Goal: Answer question/provide support: Share knowledge or assist other users

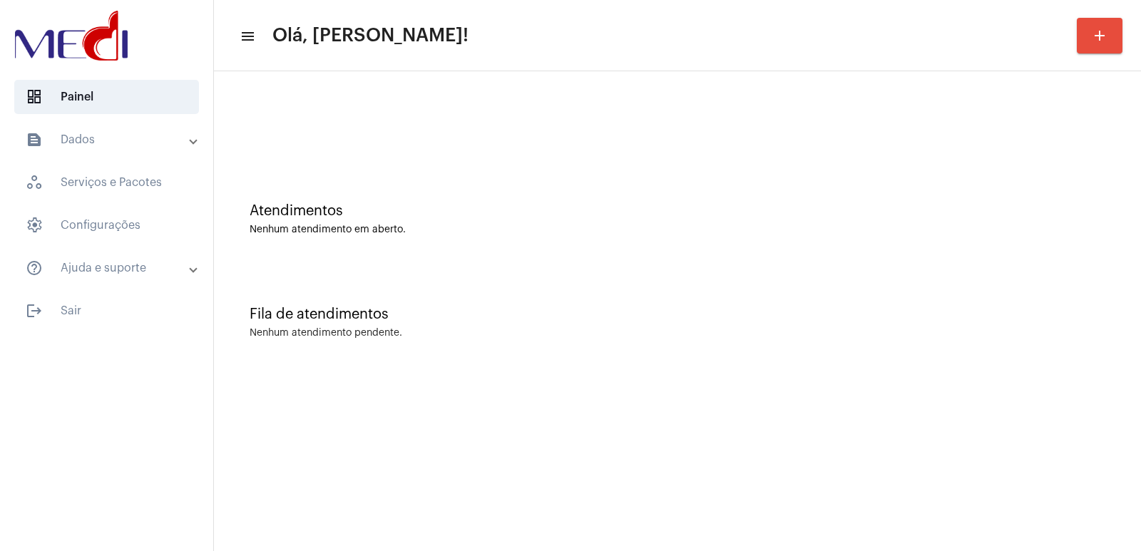
click at [843, 293] on div "Fila de atendimentos Nenhum atendimento pendente." at bounding box center [677, 315] width 912 height 103
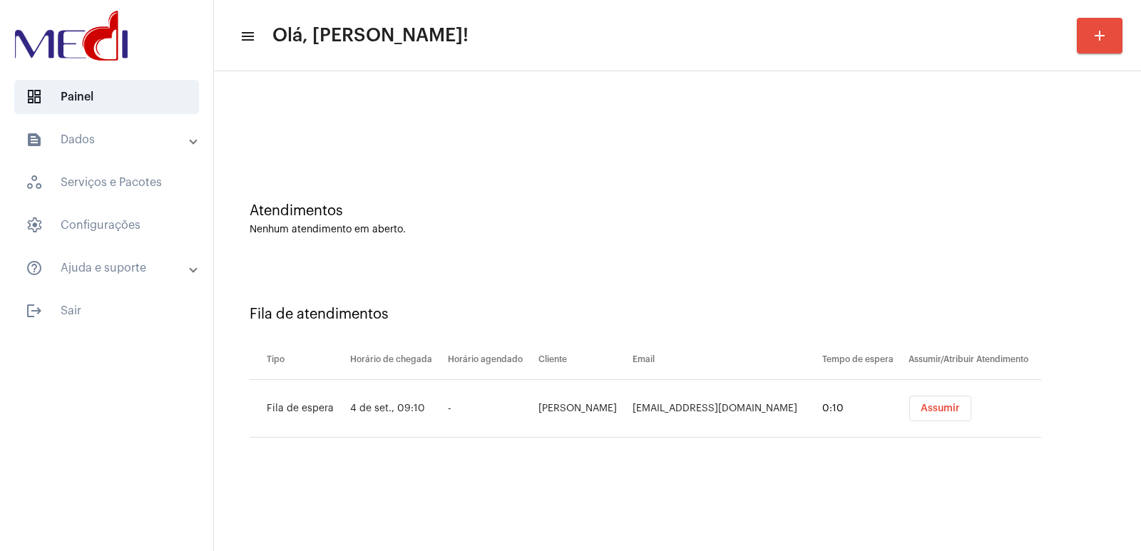
click at [950, 414] on button "Assumir" at bounding box center [940, 409] width 62 height 26
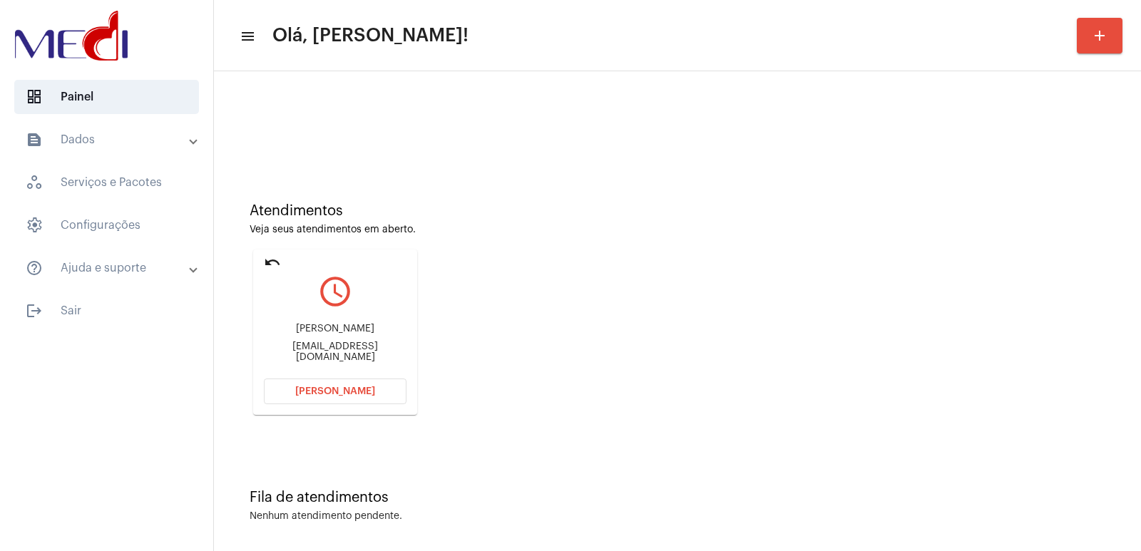
click at [316, 327] on div "Matheus Basquer basquermatheus@gmail.com" at bounding box center [335, 343] width 143 height 64
click at [316, 326] on div "Matheus Basquer basquermatheus@gmail.com" at bounding box center [335, 343] width 143 height 64
copy div "Matheus Basquer"
click at [326, 418] on div "undo query_builder Matheus Basquer basquermatheus@gmail.com Abrir Chamada" at bounding box center [334, 332] width 171 height 173
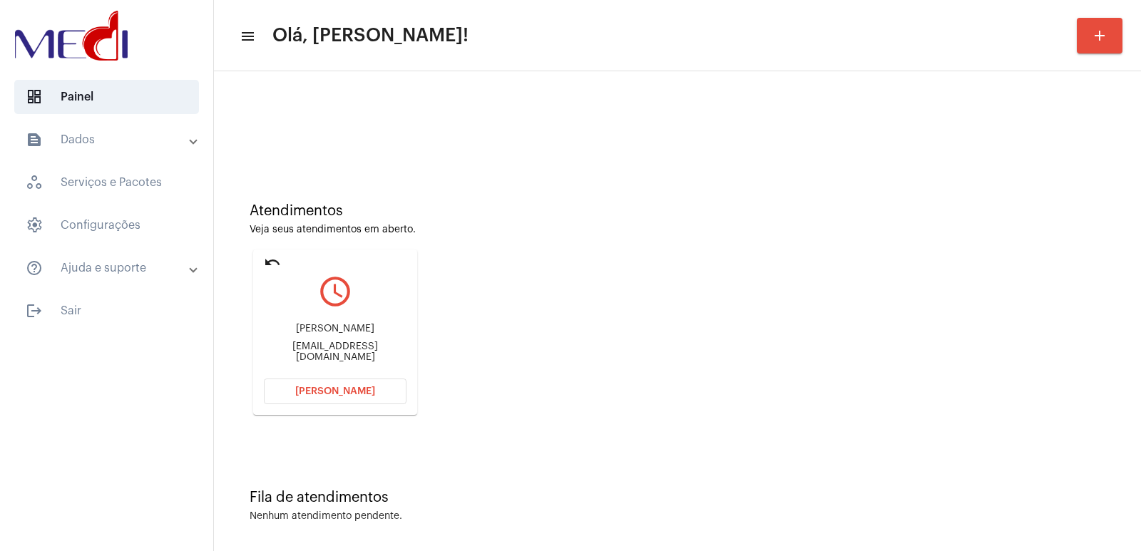
click at [379, 386] on button "Abrir Chamada" at bounding box center [335, 392] width 143 height 26
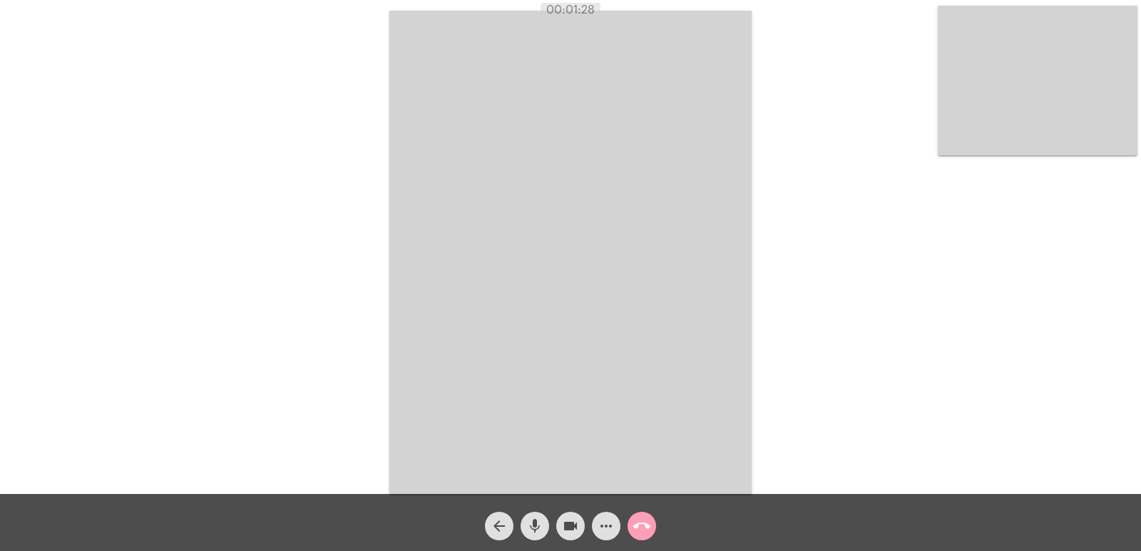
click at [643, 520] on mat-icon "call_end" at bounding box center [641, 526] width 17 height 17
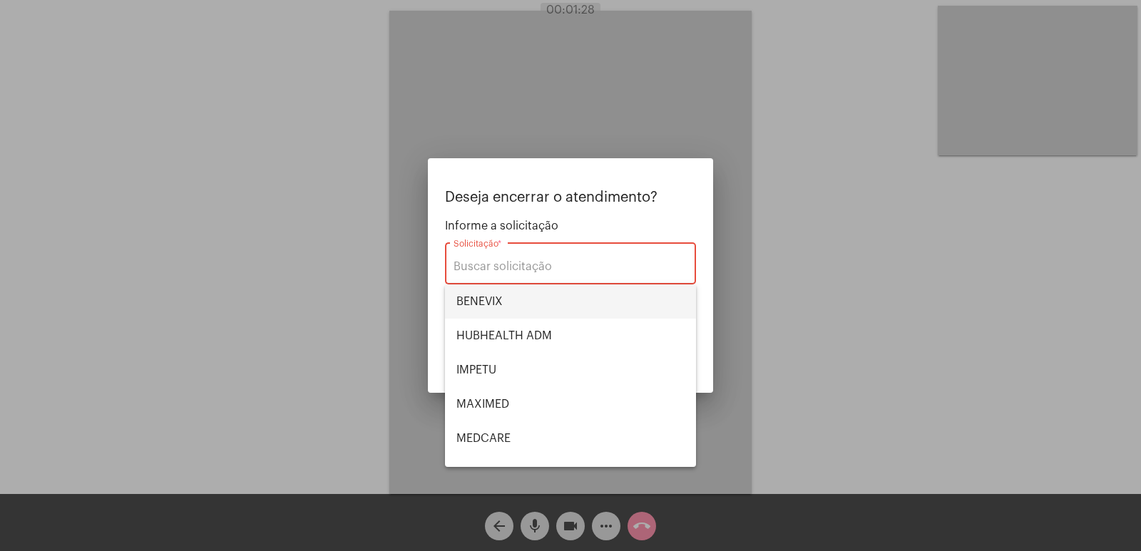
click at [502, 314] on span "BENEVIX" at bounding box center [570, 301] width 228 height 34
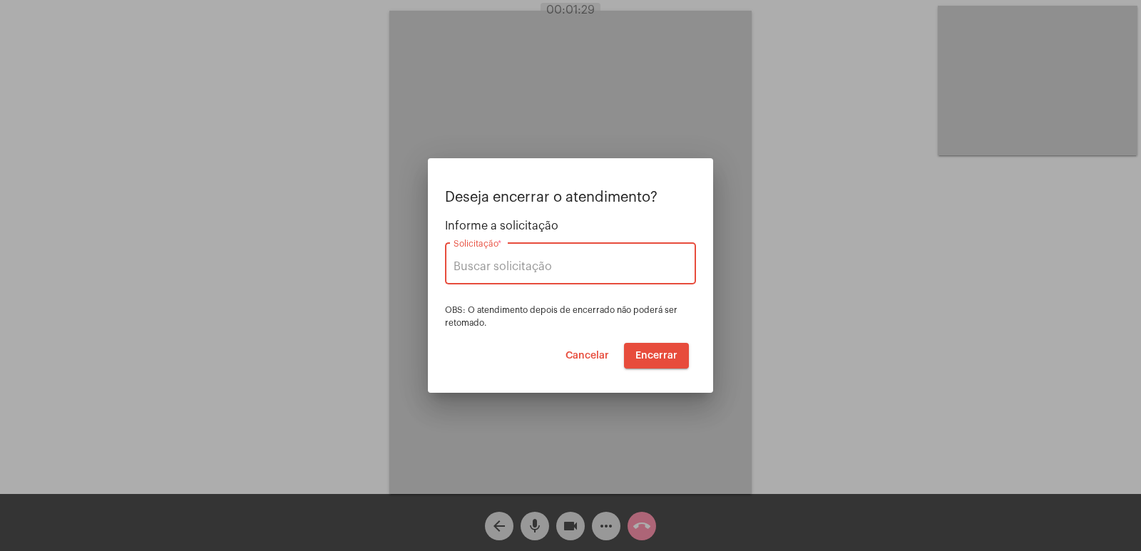
type input "BENEVIX"
click at [653, 353] on span "Encerrar" at bounding box center [656, 356] width 42 height 10
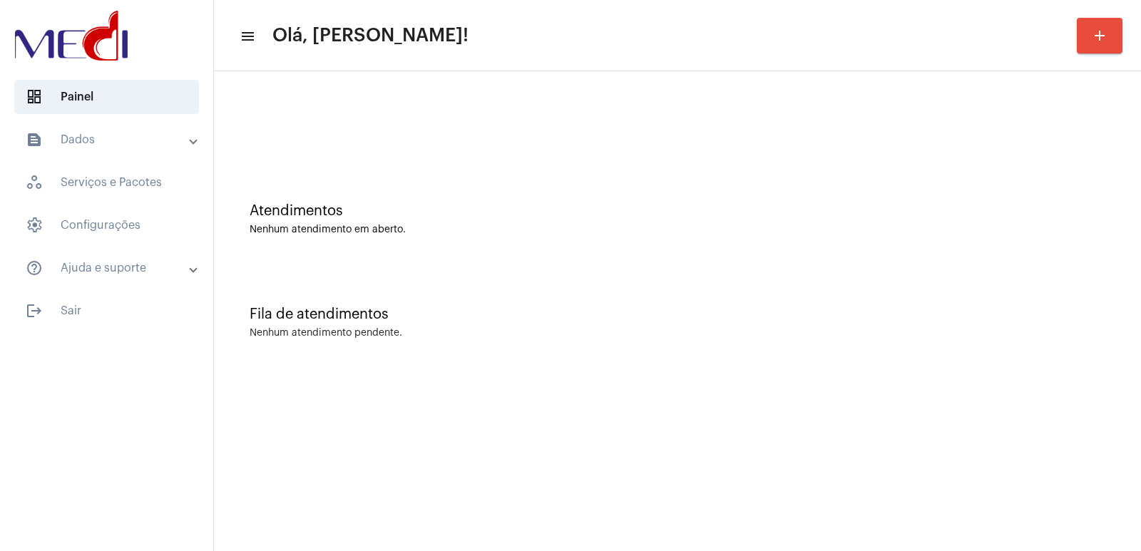
click at [875, 259] on div "Atendimentos Nenhum atendimento em aberto." at bounding box center [677, 211] width 912 height 103
drag, startPoint x: 1030, startPoint y: 427, endPoint x: 634, endPoint y: 343, distance: 404.5
click at [634, 343] on div "Fila de atendimentos Nenhum atendimento pendente." at bounding box center [677, 315] width 912 height 103
click at [891, 306] on div "Fila de atendimentos Nenhum atendimento pendente." at bounding box center [677, 315] width 912 height 103
click at [849, 321] on div "Fila de atendimentos" at bounding box center [676, 315] width 855 height 16
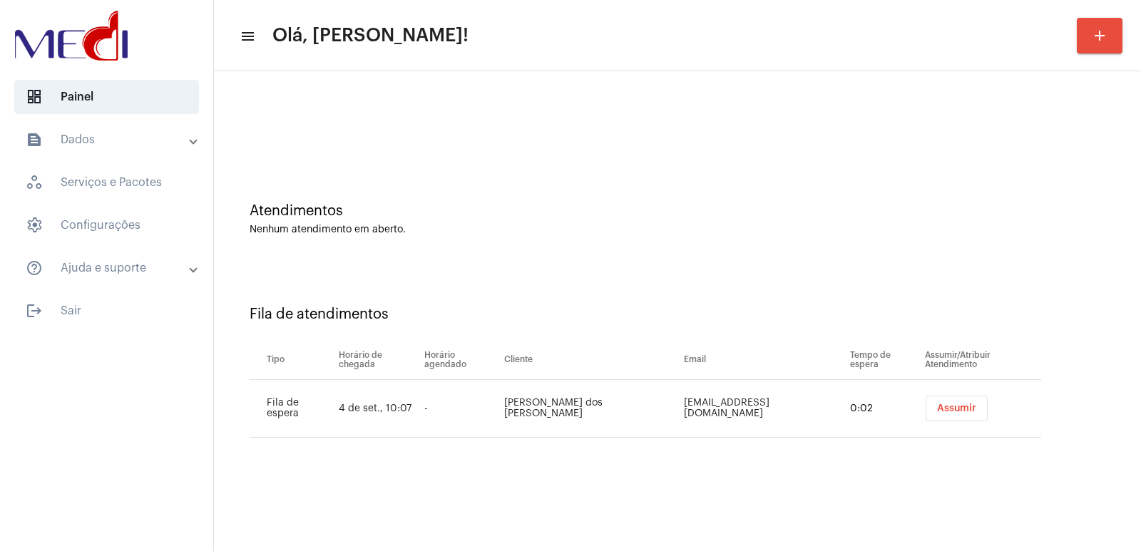
click at [931, 403] on button "Assumir" at bounding box center [956, 409] width 62 height 26
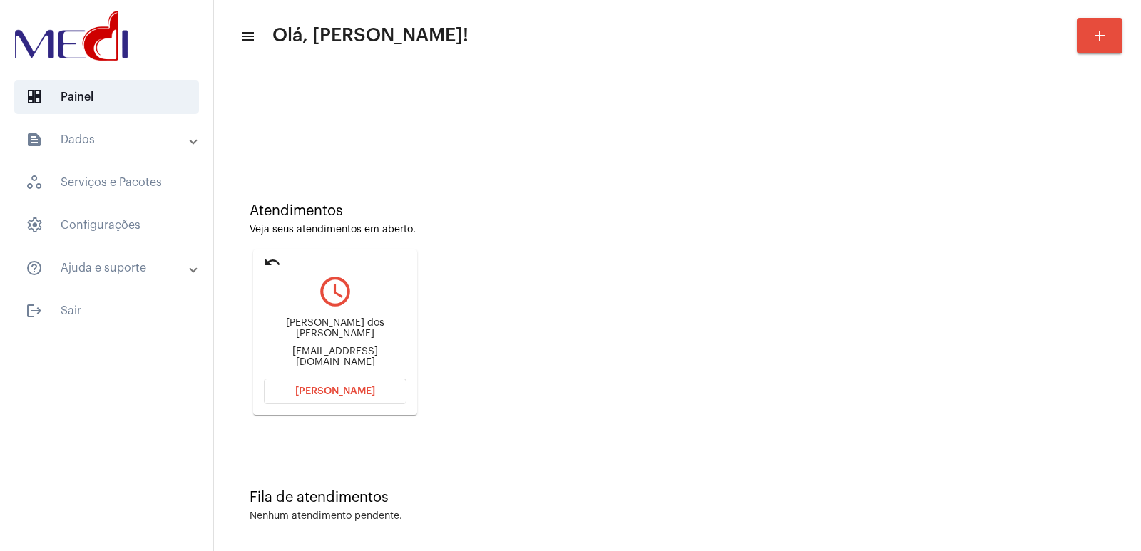
click at [321, 339] on div "[PERSON_NAME] dos [PERSON_NAME] [EMAIL_ADDRESS][DOMAIN_NAME]" at bounding box center [335, 343] width 143 height 64
click at [325, 336] on div "[PERSON_NAME] dos [PERSON_NAME]" at bounding box center [335, 328] width 143 height 21
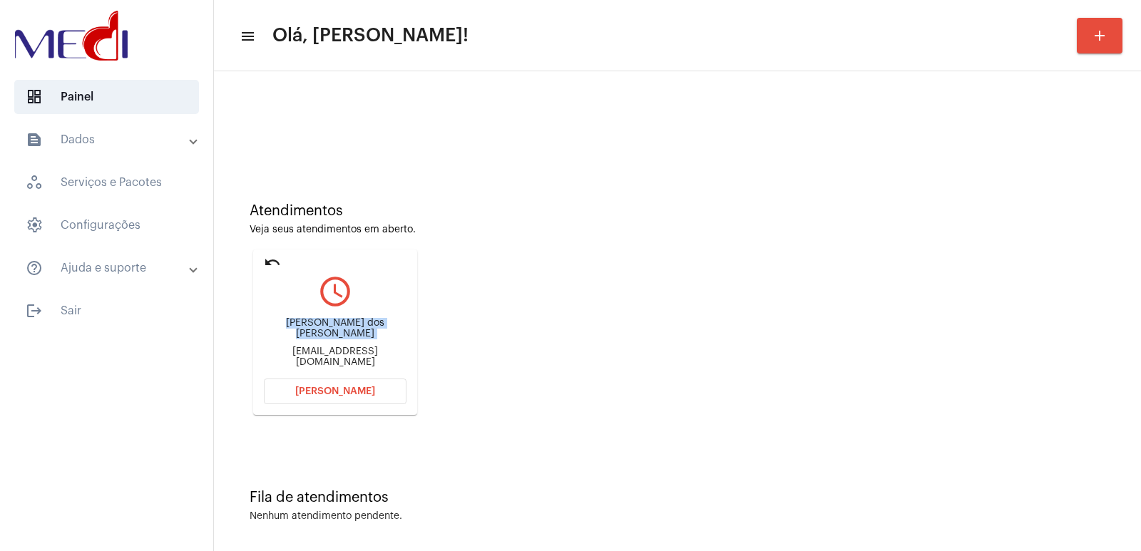
click at [325, 336] on div "Rogério Cintra dos Santos" at bounding box center [335, 328] width 143 height 21
copy div "Rogério Cintra dos Santos"
click at [355, 392] on span "Abrir Chamada" at bounding box center [335, 391] width 80 height 10
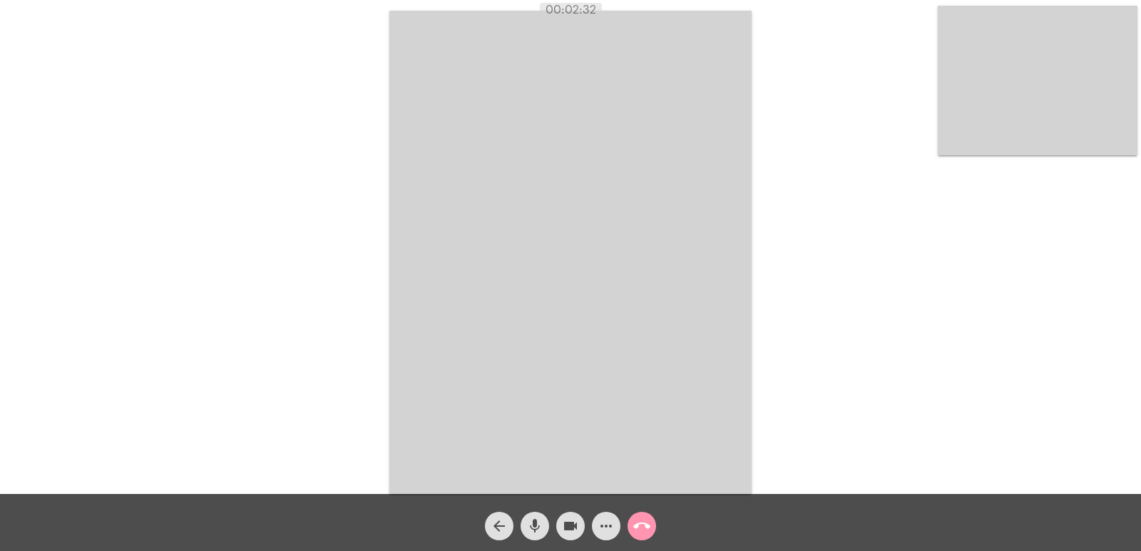
click at [639, 522] on mat-icon "call_end" at bounding box center [641, 526] width 17 height 17
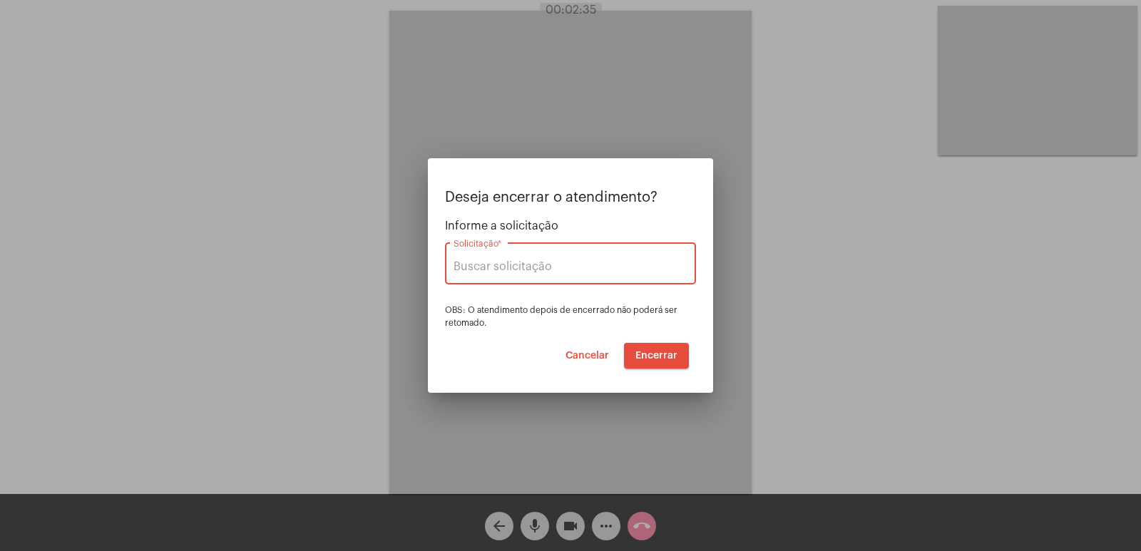
type input "UNIMED GUARULHOS"
click at [649, 353] on span "Encerrar" at bounding box center [656, 356] width 42 height 10
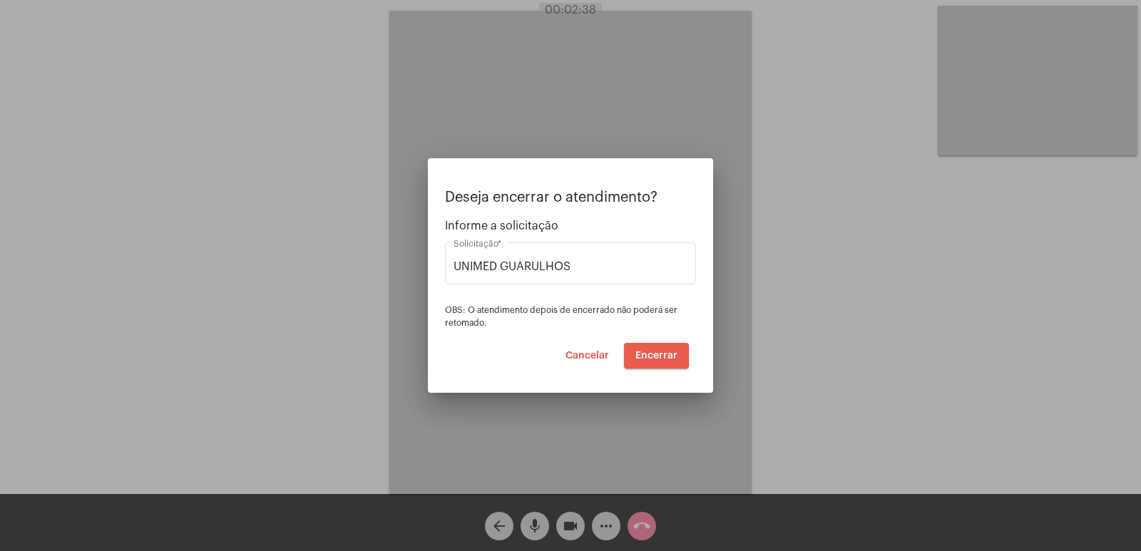
click at [649, 353] on span "Encerrar" at bounding box center [656, 356] width 42 height 10
click at [649, 354] on span "Encerrar" at bounding box center [656, 356] width 42 height 10
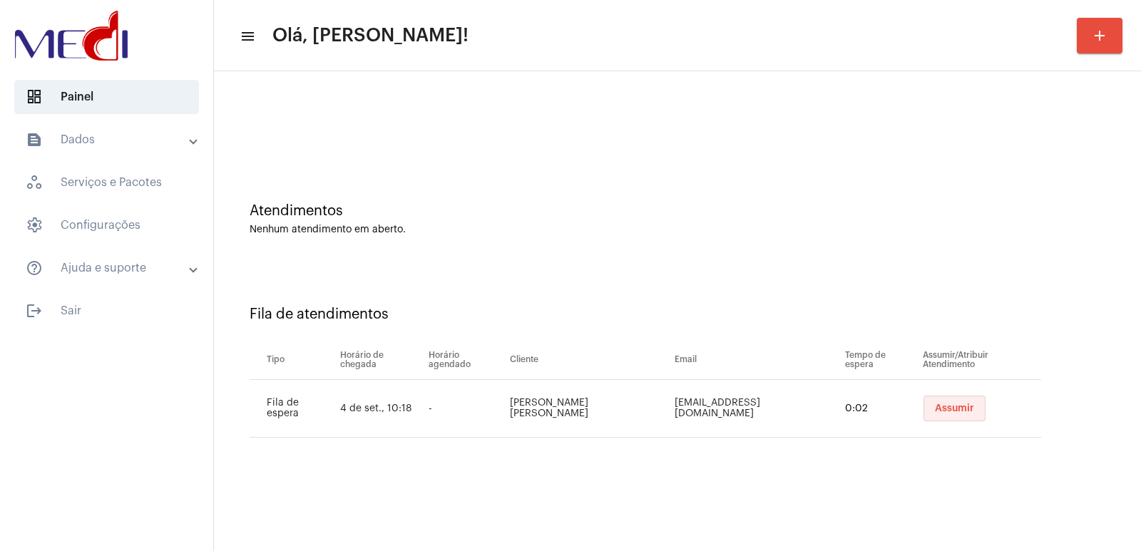
click at [937, 411] on span "Assumir" at bounding box center [954, 408] width 39 height 10
click at [937, 411] on span "Assumir" at bounding box center [956, 408] width 39 height 10
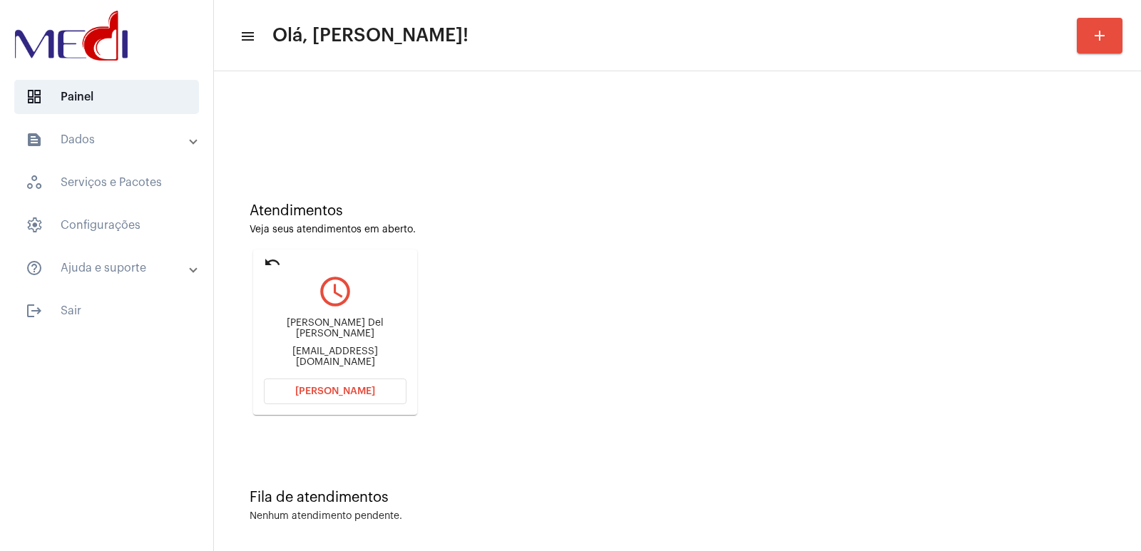
click at [309, 324] on div "Alan Ferreira Tavares Del Giudice" at bounding box center [335, 328] width 143 height 21
copy div "Alan Ferreira Tavares Del Giudice"
click at [322, 356] on div "alan84_ti@hotmail.com" at bounding box center [335, 356] width 143 height 21
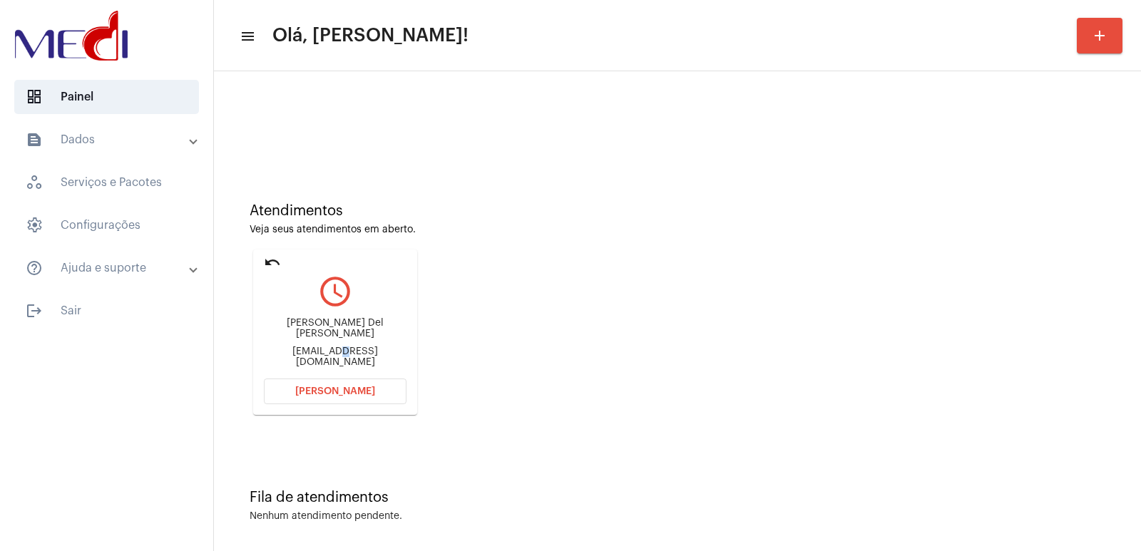
click at [322, 356] on div "alan84_ti@hotmail.com" at bounding box center [335, 356] width 143 height 21
copy mat-card-content "alan84_ti@hotmail.com Abrir Chamada"
click at [310, 314] on div "Alan Ferreira Tavares Del Giudice alan84_ti@hotmail.com" at bounding box center [335, 343] width 143 height 64
click at [312, 334] on div "Alan Ferreira Tavares Del Giudice" at bounding box center [335, 328] width 143 height 21
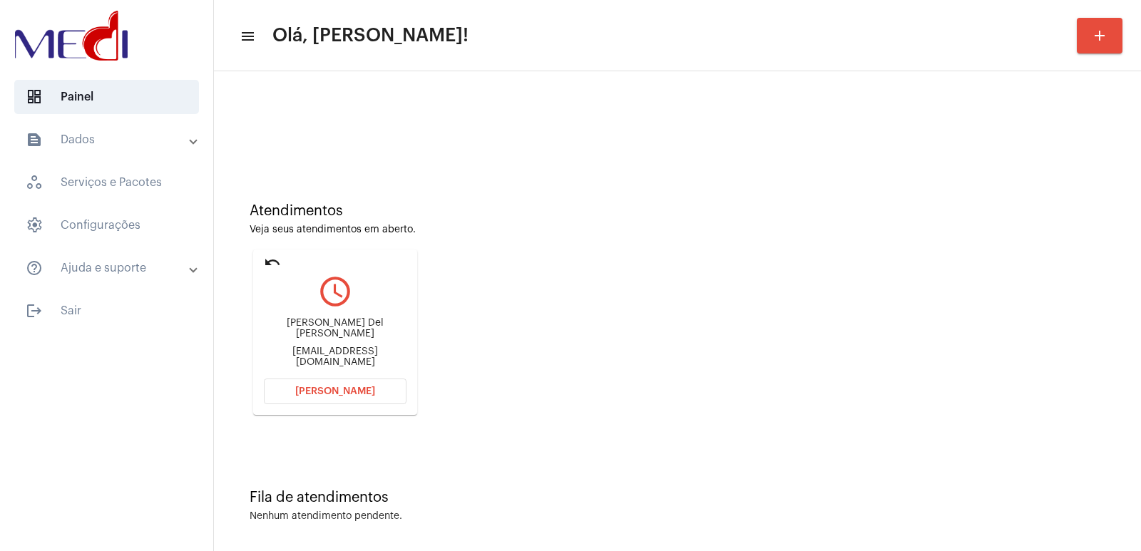
click at [312, 334] on div "Alan Ferreira Tavares Del Giudice" at bounding box center [335, 328] width 143 height 21
copy div "Alan Ferreira Tavares Del Giudice"
click at [339, 379] on button "Abrir Chamada" at bounding box center [335, 392] width 143 height 26
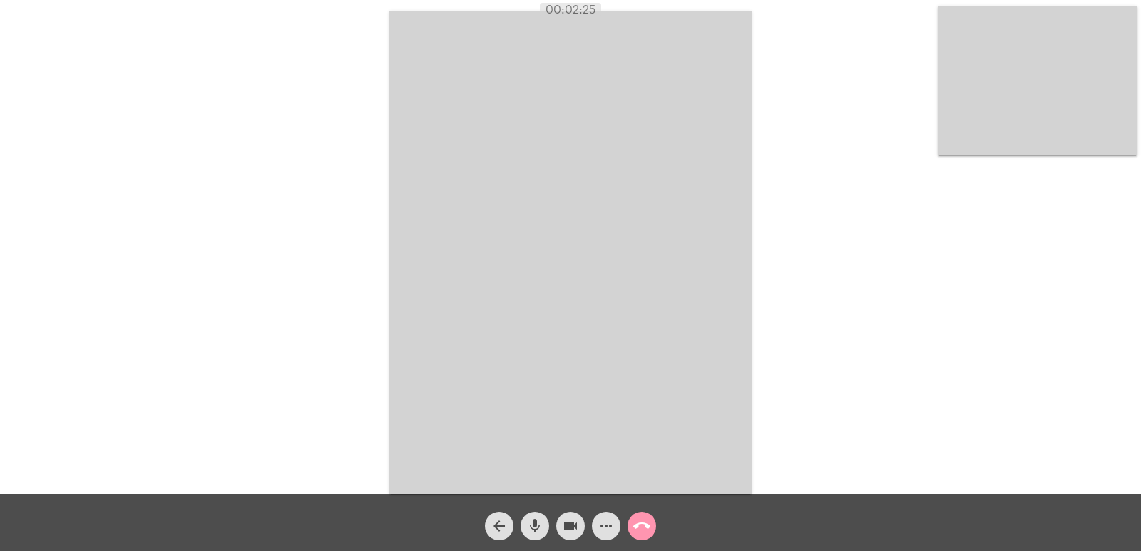
click at [1027, 120] on video at bounding box center [1037, 81] width 200 height 150
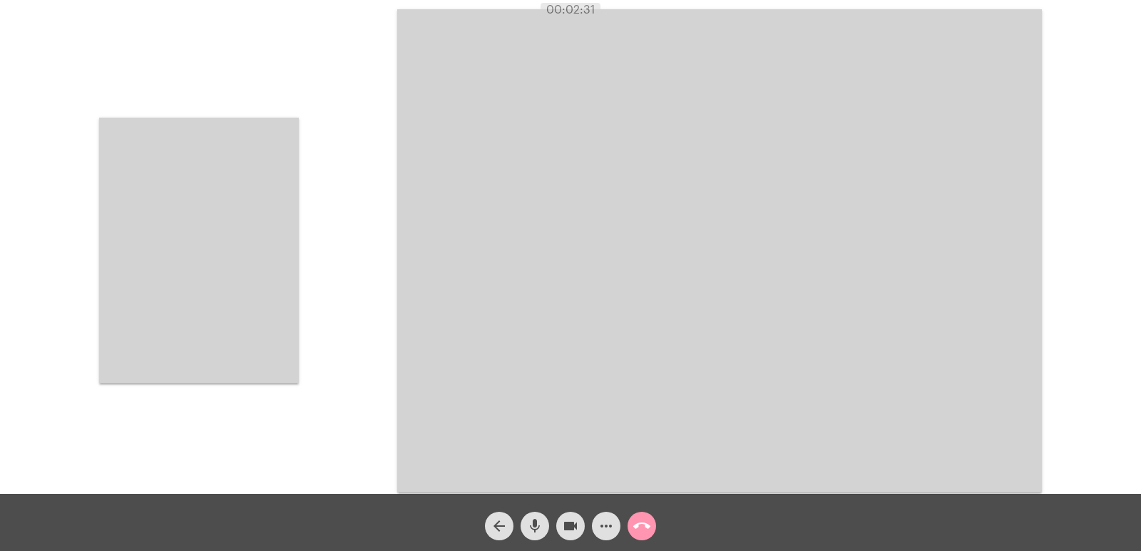
click at [177, 249] on video at bounding box center [199, 251] width 200 height 266
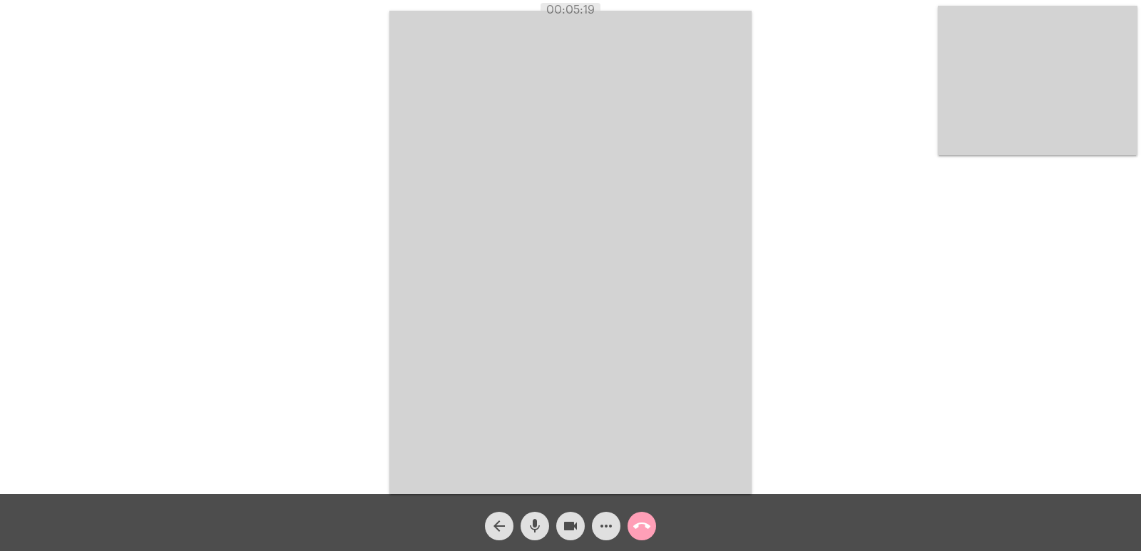
click at [642, 528] on mat-icon "call_end" at bounding box center [641, 526] width 17 height 17
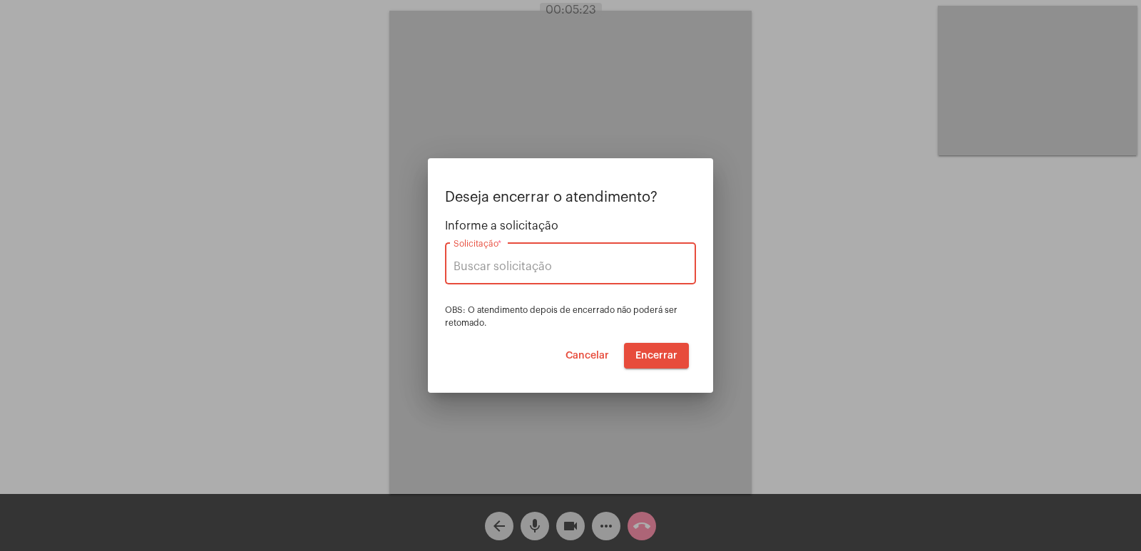
type input "VERA CRUZ"
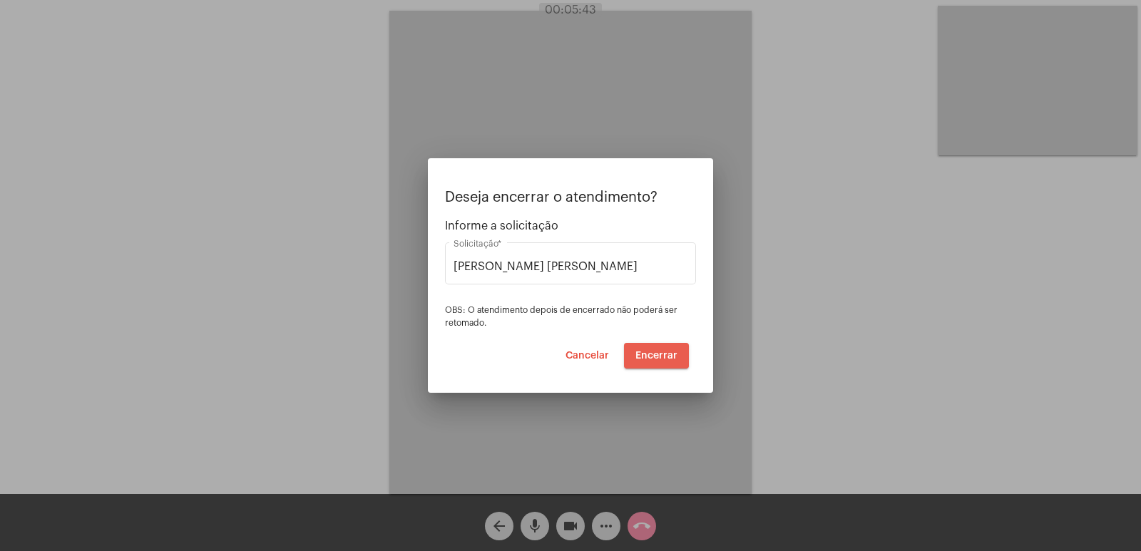
click at [658, 357] on span "Encerrar" at bounding box center [656, 356] width 42 height 10
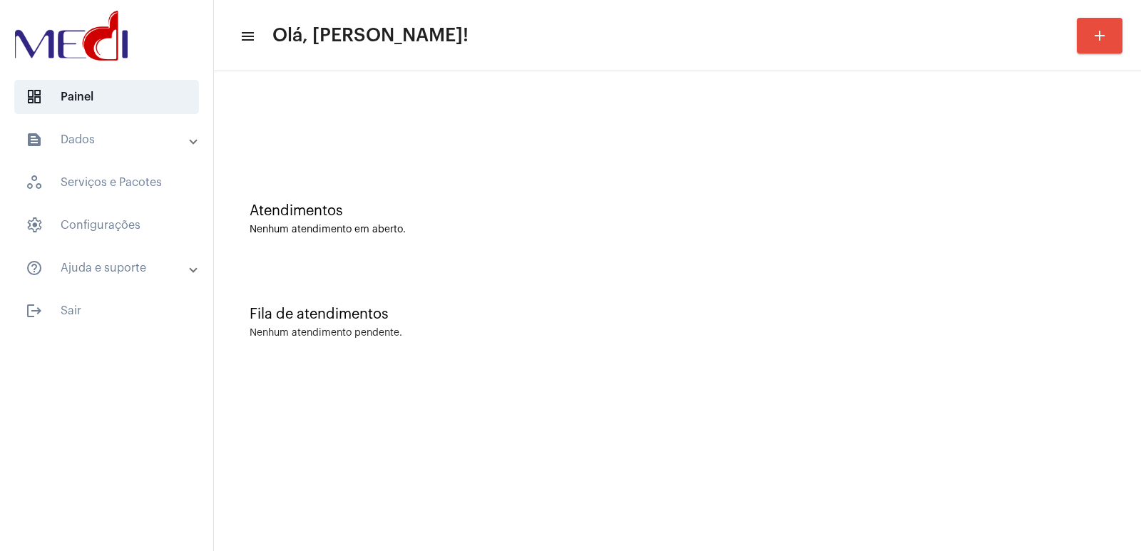
click at [893, 356] on div "Fila de atendimentos Nenhum atendimento pendente." at bounding box center [677, 315] width 912 height 103
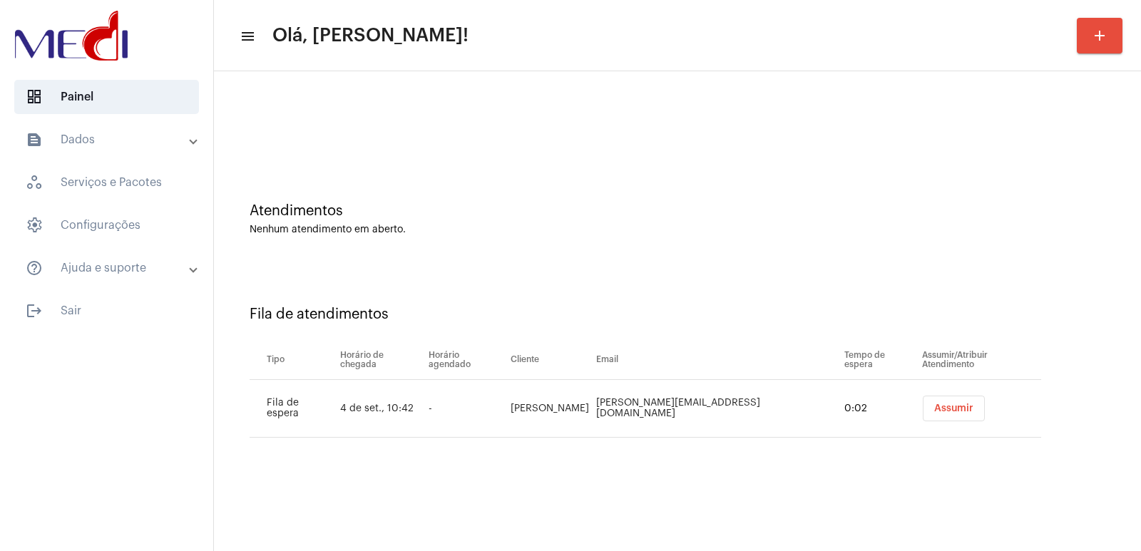
click at [922, 398] on button "Assumir" at bounding box center [953, 409] width 62 height 26
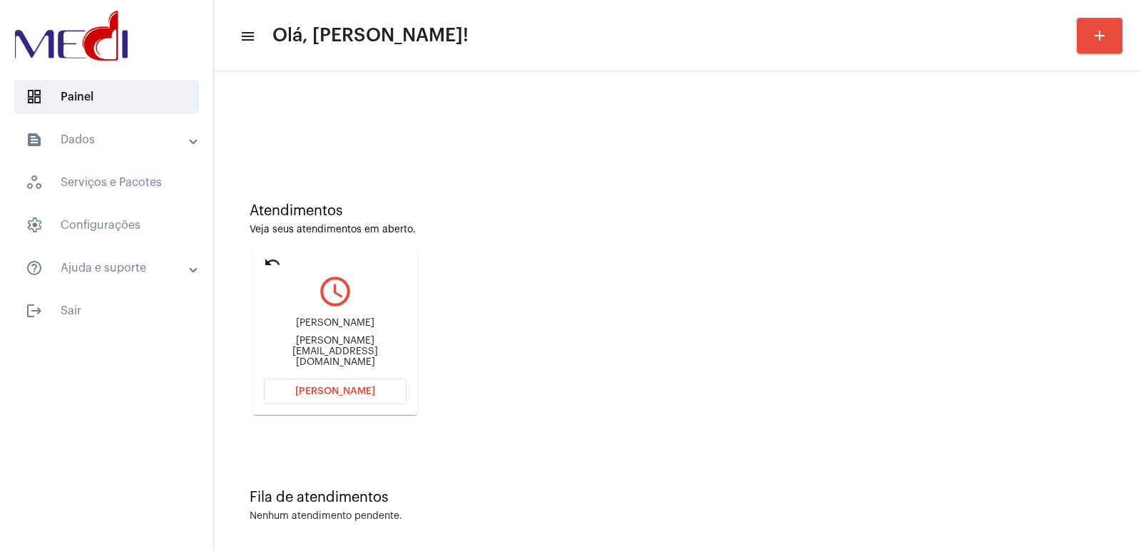
click at [349, 329] on div "Pedro roque" at bounding box center [335, 323] width 143 height 11
copy div "Pedro roque"
click at [303, 342] on div "Pedro roque Pedro.roque@quibrita.com.br" at bounding box center [335, 343] width 143 height 64
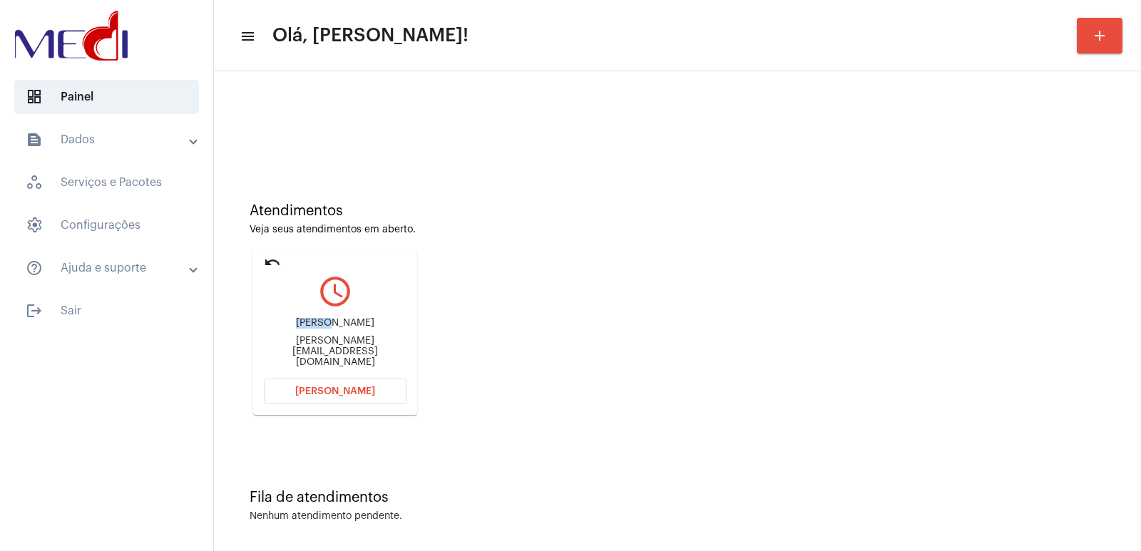
click at [303, 342] on div "Pedro roque Pedro.roque@quibrita.com.br" at bounding box center [335, 343] width 143 height 64
click at [295, 354] on div "Pedro.roque@quibrita.com.br" at bounding box center [335, 352] width 143 height 32
click at [294, 353] on div "Pedro.roque@quibrita.com.br" at bounding box center [335, 352] width 143 height 32
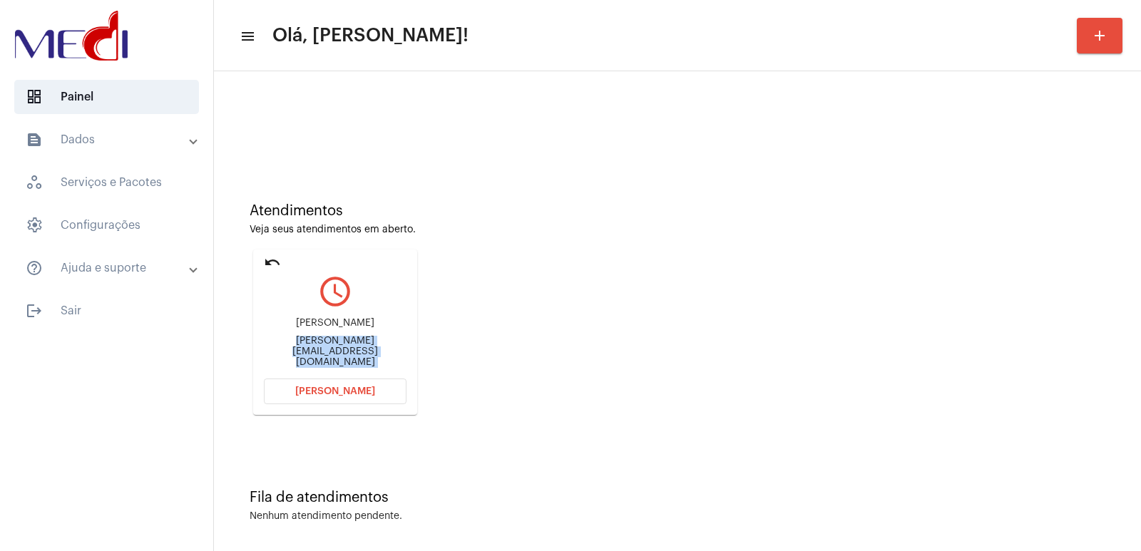
click at [294, 353] on div "Pedro.roque@quibrita.com.br" at bounding box center [335, 352] width 143 height 32
copy mat-card-content "Pedro.roque@quibrita.com.br Abrir Chamada"
click at [358, 396] on button "Abrir Chamada" at bounding box center [335, 392] width 143 height 26
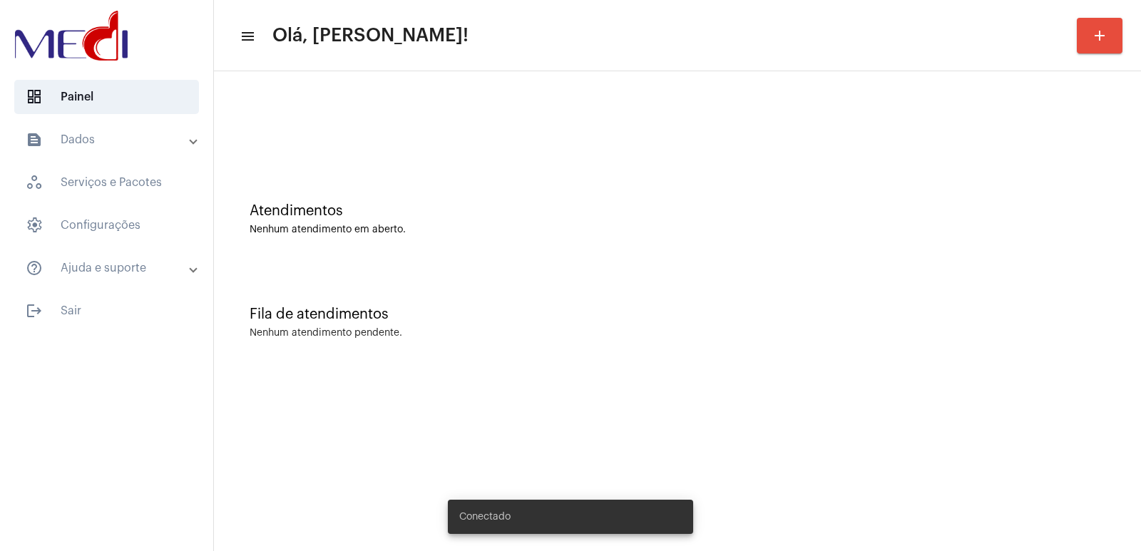
click at [932, 414] on mat-sidenav-content "menu Olá, Vivian! add Atendimentos Nenhum atendimento em aberto. Fila de atendi…" at bounding box center [677, 275] width 927 height 551
click at [932, 414] on mat-sidenav-content "menu Olá, [PERSON_NAME]! add Atendimentos Nenhum atendimento em aberto. Fila de…" at bounding box center [677, 275] width 927 height 551
click at [932, 414] on mat-sidenav-content "menu Olá, Vivian! add Atendimentos Nenhum atendimento em aberto. Fila de atendi…" at bounding box center [677, 275] width 927 height 551
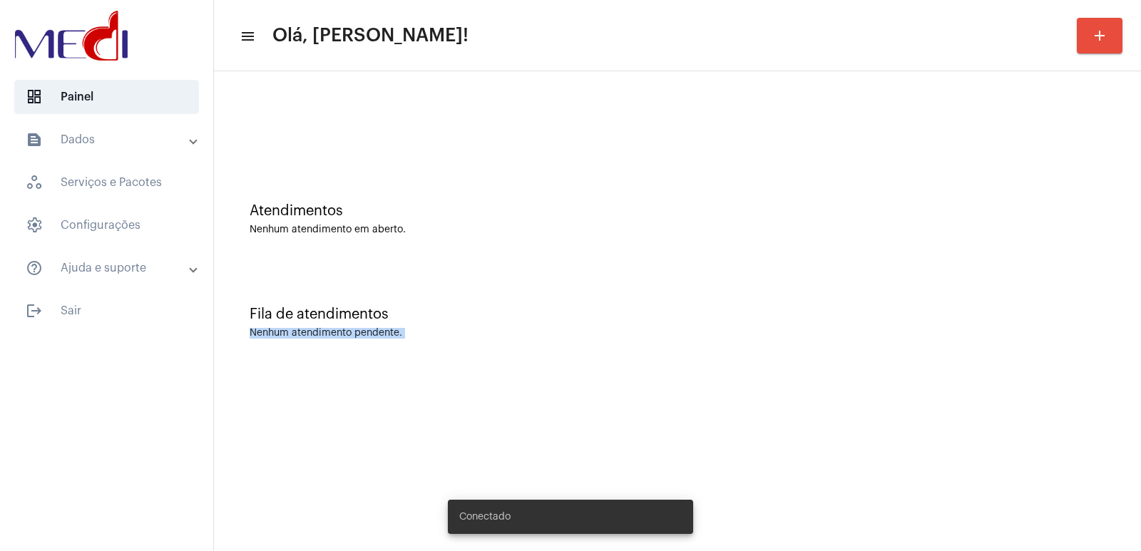
click at [932, 414] on mat-sidenav-content "menu Olá, Vivian! add Atendimentos Nenhum atendimento em aberto. Fila de atendi…" at bounding box center [677, 275] width 927 height 551
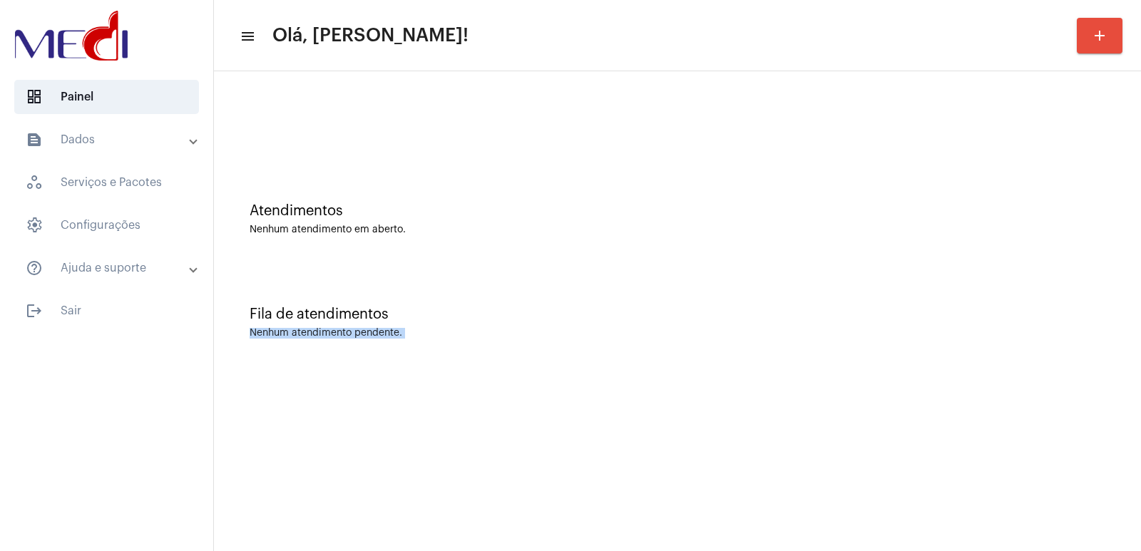
click at [932, 414] on mat-sidenav-content "menu Olá, Vivian! add Atendimentos Nenhum atendimento em aberto. Fila de atendi…" at bounding box center [677, 275] width 927 height 551
drag, startPoint x: 0, startPoint y: 0, endPoint x: 932, endPoint y: 414, distance: 1020.3
click at [932, 414] on mat-sidenav-content "menu Olá, Vivian! add Atendimentos Nenhum atendimento em aberto. Fila de atendi…" at bounding box center [677, 275] width 927 height 551
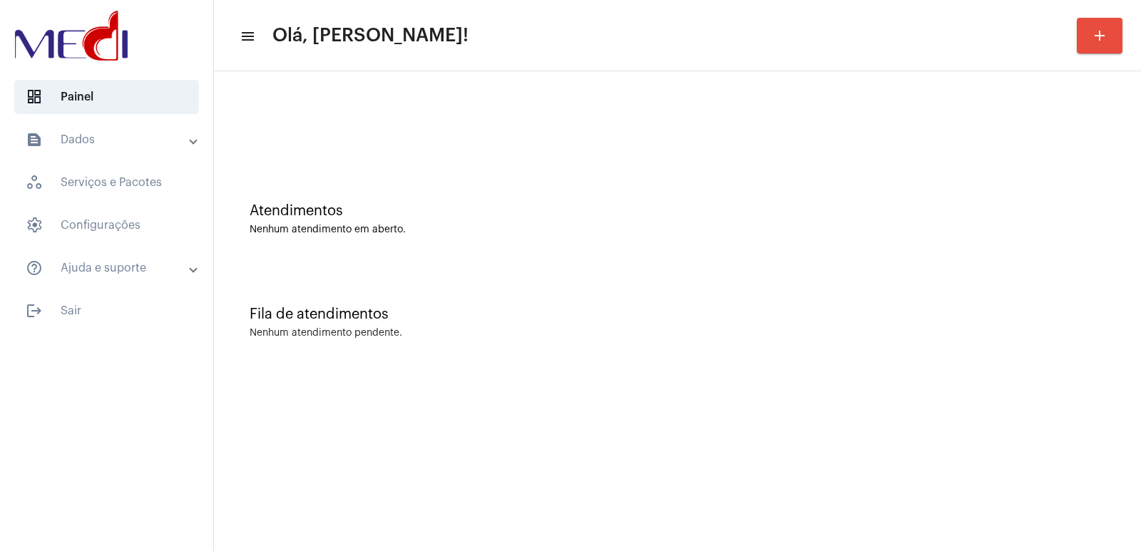
click at [932, 414] on mat-sidenav-content "menu Olá, Vivian! add Atendimentos Nenhum atendimento em aberto. Fila de atendi…" at bounding box center [677, 275] width 927 height 551
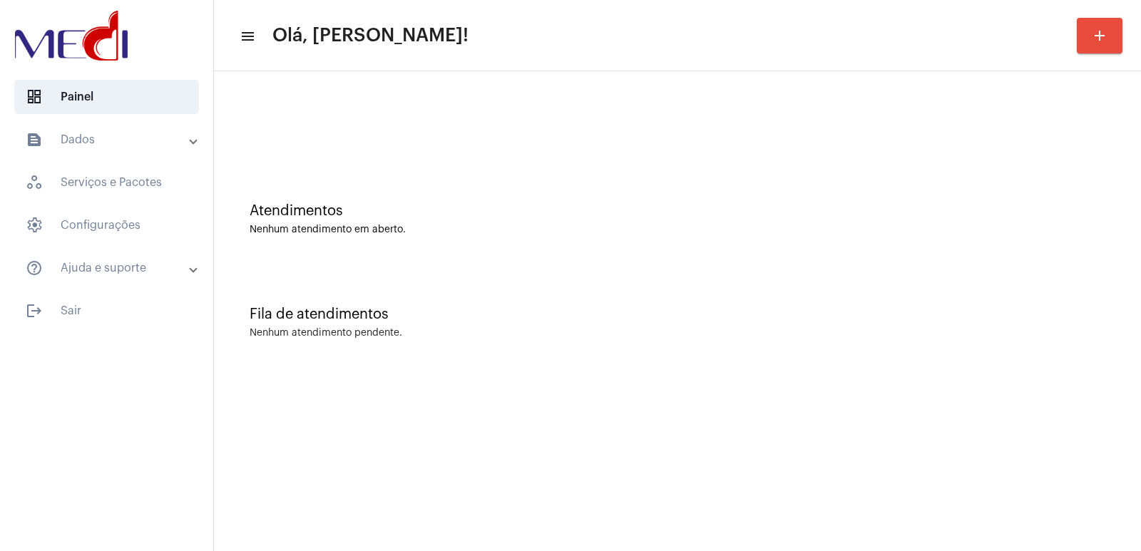
click at [932, 414] on mat-sidenav-content "menu Olá, Vivian! add Atendimentos Nenhum atendimento em aberto. Fila de atendi…" at bounding box center [677, 275] width 927 height 551
click at [845, 294] on div "Fila de atendimentos Nenhum atendimento pendente." at bounding box center [677, 315] width 912 height 103
click at [824, 247] on div "Atendimentos Nenhum atendimento em aberto." at bounding box center [677, 211] width 912 height 103
click at [1042, 284] on div "Fila de atendimentos Nenhum atendimento pendente." at bounding box center [677, 315] width 912 height 103
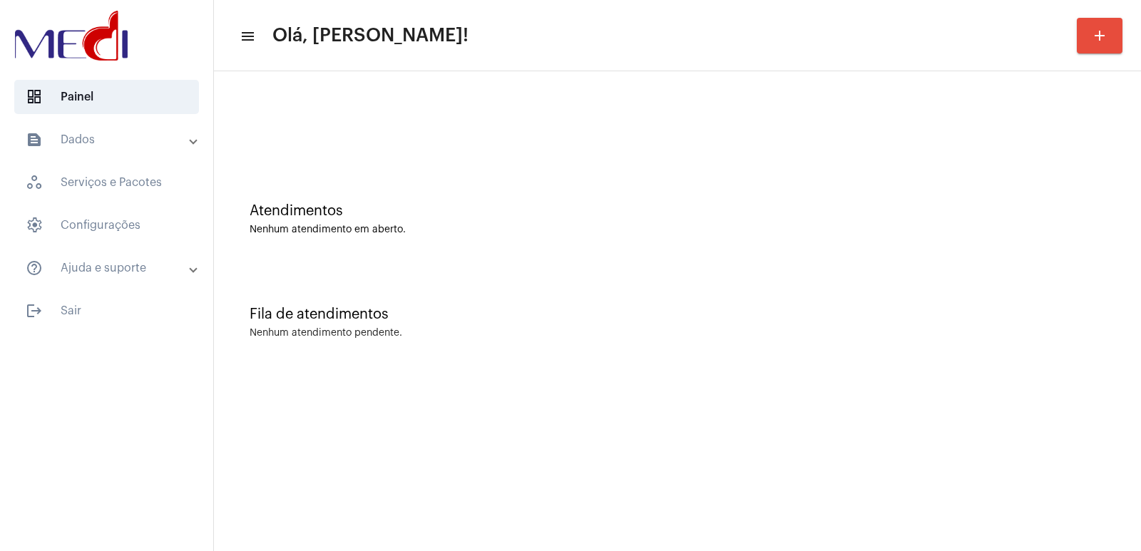
click at [1105, 412] on mat-sidenav-content "menu Olá, [PERSON_NAME]! add Atendimentos Nenhum atendimento em aberto. Fila de…" at bounding box center [677, 275] width 927 height 551
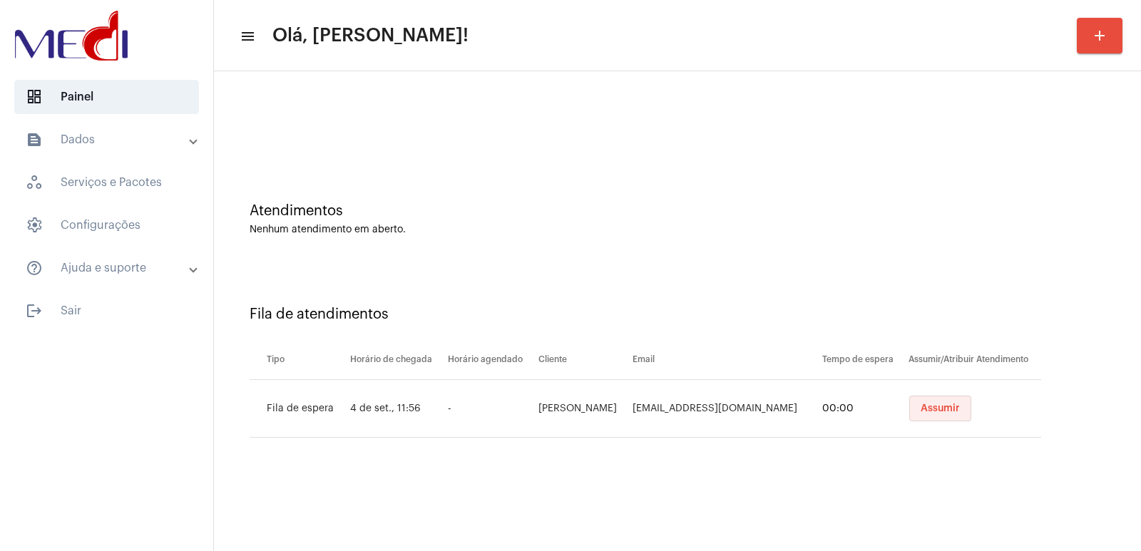
click at [928, 406] on span "Assumir" at bounding box center [939, 408] width 39 height 10
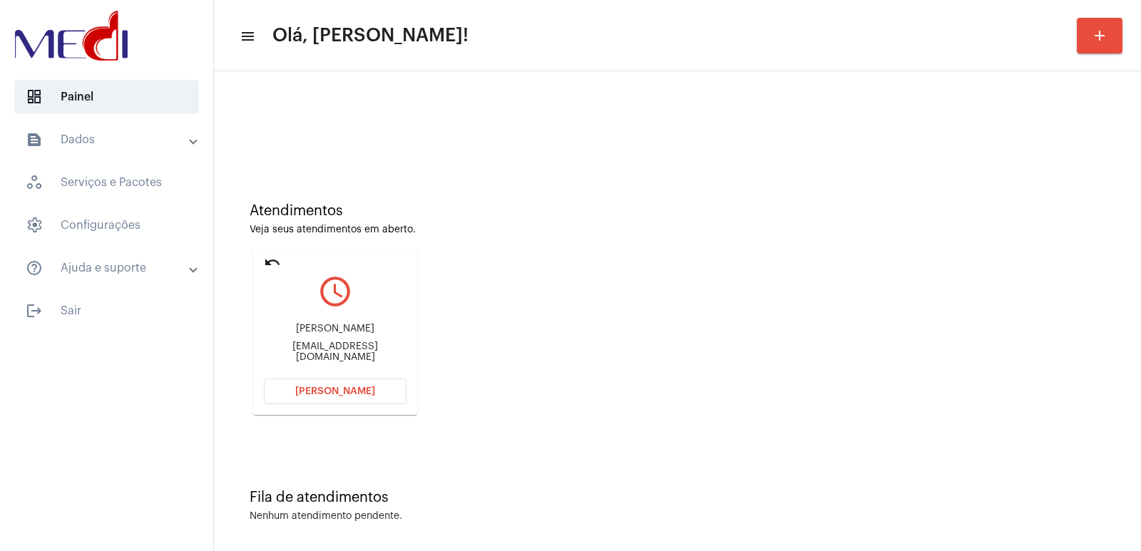
click at [818, 274] on div "Atendimentos Veja seus atendimentos em aberto. undo query_builder Vanessa Quiri…" at bounding box center [677, 303] width 912 height 287
click at [333, 331] on div "Vanessa Quirino" at bounding box center [335, 329] width 143 height 11
copy div "Vanessa Quirino"
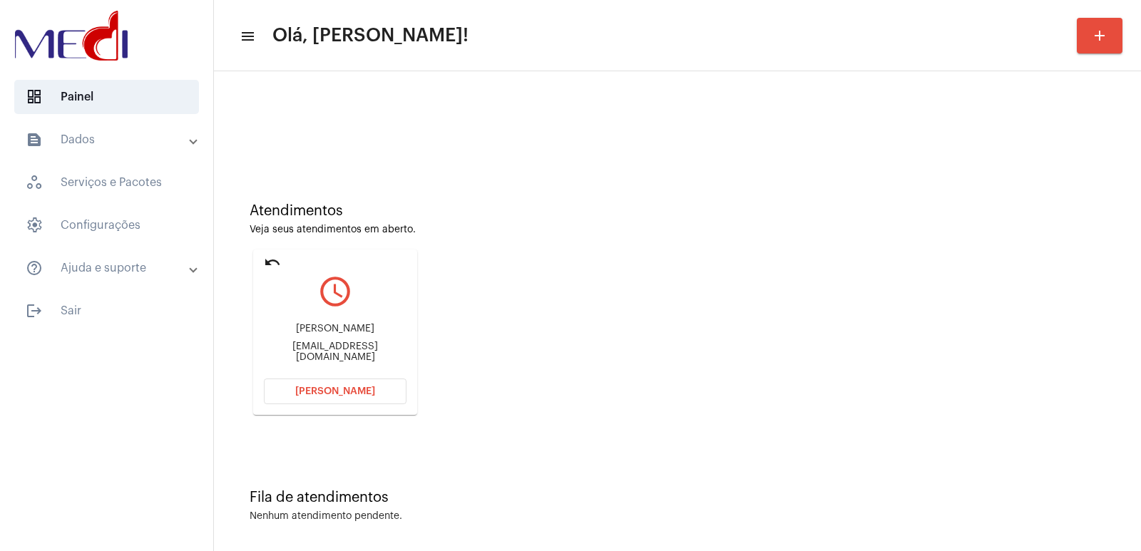
click at [350, 349] on div "vkorreia@hotmail.com" at bounding box center [335, 351] width 143 height 21
click at [350, 400] on button "Abrir Chamada" at bounding box center [335, 392] width 143 height 26
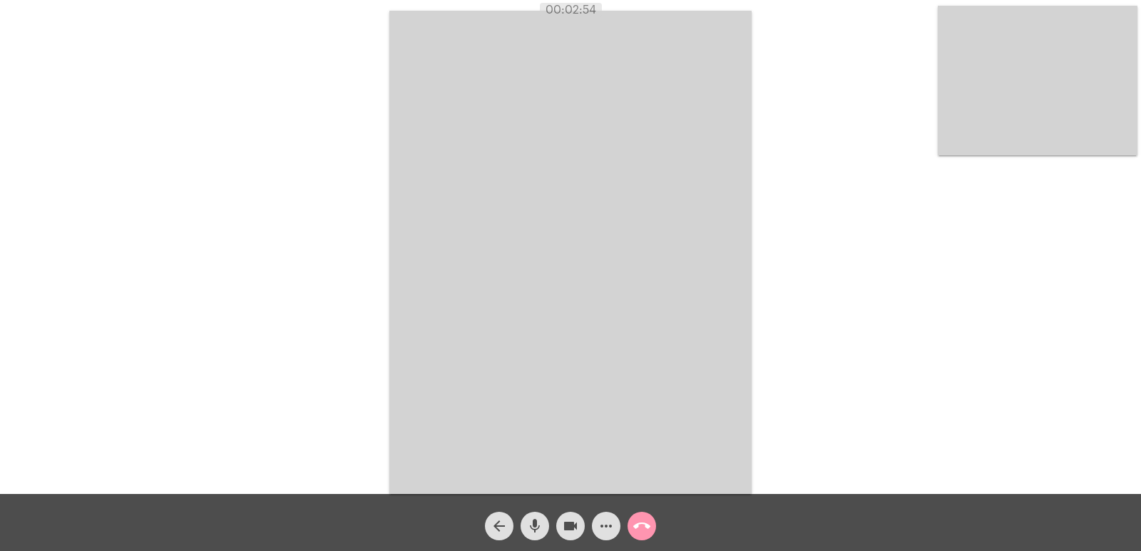
click at [646, 529] on mat-icon "call_end" at bounding box center [641, 526] width 17 height 17
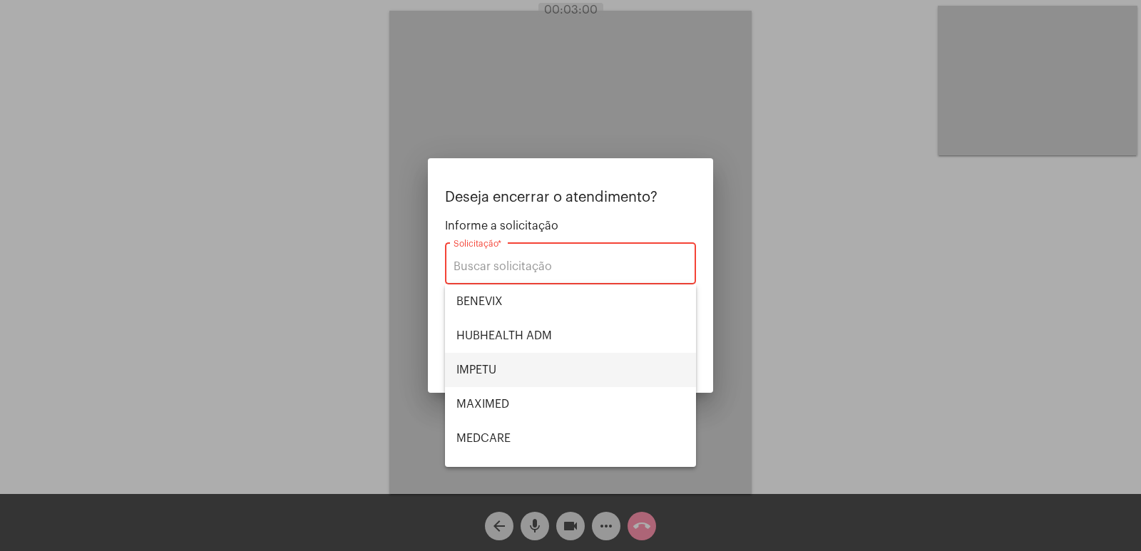
click at [502, 372] on span "IMPETU" at bounding box center [570, 370] width 228 height 34
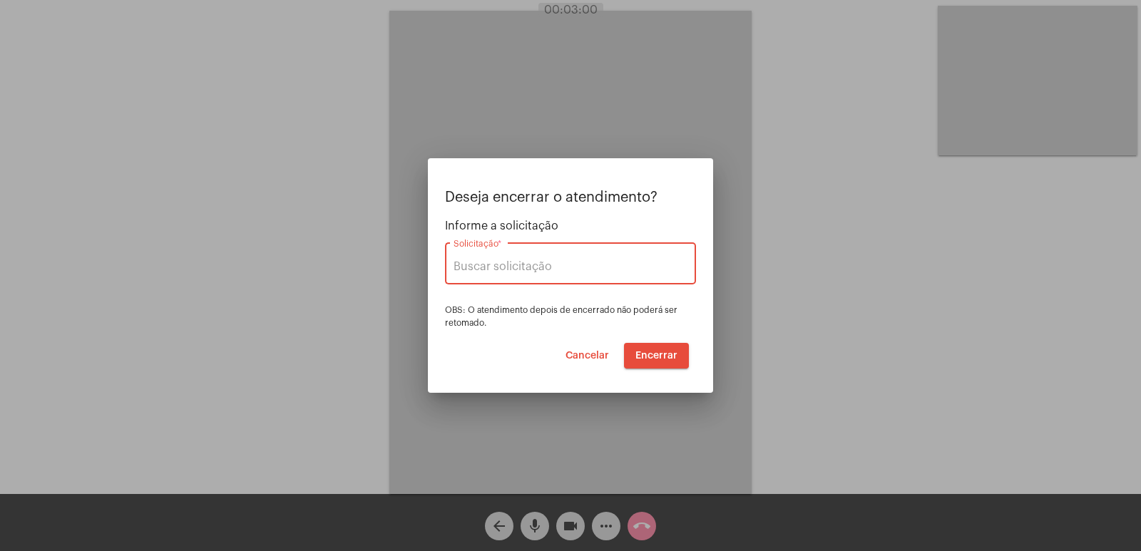
type input "IMPETU"
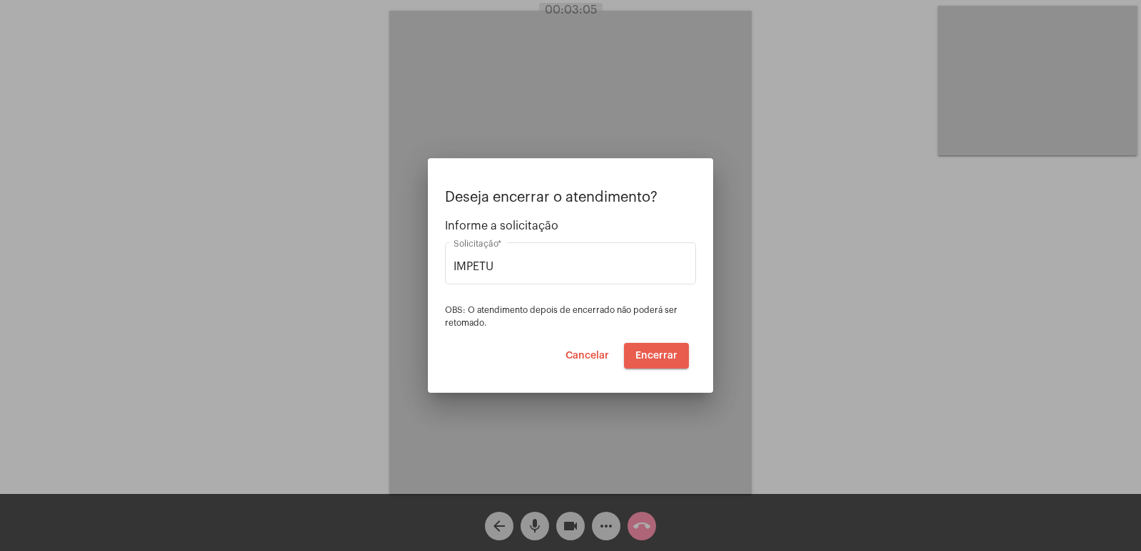
click at [658, 359] on span "Encerrar" at bounding box center [656, 356] width 42 height 10
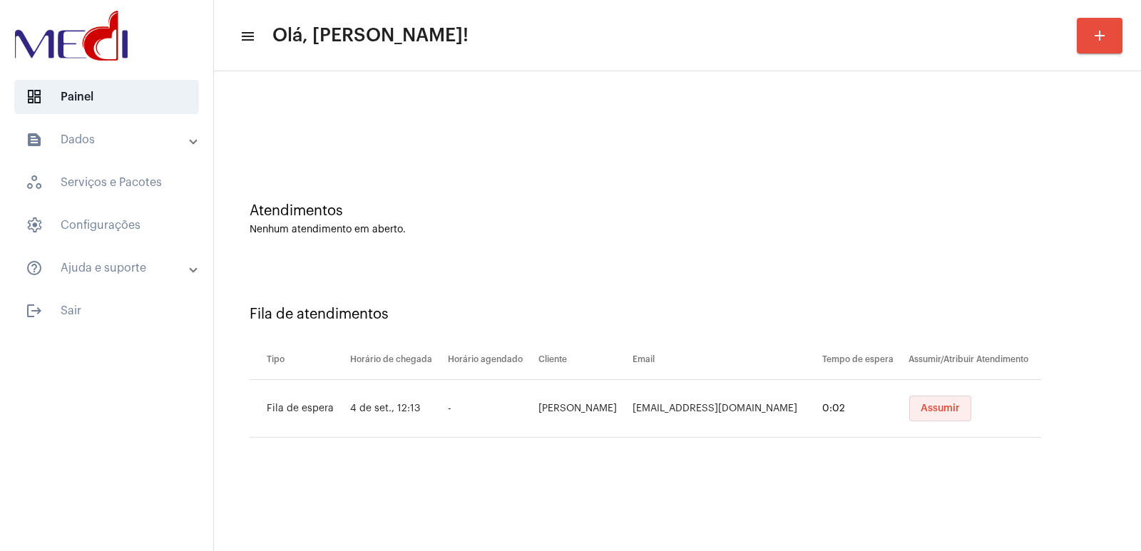
click at [937, 413] on span "Assumir" at bounding box center [939, 408] width 39 height 10
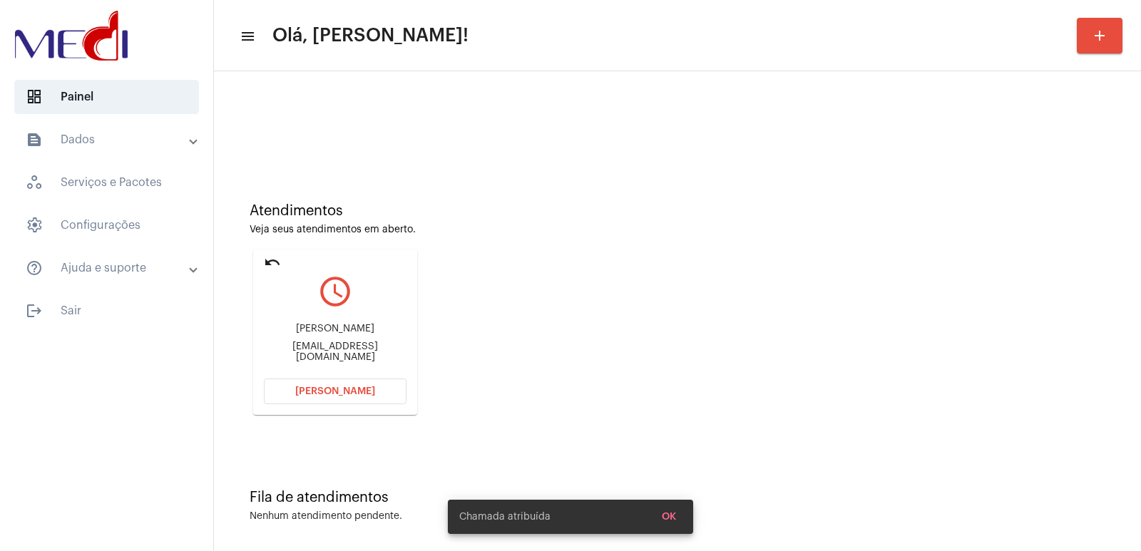
click at [323, 327] on div "Melissa Almeida de Souza Lupitas2310@gmail.com" at bounding box center [335, 343] width 143 height 64
click at [322, 327] on div "Melissa Almeida de Souza Lupitas2310@gmail.com" at bounding box center [335, 343] width 143 height 64
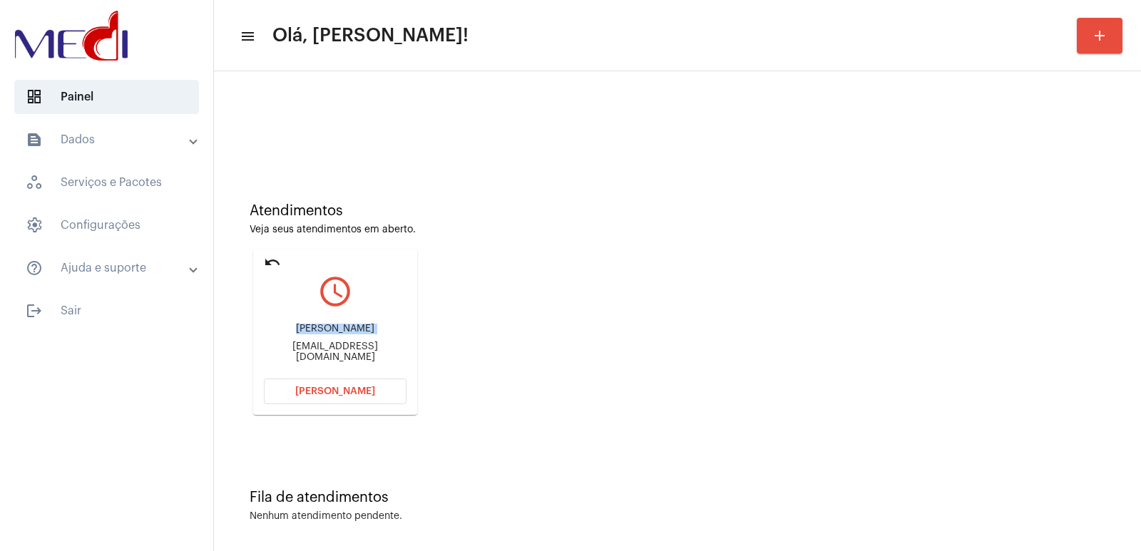
click at [322, 327] on div "Melissa Almeida de Souza Lupitas2310@gmail.com" at bounding box center [335, 343] width 143 height 64
copy div "Melissa Almeida de Souza"
click at [324, 392] on span "Abrir Chamada" at bounding box center [335, 391] width 80 height 10
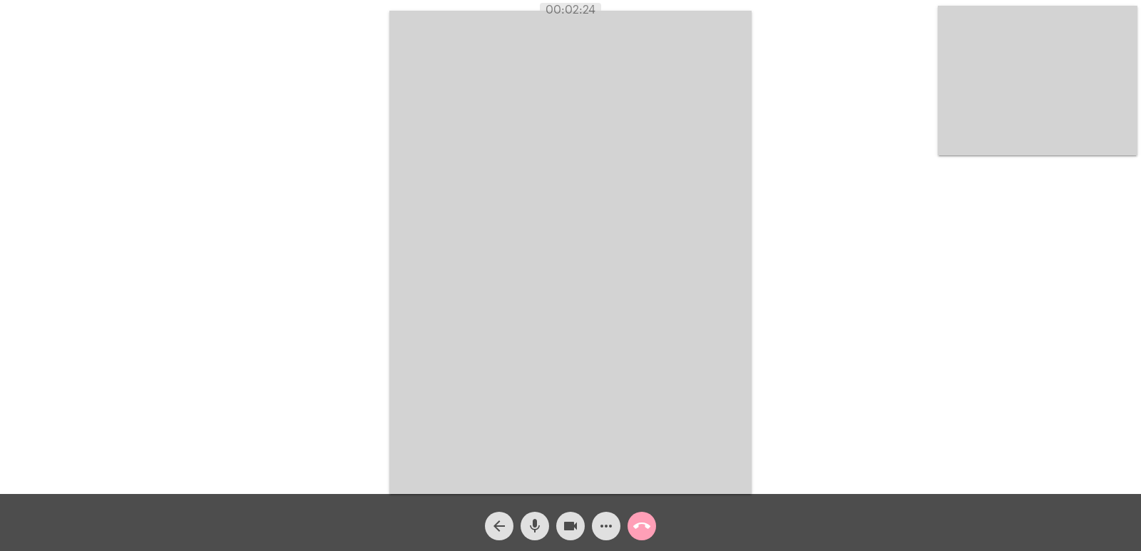
click at [647, 535] on span "call_end" at bounding box center [641, 526] width 17 height 29
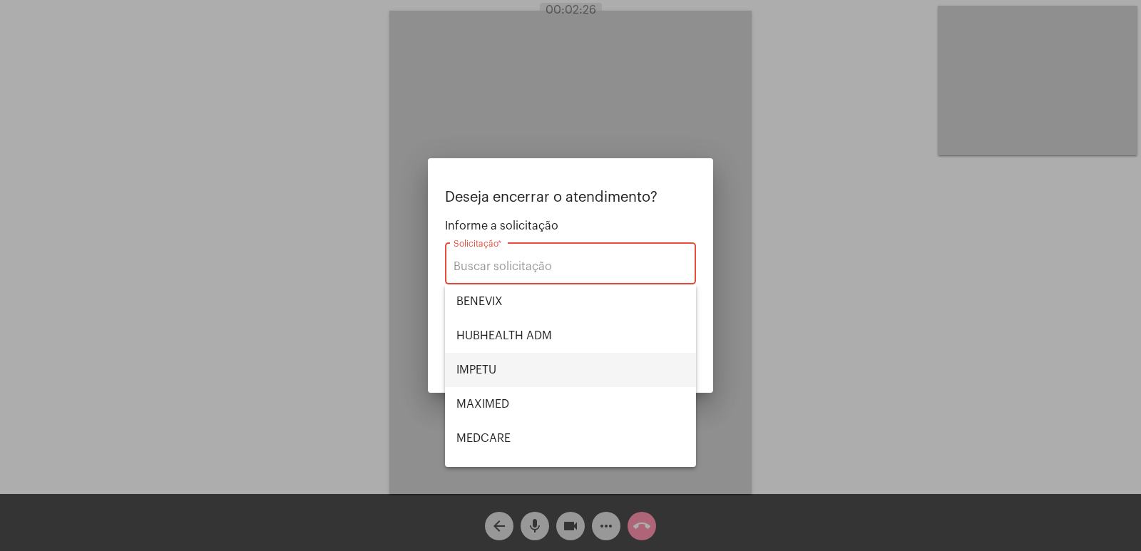
click at [516, 374] on span "IMPETU" at bounding box center [570, 370] width 228 height 34
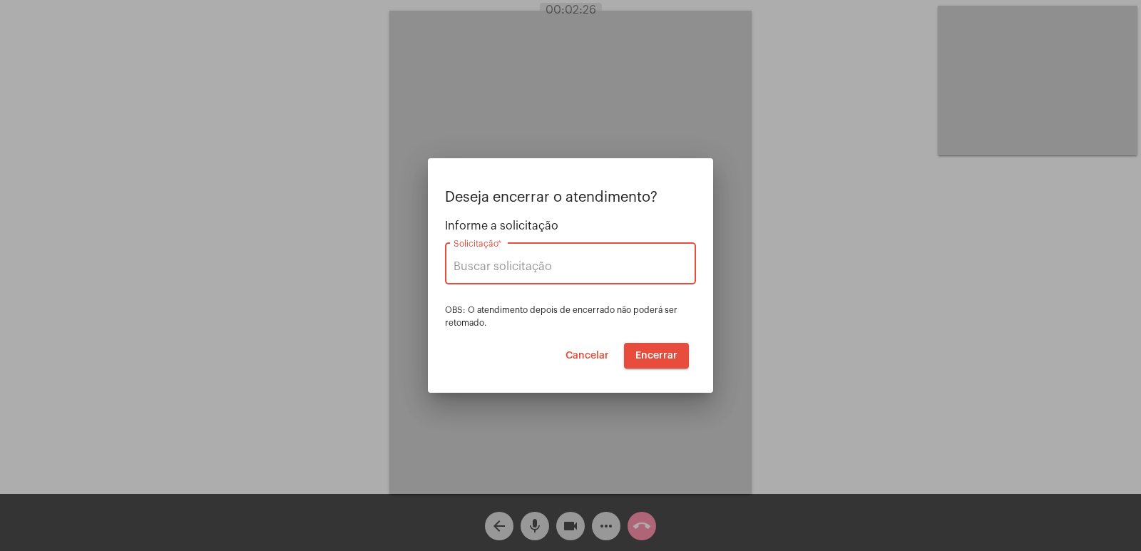
type input "IMPETU"
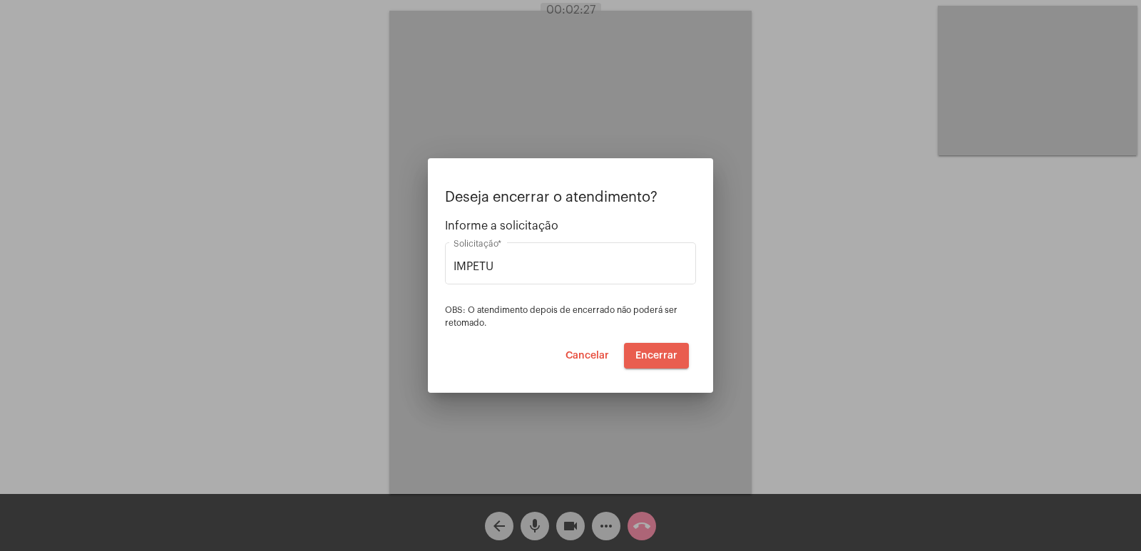
click at [653, 365] on button "Encerrar" at bounding box center [656, 356] width 65 height 26
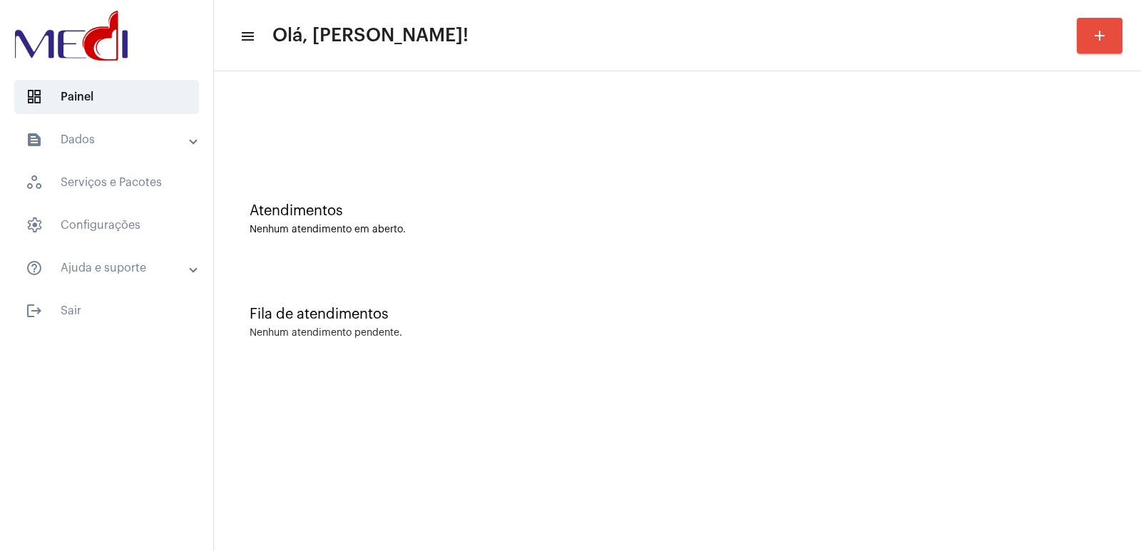
drag, startPoint x: 926, startPoint y: 348, endPoint x: 905, endPoint y: 359, distance: 23.3
click at [905, 359] on div "Fila de atendimentos Nenhum atendimento pendente." at bounding box center [677, 315] width 912 height 103
click at [905, 167] on div "Atendimentos Nenhum atendimento em aberto." at bounding box center [677, 211] width 912 height 103
click at [924, 281] on div "Fila de atendimentos Nenhum atendimento pendente." at bounding box center [677, 315] width 912 height 103
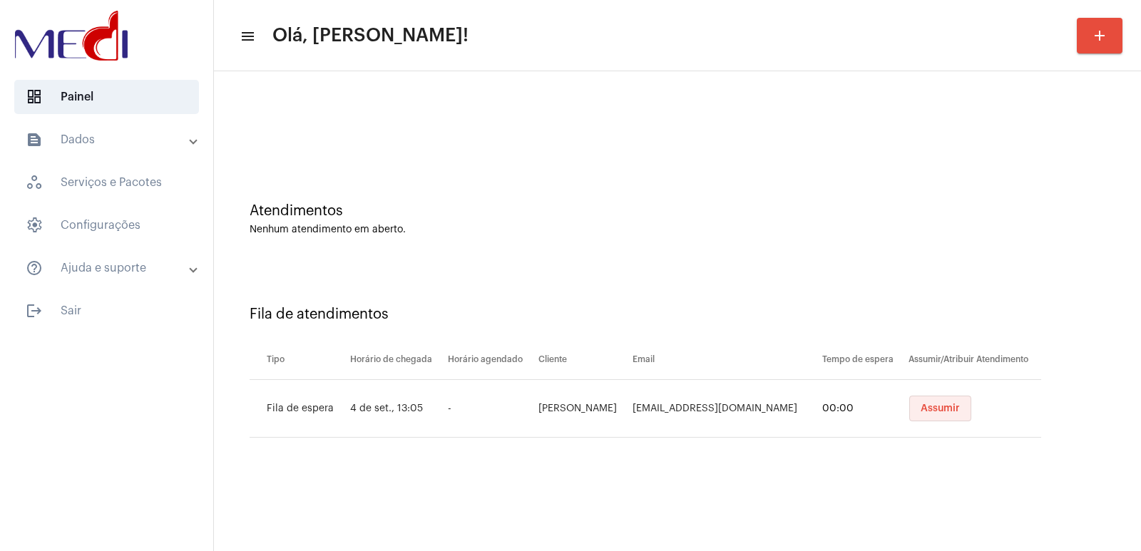
click at [927, 403] on button "Assumir" at bounding box center [940, 409] width 62 height 26
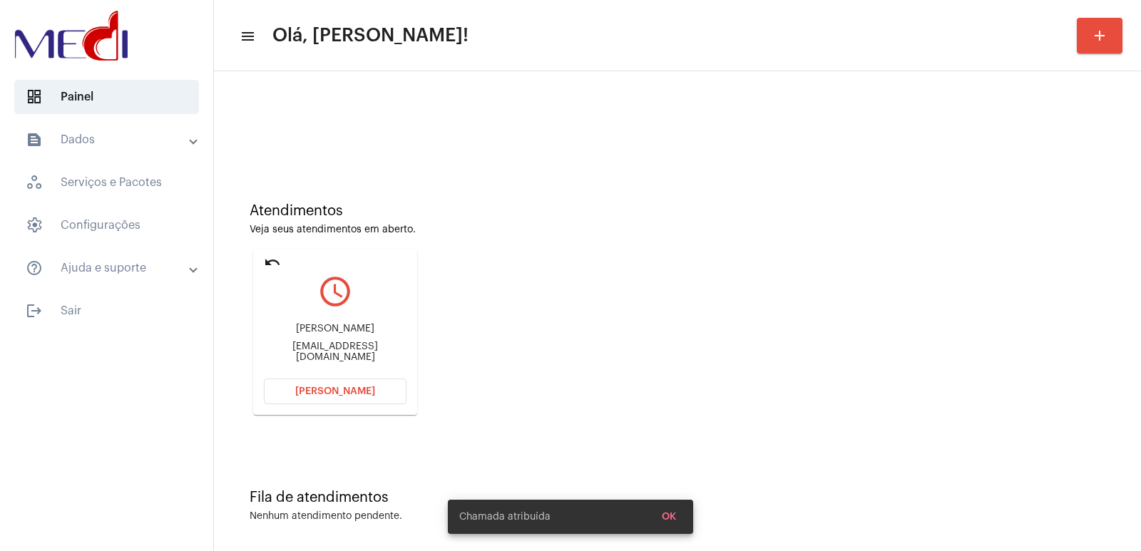
click at [298, 328] on div "Idinolia Santana Souza idinoliasantana@gmail.com" at bounding box center [335, 343] width 143 height 64
copy div "Idinolia Santana Souza"
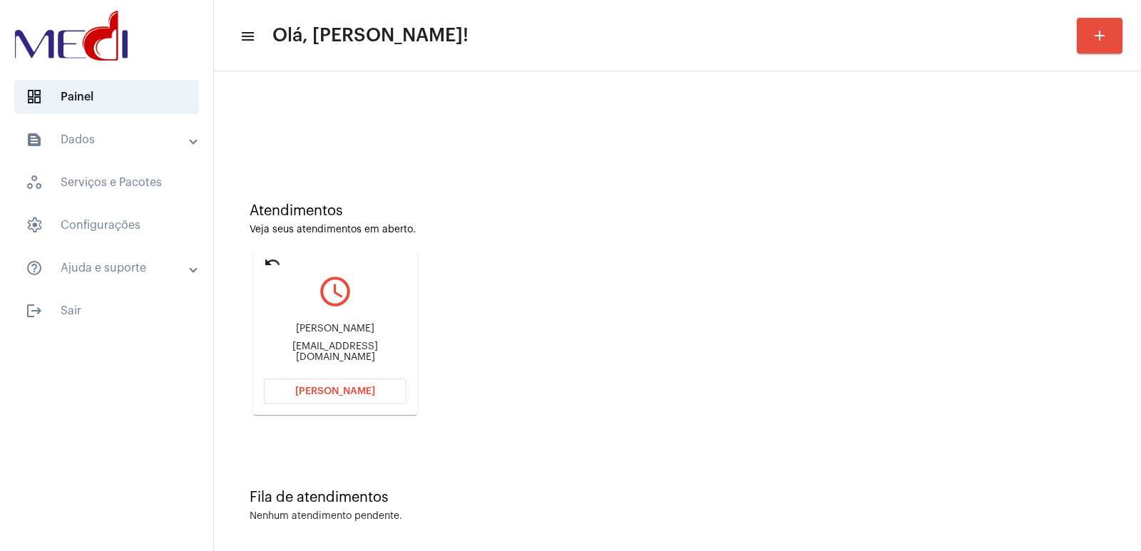
click at [383, 401] on button "[PERSON_NAME]" at bounding box center [335, 392] width 143 height 26
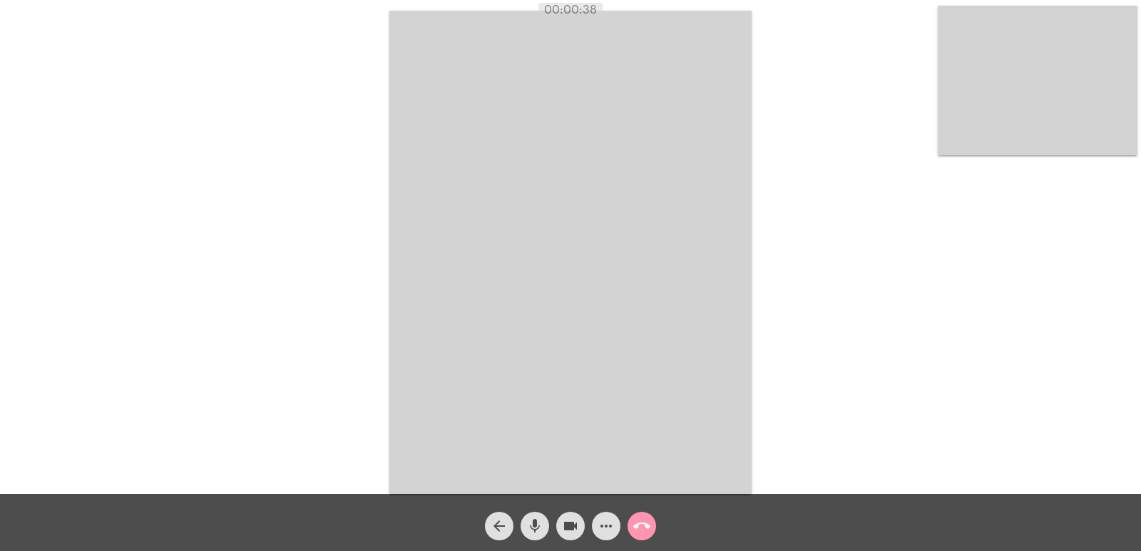
click at [1044, 110] on video at bounding box center [1037, 81] width 200 height 150
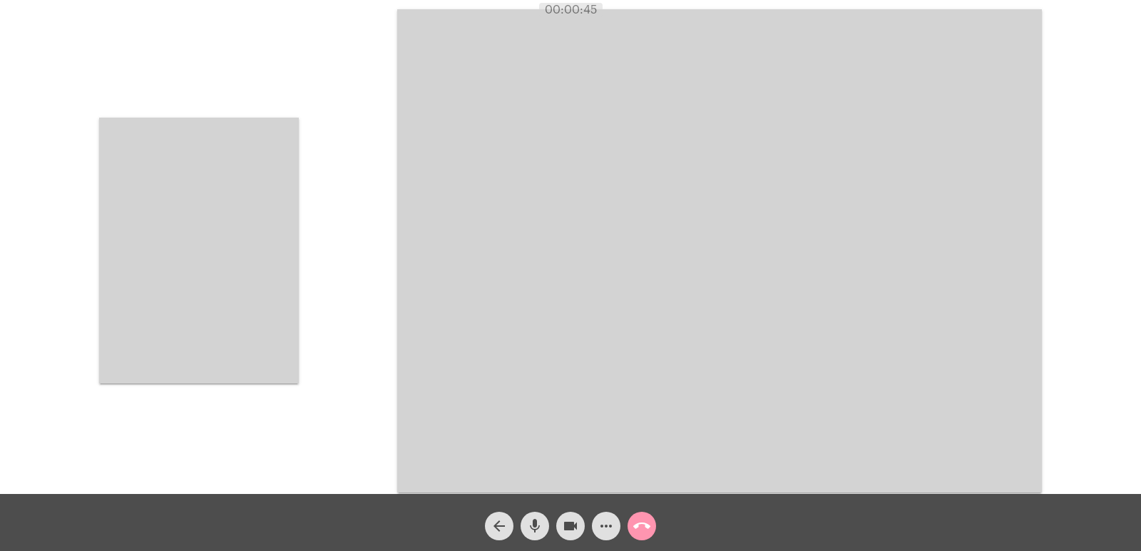
click at [217, 185] on video at bounding box center [199, 251] width 200 height 266
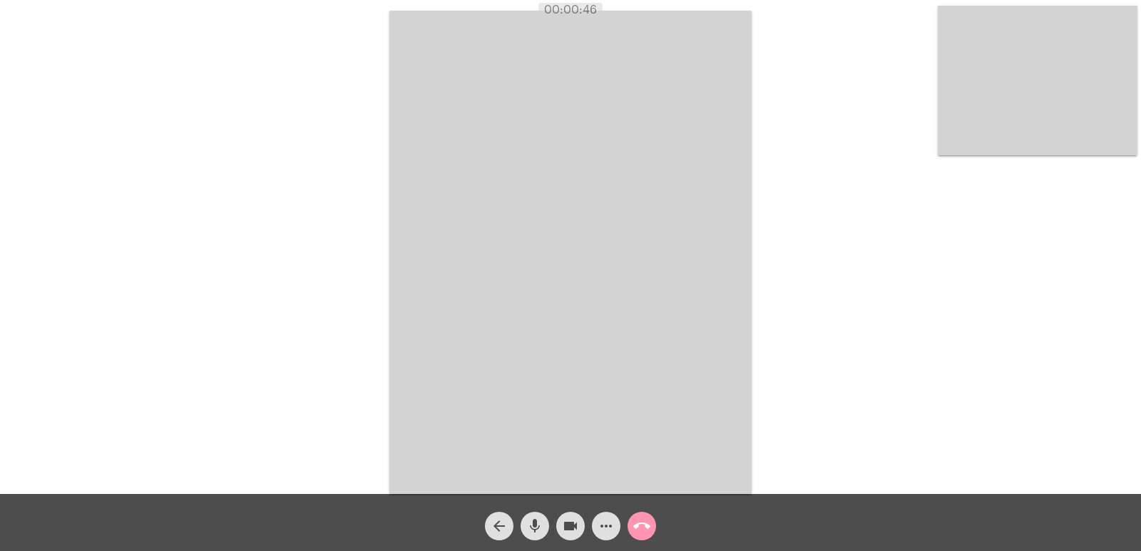
click at [989, 118] on video at bounding box center [1037, 81] width 200 height 150
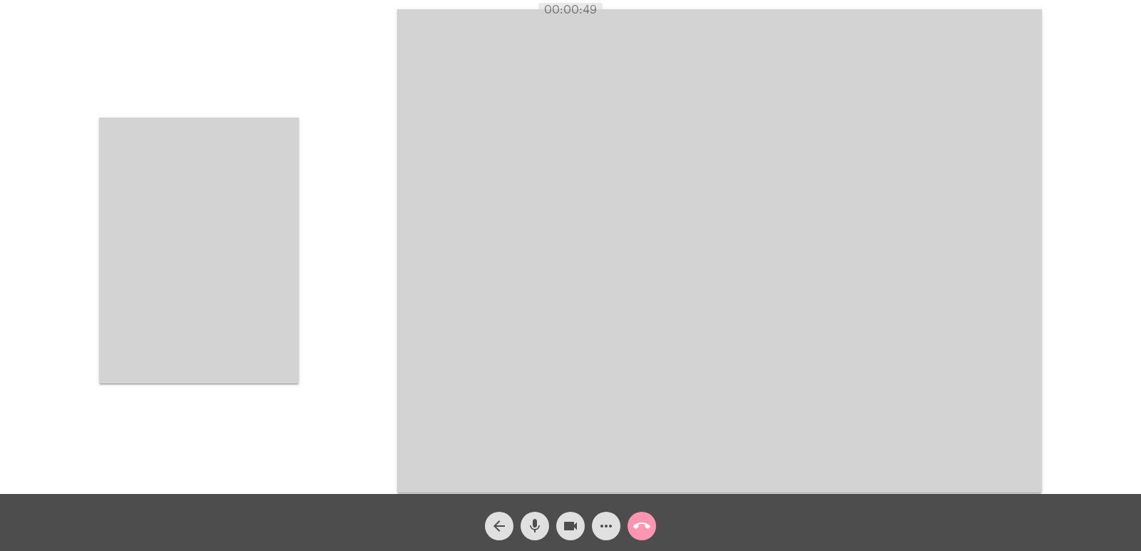
click at [746, 276] on video at bounding box center [719, 250] width 644 height 483
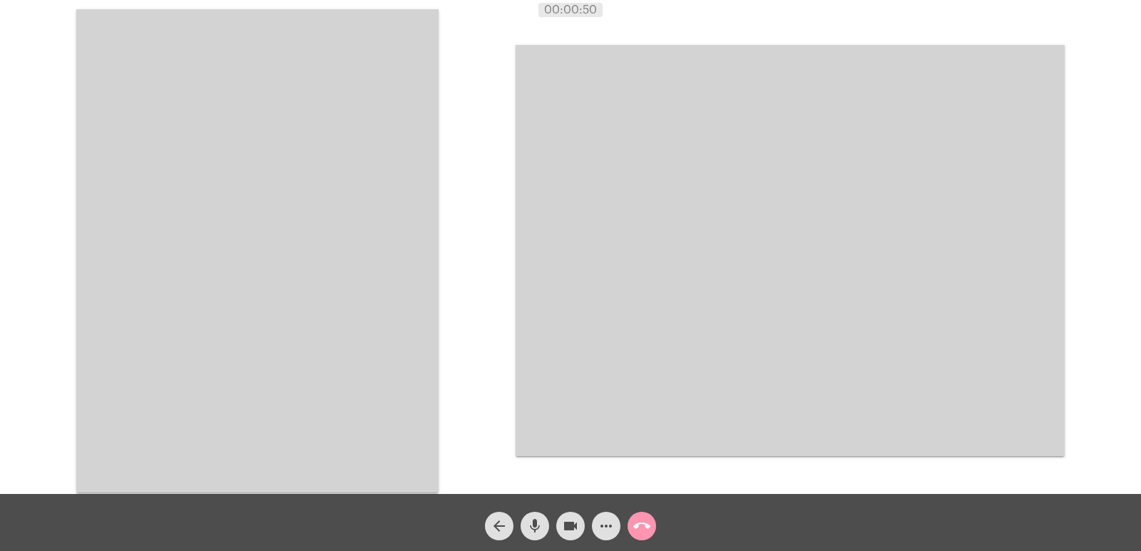
click at [312, 228] on video at bounding box center [257, 250] width 362 height 483
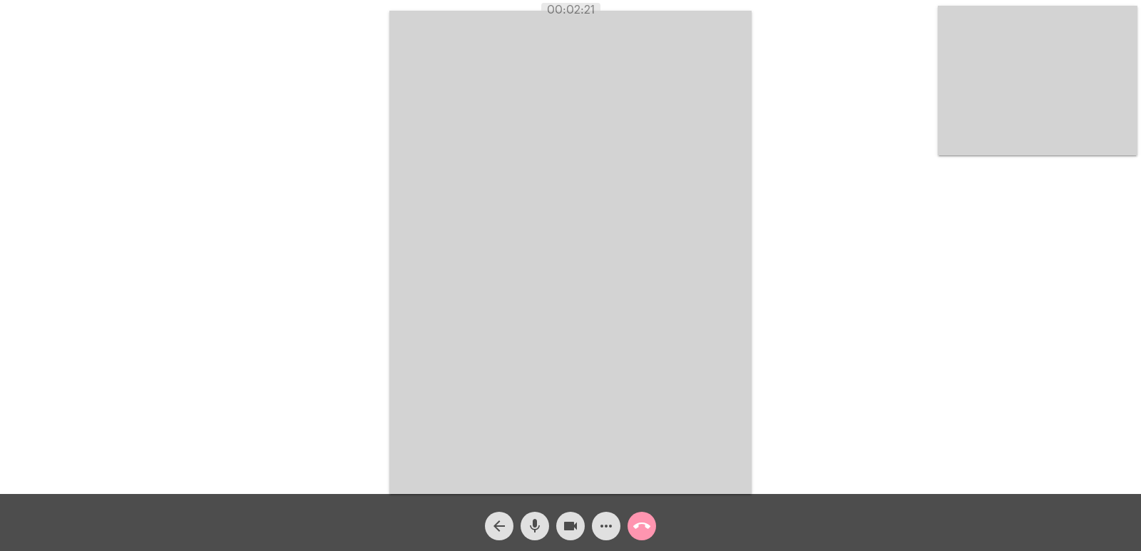
click at [503, 245] on video at bounding box center [570, 252] width 362 height 483
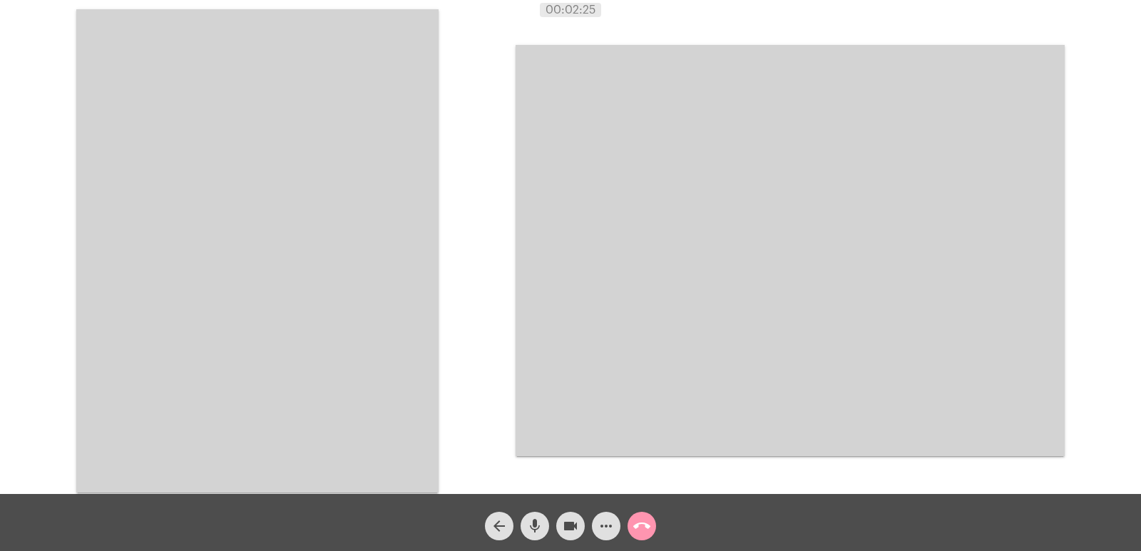
click at [396, 200] on video at bounding box center [257, 250] width 362 height 483
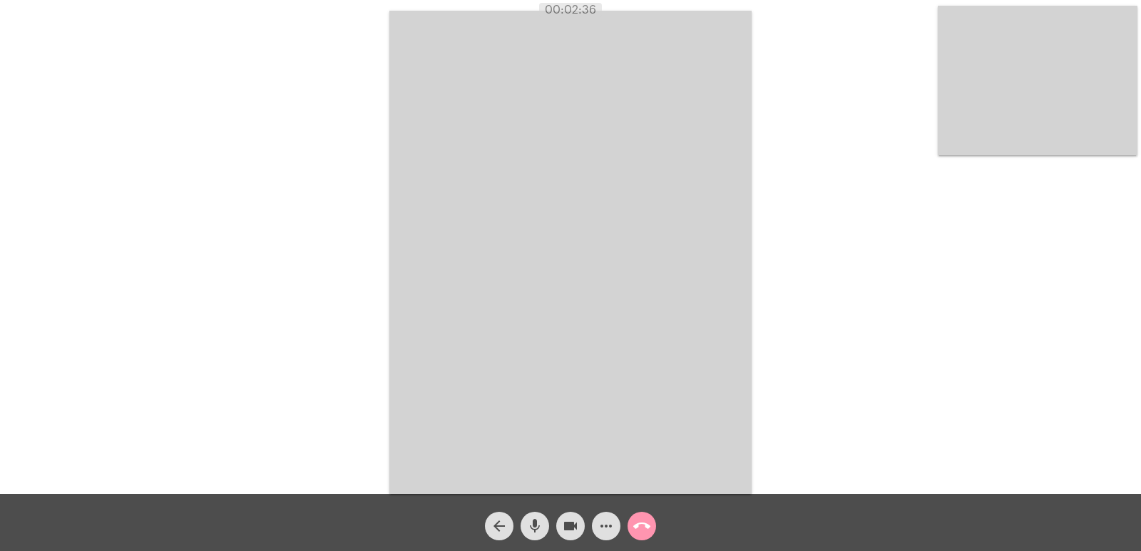
click at [639, 523] on mat-icon "call_end" at bounding box center [641, 526] width 17 height 17
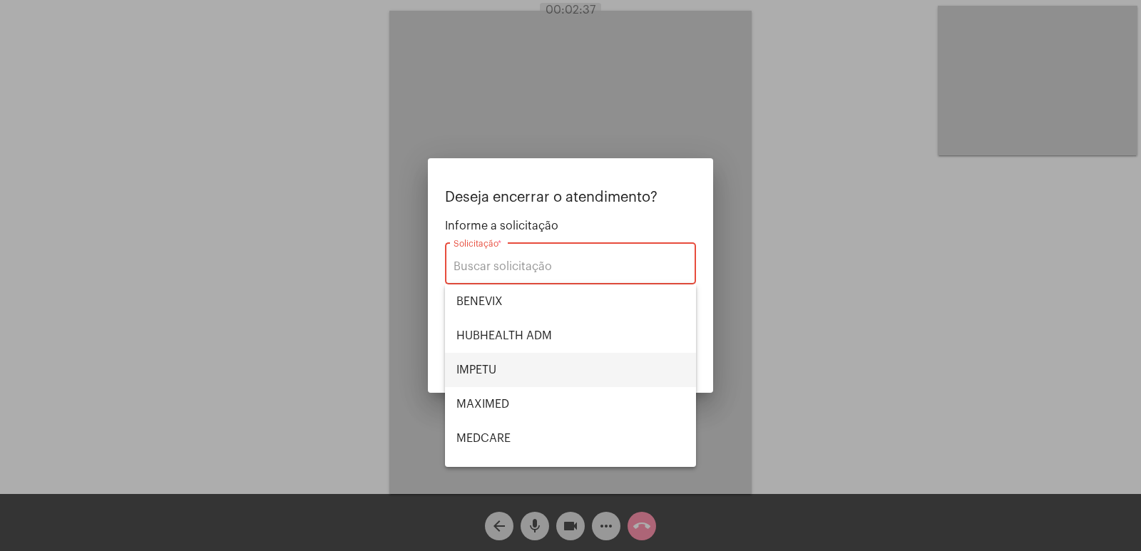
click at [502, 364] on span "IMPETU" at bounding box center [570, 370] width 228 height 34
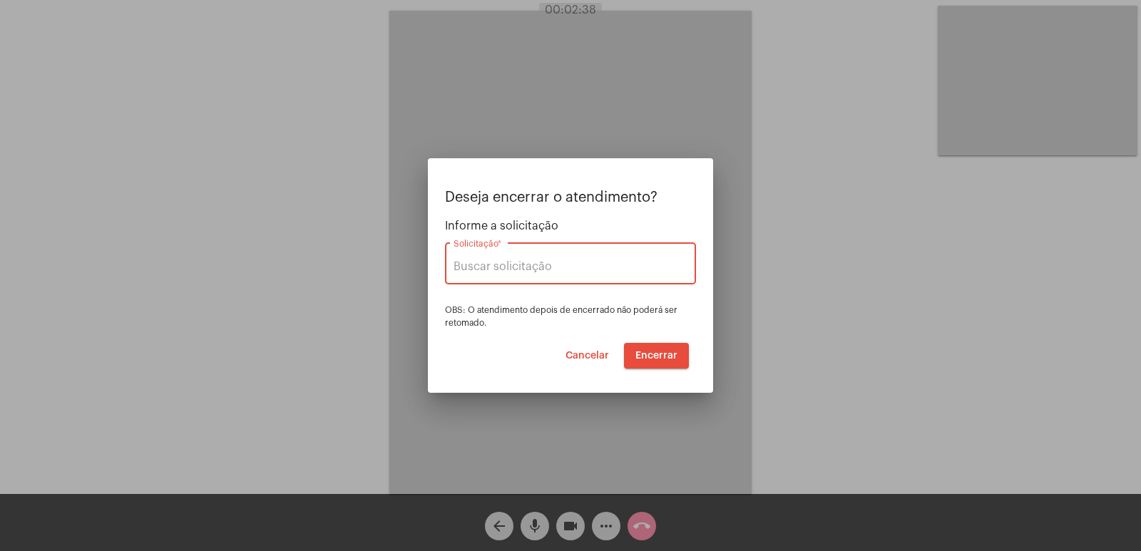
type input "IMPETU"
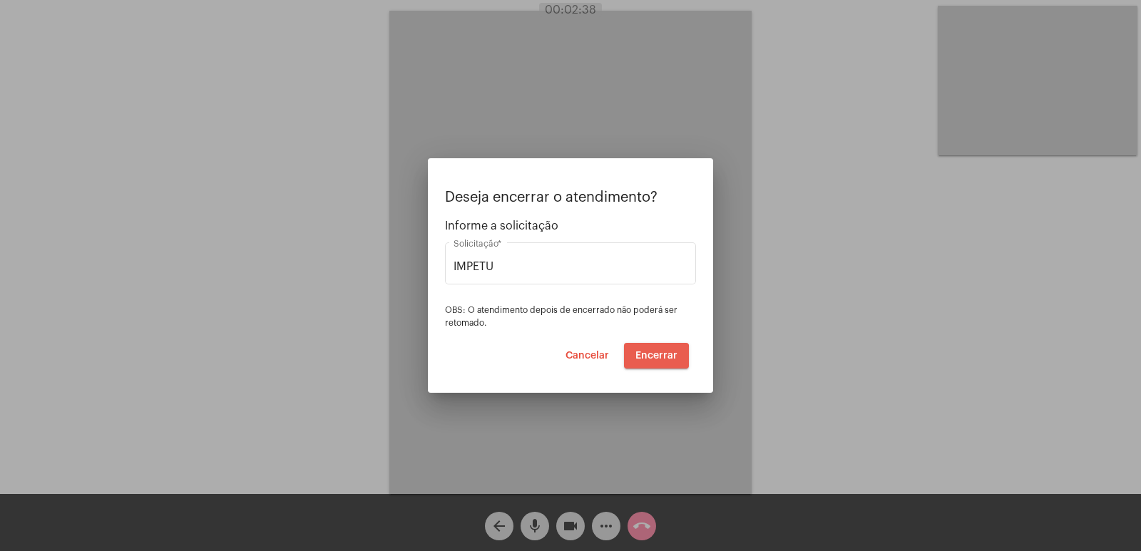
click at [644, 359] on span "Encerrar" at bounding box center [656, 356] width 42 height 10
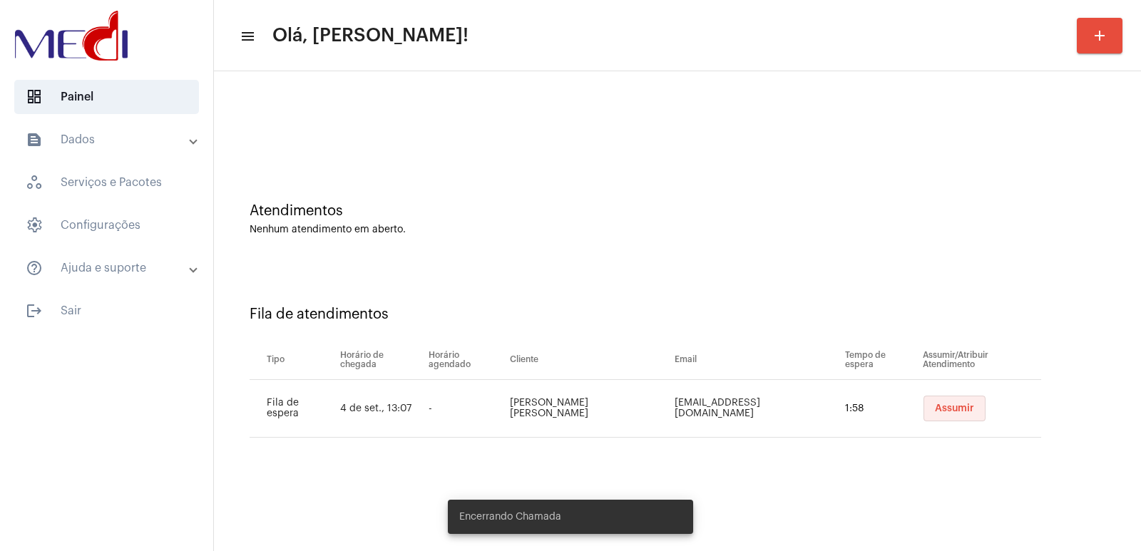
click at [944, 413] on span "Assumir" at bounding box center [954, 408] width 39 height 10
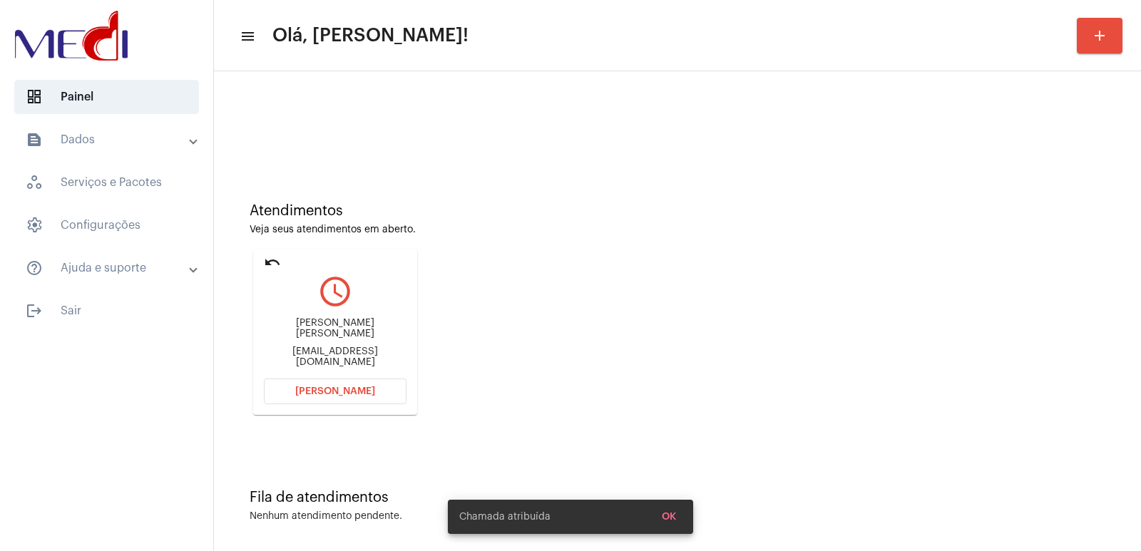
click at [327, 321] on div "Carolina Rodrigues Oliveira Carvalho Rodolfolimq84@gmail.com" at bounding box center [335, 343] width 143 height 64
drag, startPoint x: 319, startPoint y: 326, endPoint x: 327, endPoint y: 321, distance: 9.3
click at [327, 321] on div "Carolina Rodrigues Oliveira Carvalho Rodolfolimq84@gmail.com" at bounding box center [335, 343] width 143 height 64
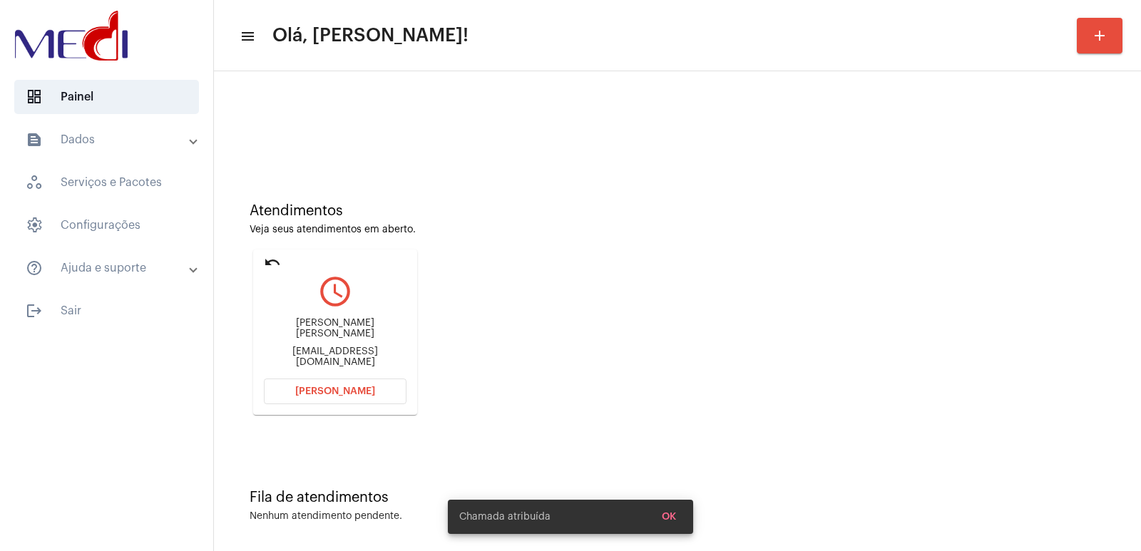
copy div "Carolina Rodrigues Oliveira Carvalho"
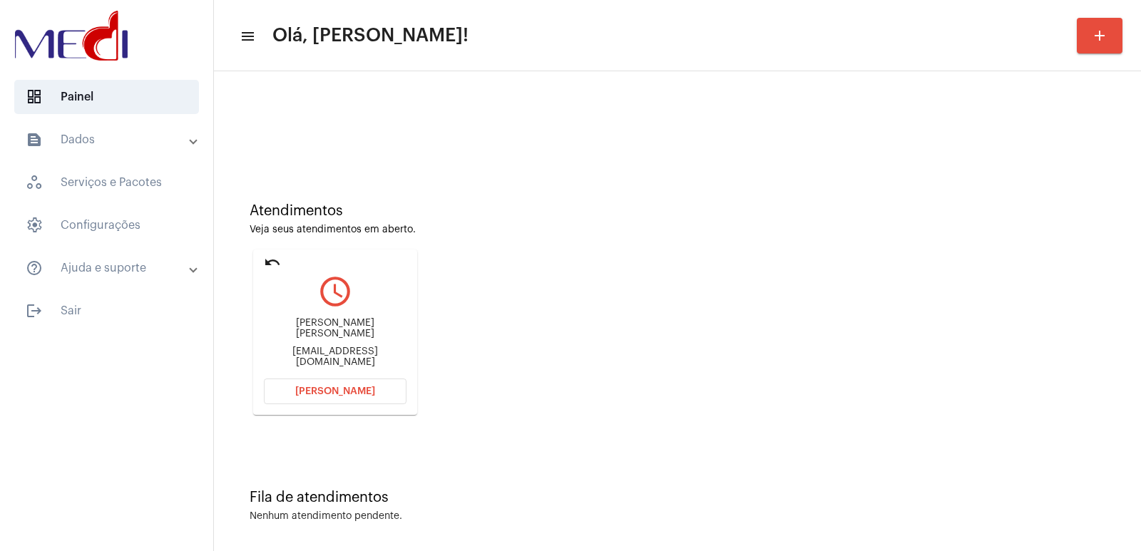
click at [339, 352] on div "Rodolfolimq84@gmail.com" at bounding box center [335, 356] width 143 height 21
copy mat-card-content "Rodolfolimq84@gmail.com Abrir Chamada"
click at [349, 312] on div "Carolina Rodrigues Oliveira Carvalho Rodolfolimq84@gmail.com" at bounding box center [335, 343] width 143 height 64
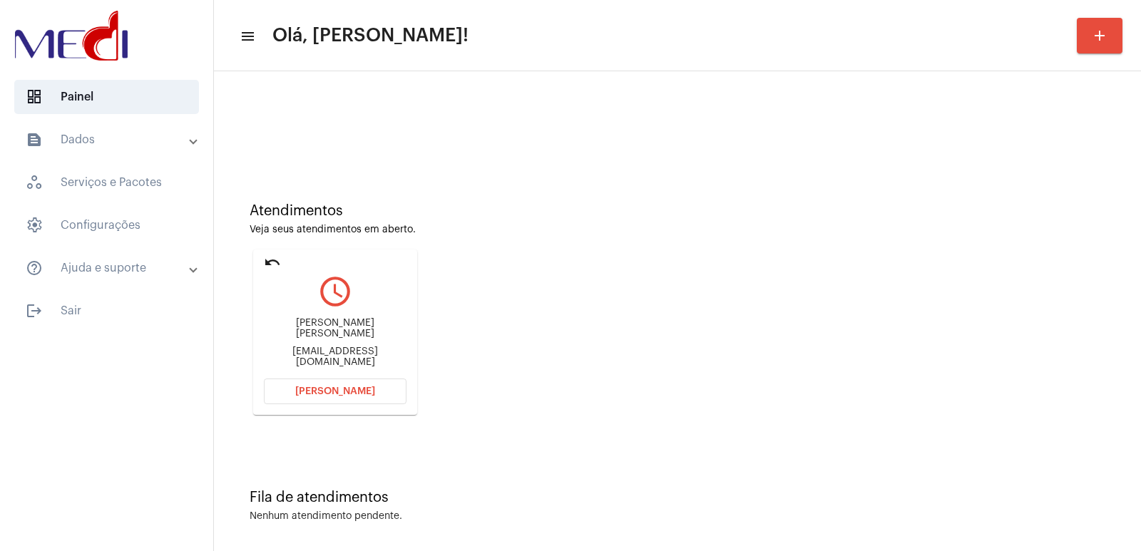
click at [344, 319] on div "Carolina Rodrigues Oliveira Carvalho Rodolfolimq84@gmail.com" at bounding box center [335, 343] width 143 height 64
copy div "Carolina Rodrigues Oliveira Carvalho"
click at [337, 405] on mat-card "undo query_builder Carolina Rodrigues Oliveira Carvalho Rodolfolimq84@gmail.com…" at bounding box center [335, 331] width 164 height 165
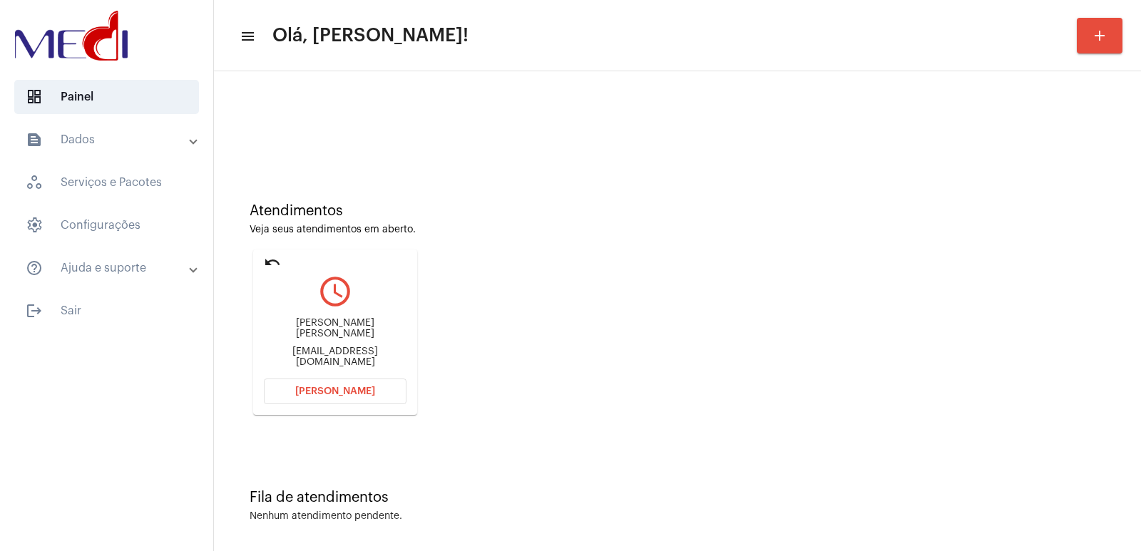
click at [335, 398] on button "[PERSON_NAME]" at bounding box center [335, 392] width 143 height 26
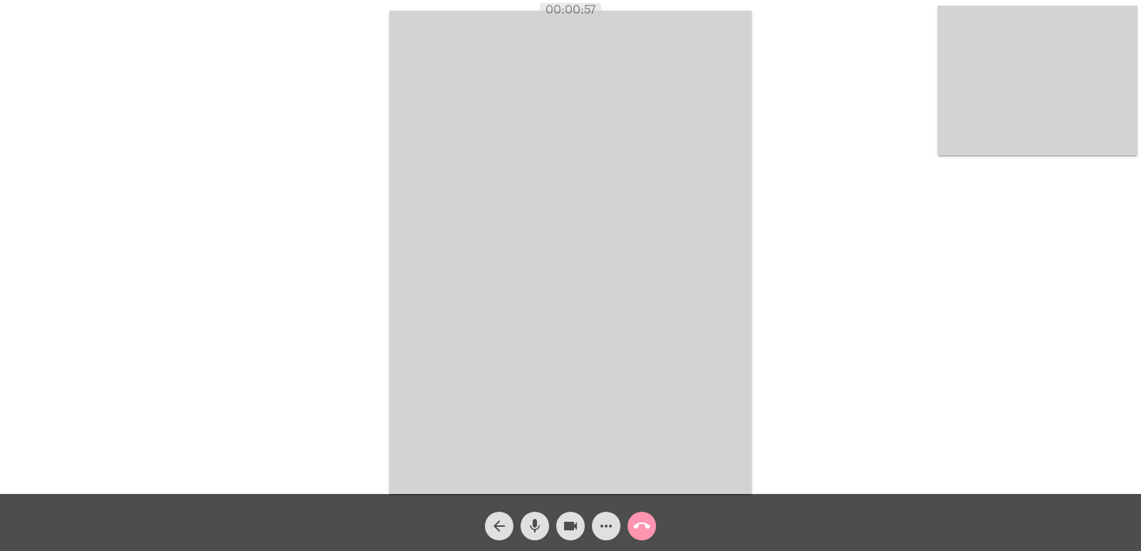
click at [1049, 117] on video at bounding box center [1037, 81] width 200 height 150
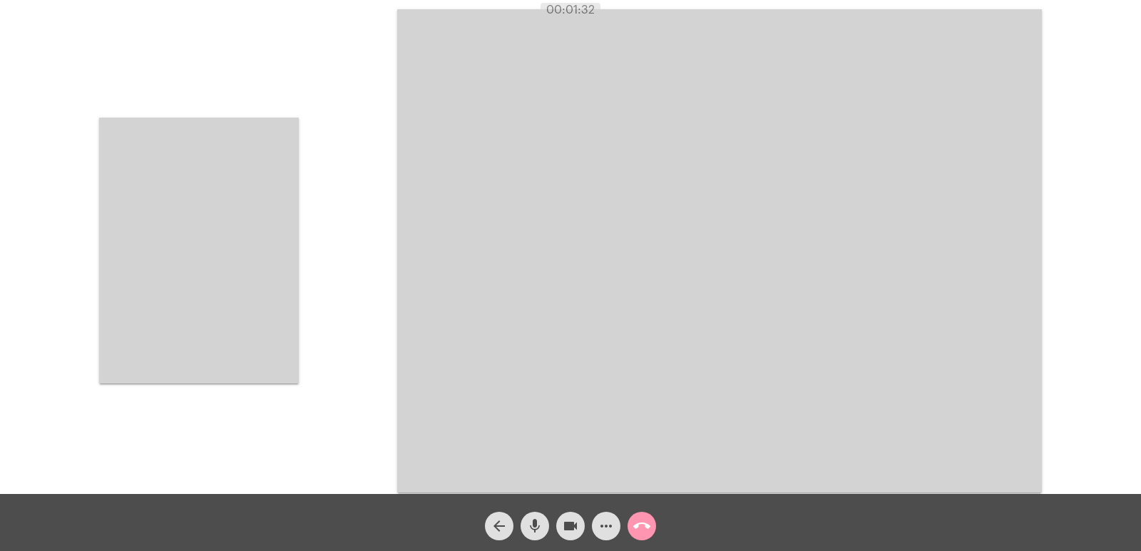
click at [238, 325] on video at bounding box center [199, 251] width 200 height 266
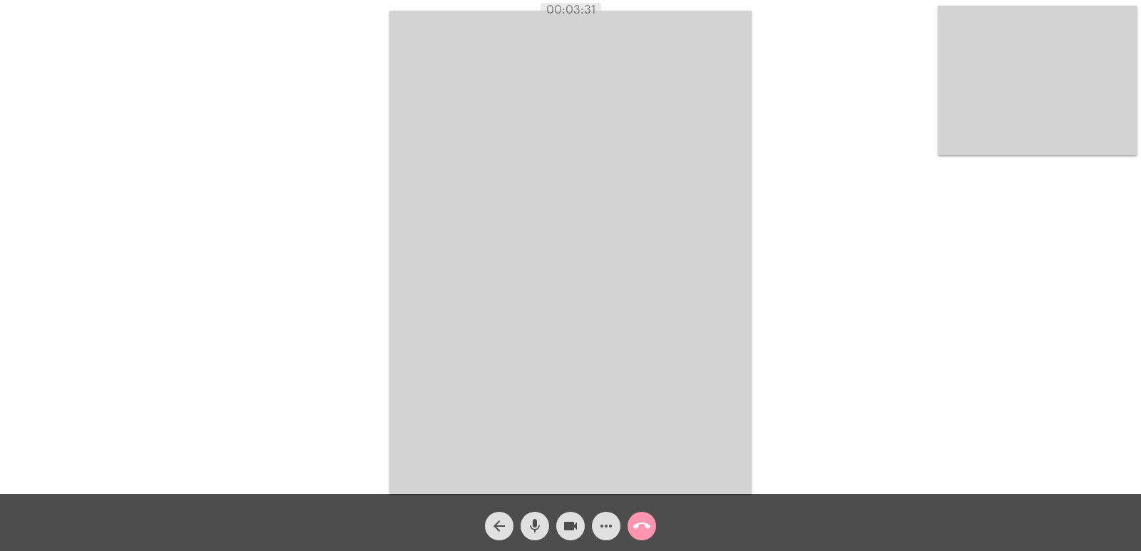
click at [644, 528] on mat-icon "call_end" at bounding box center [641, 526] width 17 height 17
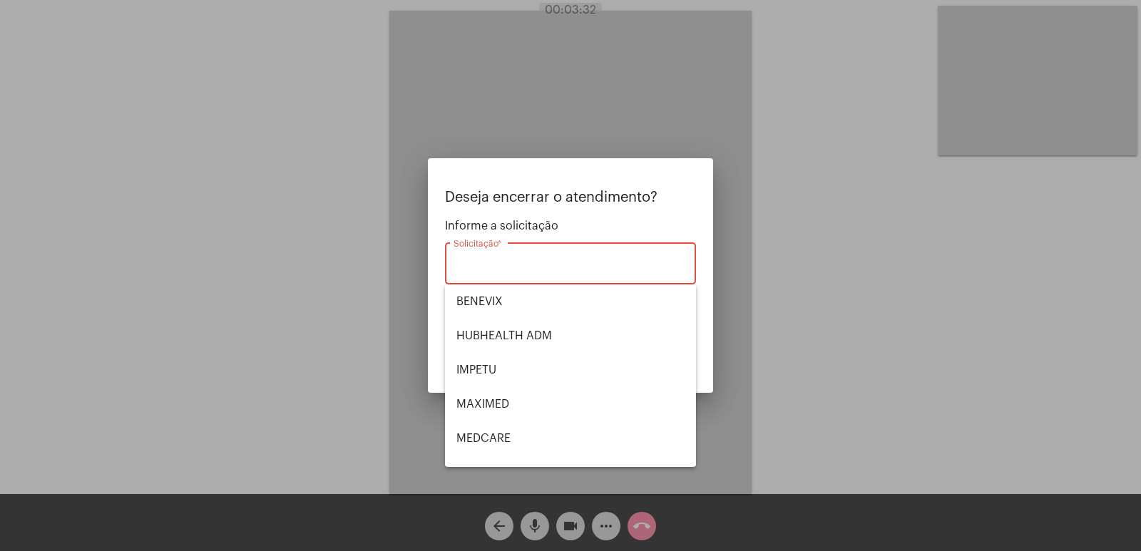
scroll to position [160, 0]
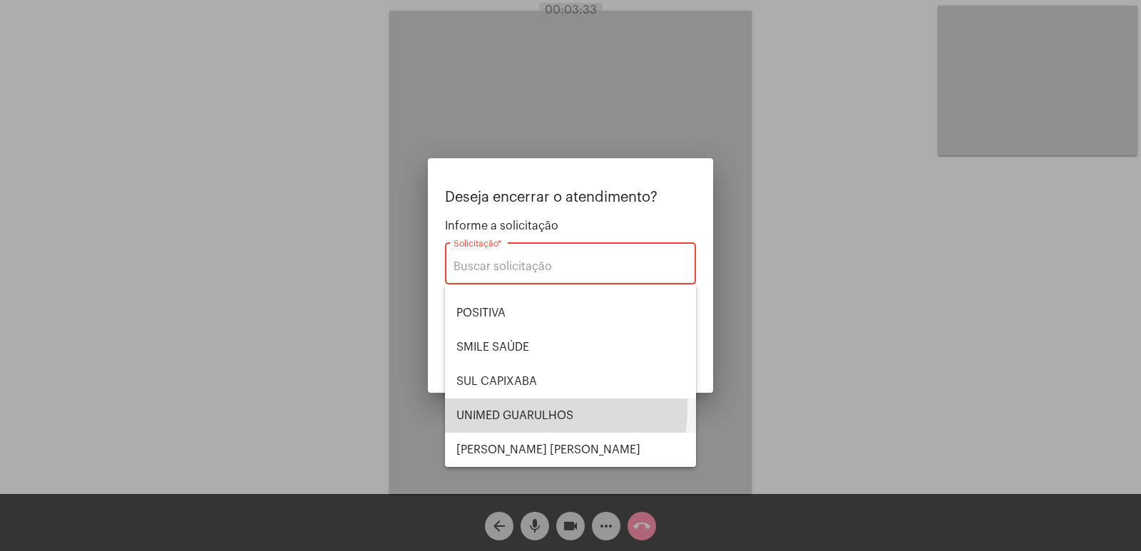
click at [526, 408] on span "UNIMED GUARULHOS" at bounding box center [570, 415] width 228 height 34
type input "UNIMED GUARULHOS"
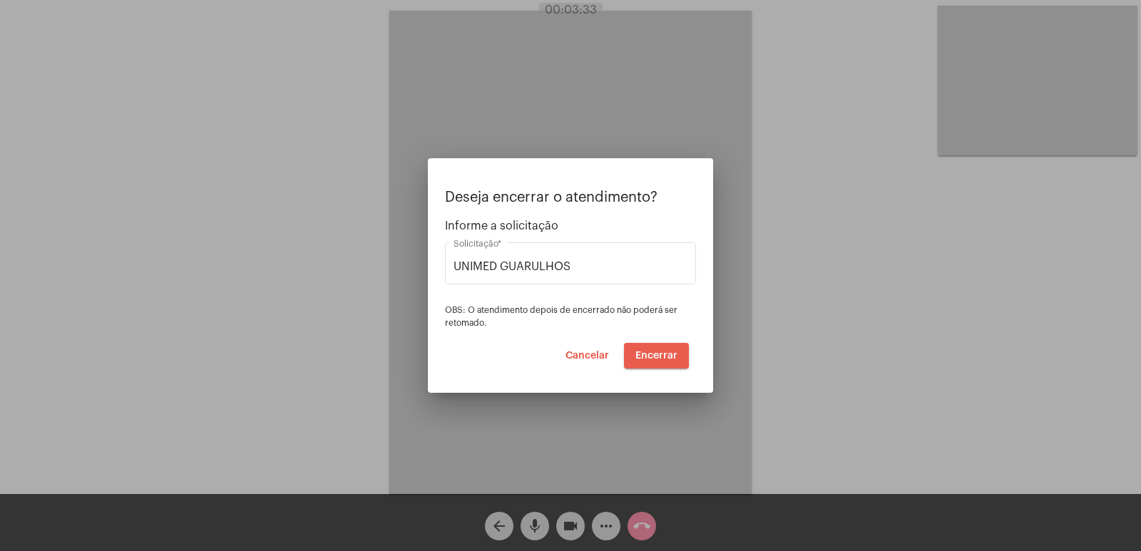
click at [641, 352] on span "Encerrar" at bounding box center [656, 356] width 42 height 10
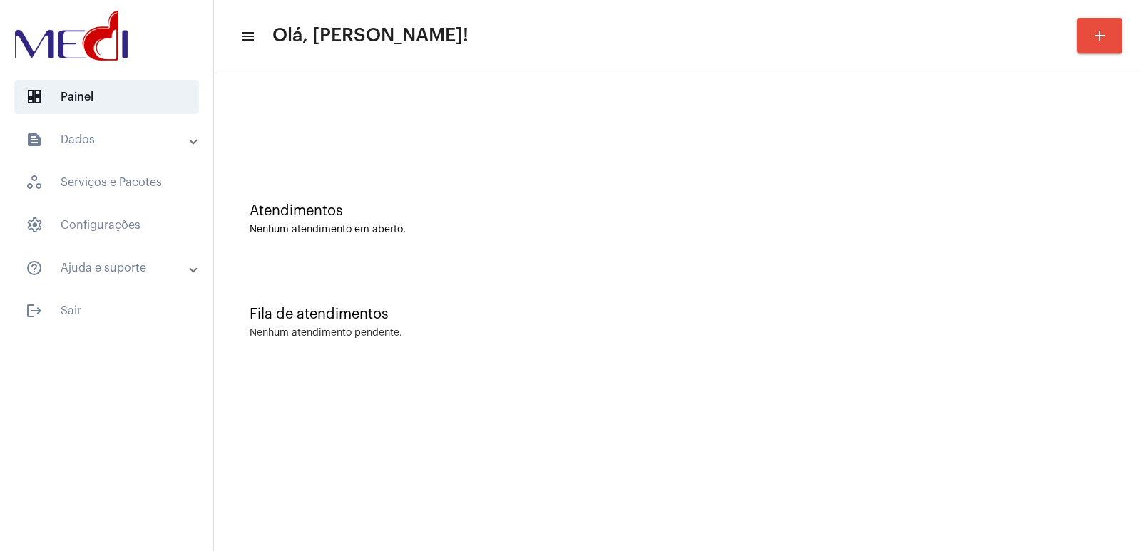
click at [252, 194] on div "Atendimentos Nenhum atendimento em aberto." at bounding box center [677, 211] width 912 height 103
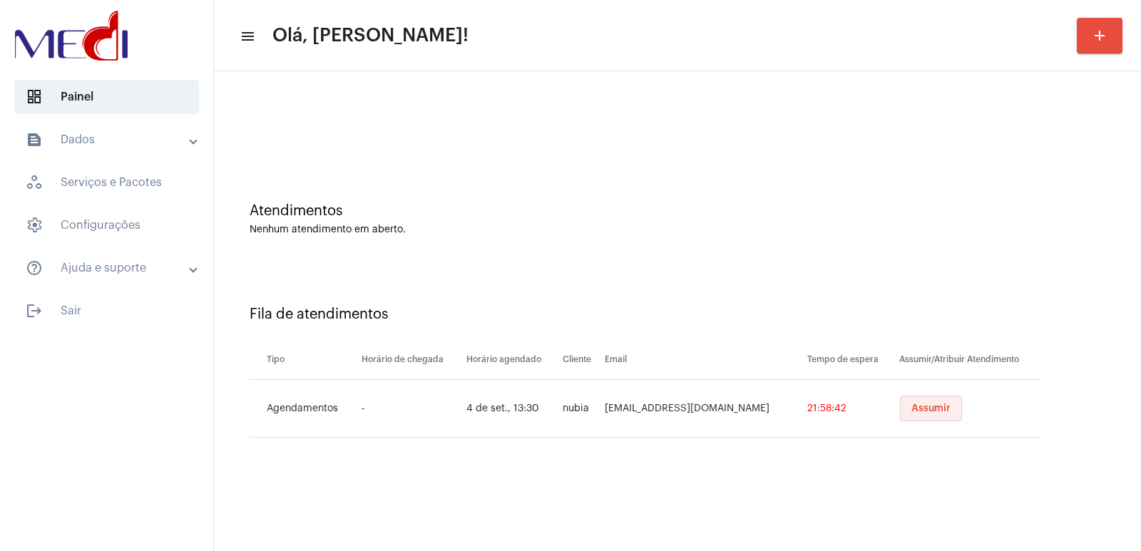
click at [940, 412] on button "Assumir" at bounding box center [931, 409] width 62 height 26
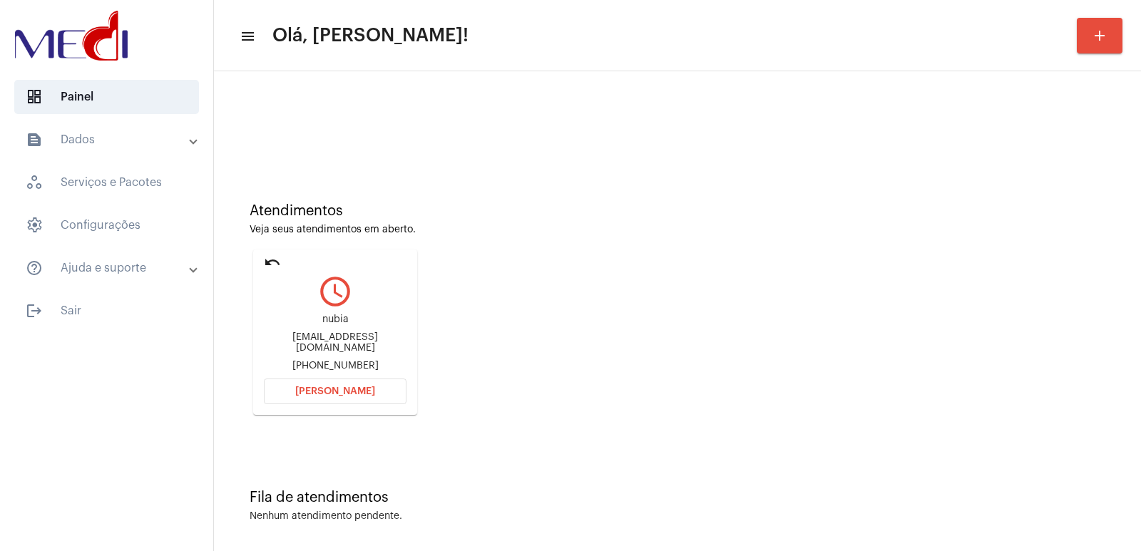
click at [312, 340] on div "[EMAIL_ADDRESS][DOMAIN_NAME]" at bounding box center [335, 342] width 143 height 21
click at [312, 340] on div "nubialuana23@gmail.com" at bounding box center [335, 342] width 143 height 21
copy div "nubialuana23@gmail.com"
click at [329, 361] on div "+5582993157495" at bounding box center [335, 366] width 143 height 11
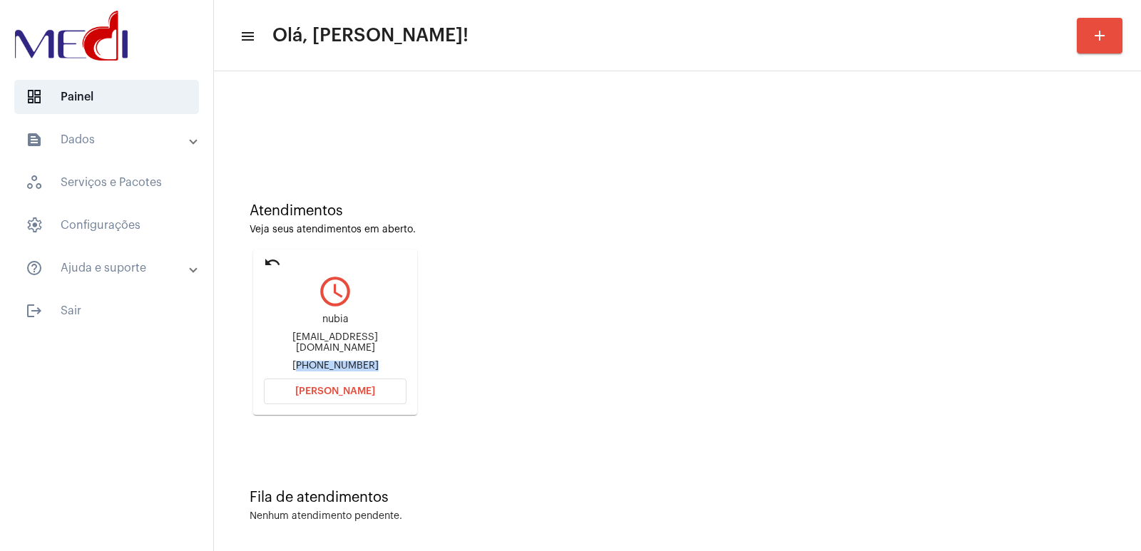
click at [329, 361] on div "+5582993157495" at bounding box center [335, 366] width 143 height 11
copy mat-card-content "+5582993157495 Abrir Chamada"
click at [366, 399] on button "Abrir Chamada" at bounding box center [335, 392] width 143 height 26
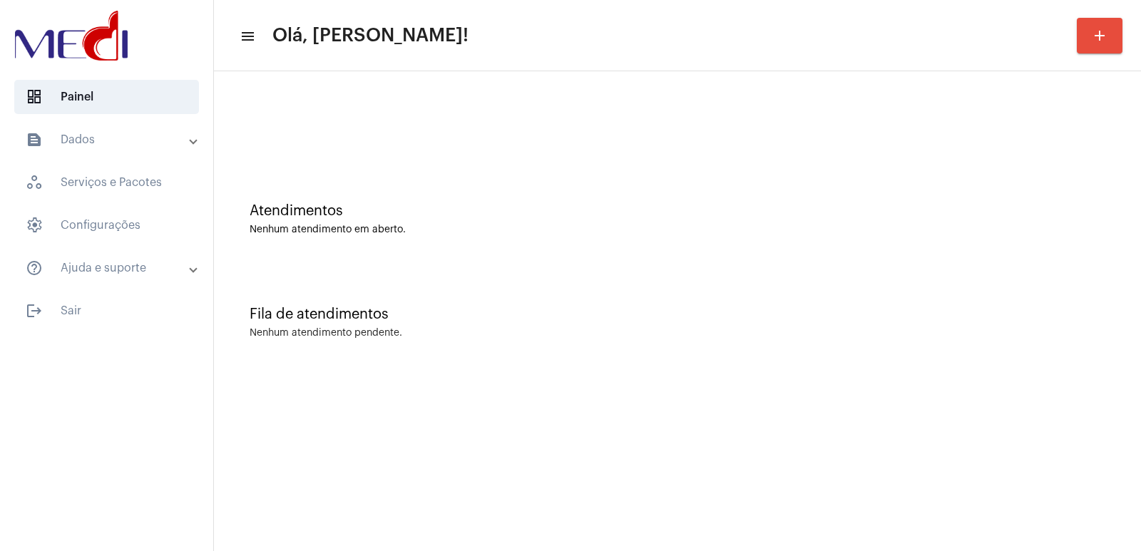
click at [776, 324] on div "Fila de atendimentos Nenhum atendimento pendente." at bounding box center [677, 315] width 912 height 103
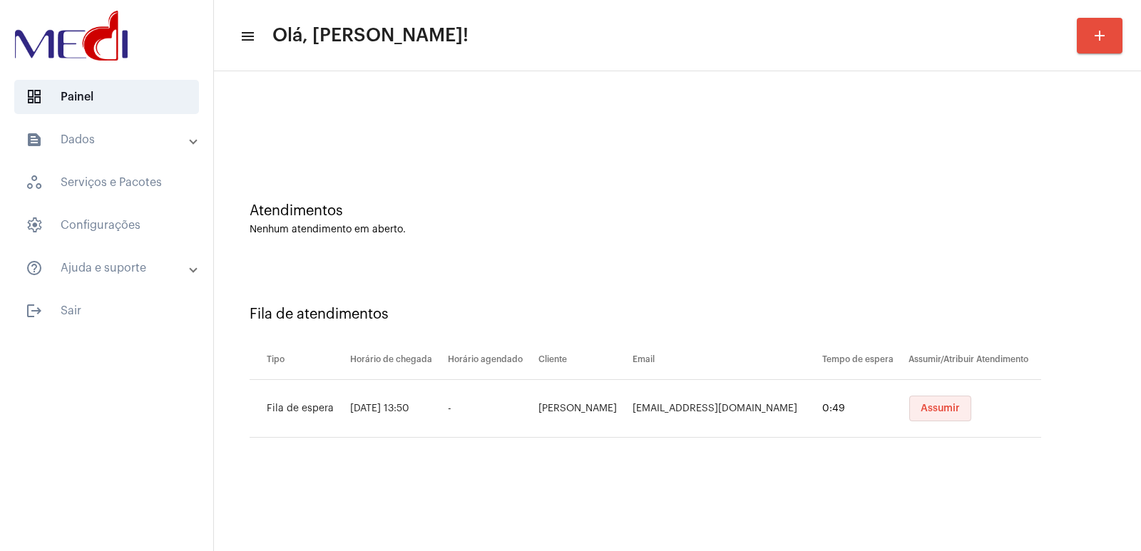
click at [917, 401] on button "Assumir" at bounding box center [940, 409] width 62 height 26
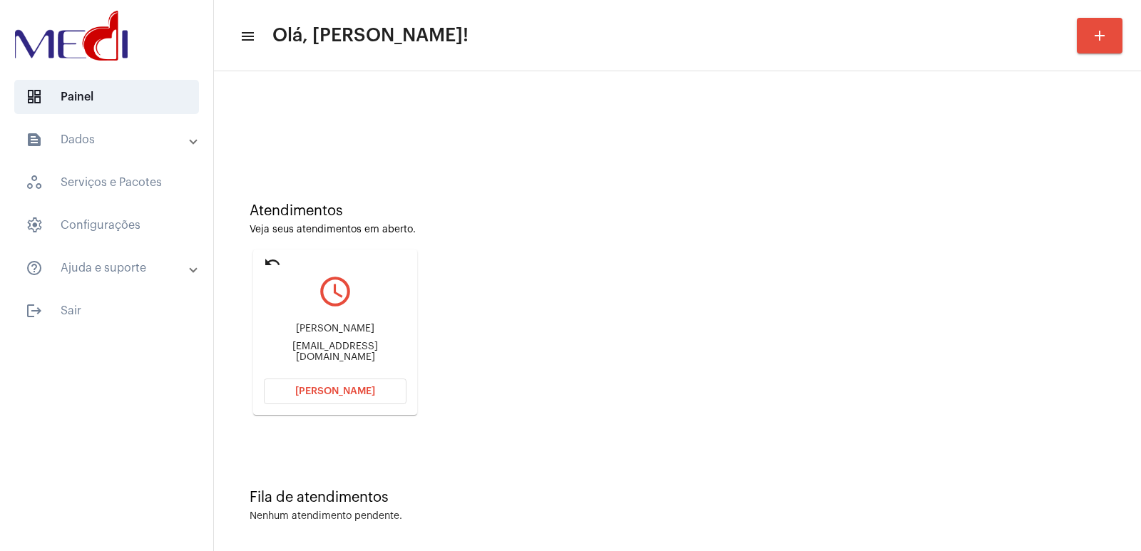
click at [836, 374] on div "Atendimentos Veja seus atendimentos em aberto. undo query_builder Rodrigo rodri…" at bounding box center [677, 303] width 912 height 287
click at [319, 344] on div "Rodrigo rodrigobc26@hotmail.com" at bounding box center [335, 343] width 143 height 64
copy mat-card-content "rodrigobc26@hotmail.com Abrir Chamada"
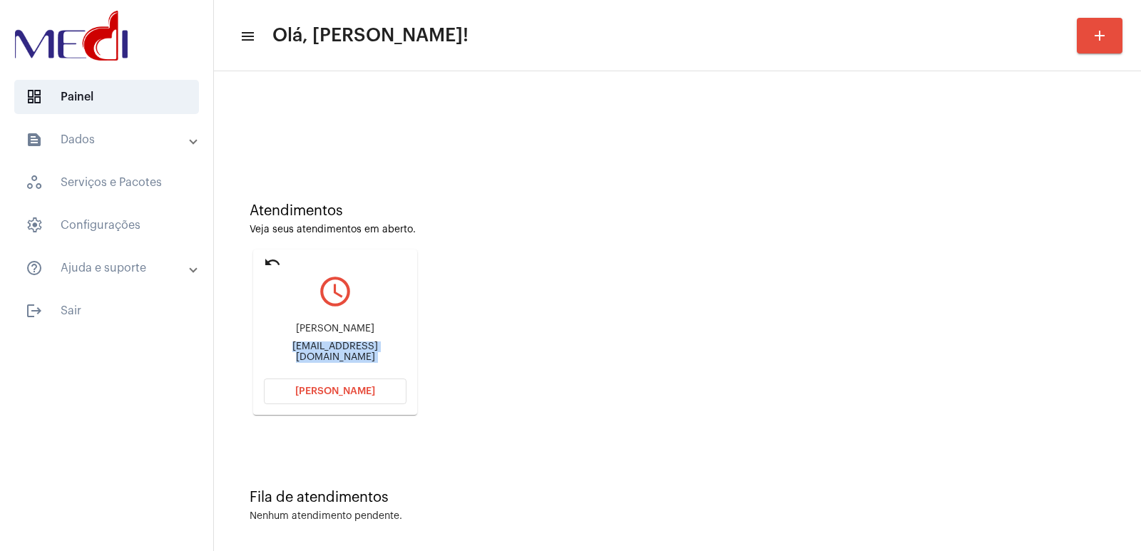
copy mat-card-content "rodrigobc26@hotmail.com Abrir Chamada"
click at [376, 395] on button "Abrir Chamada" at bounding box center [335, 392] width 143 height 26
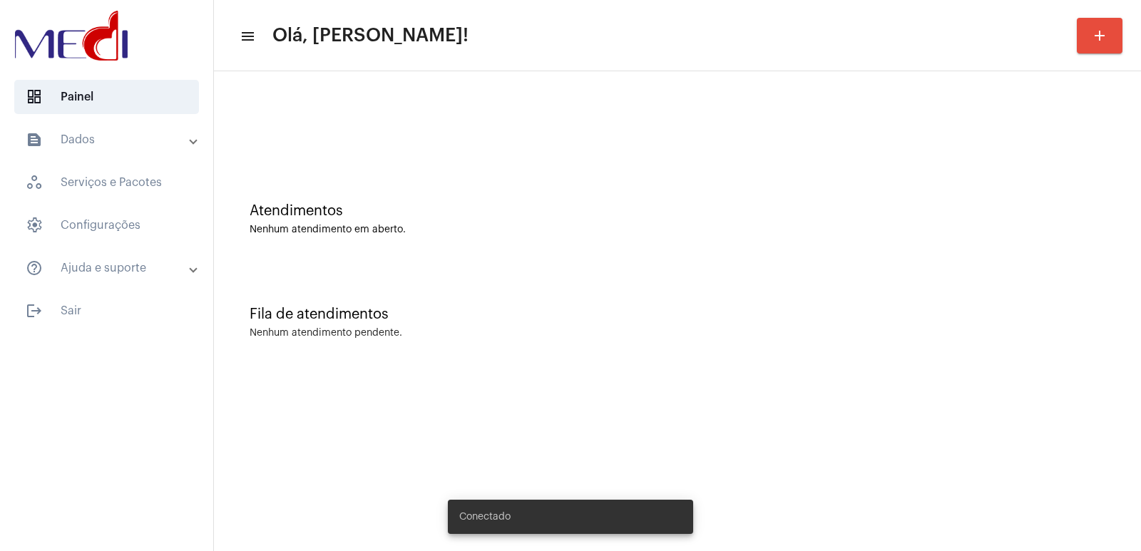
click at [786, 229] on div "Nenhum atendimento em aberto." at bounding box center [676, 230] width 855 height 11
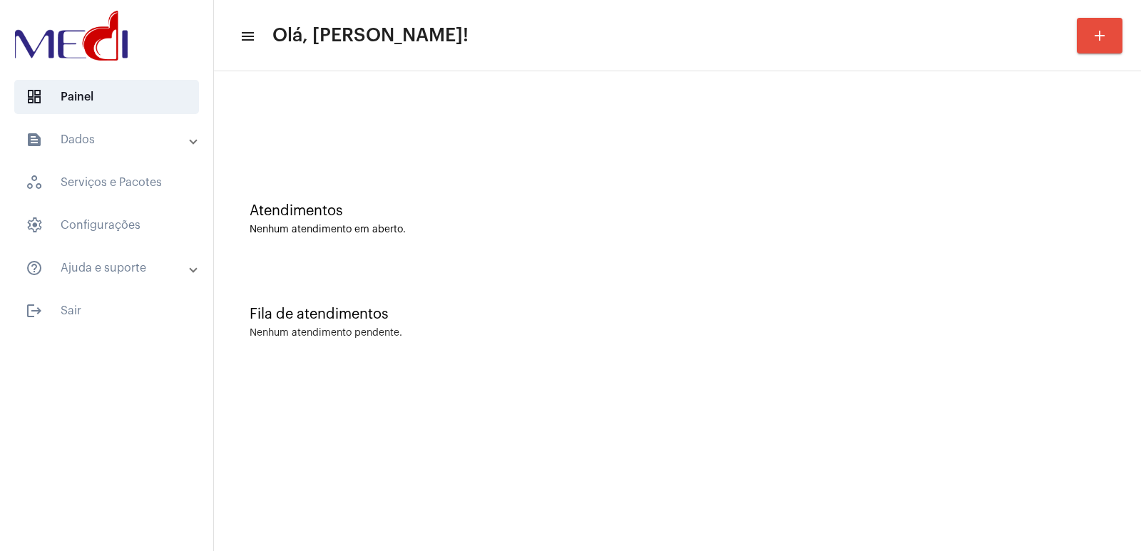
click at [831, 319] on div "Fila de atendimentos" at bounding box center [676, 315] width 855 height 16
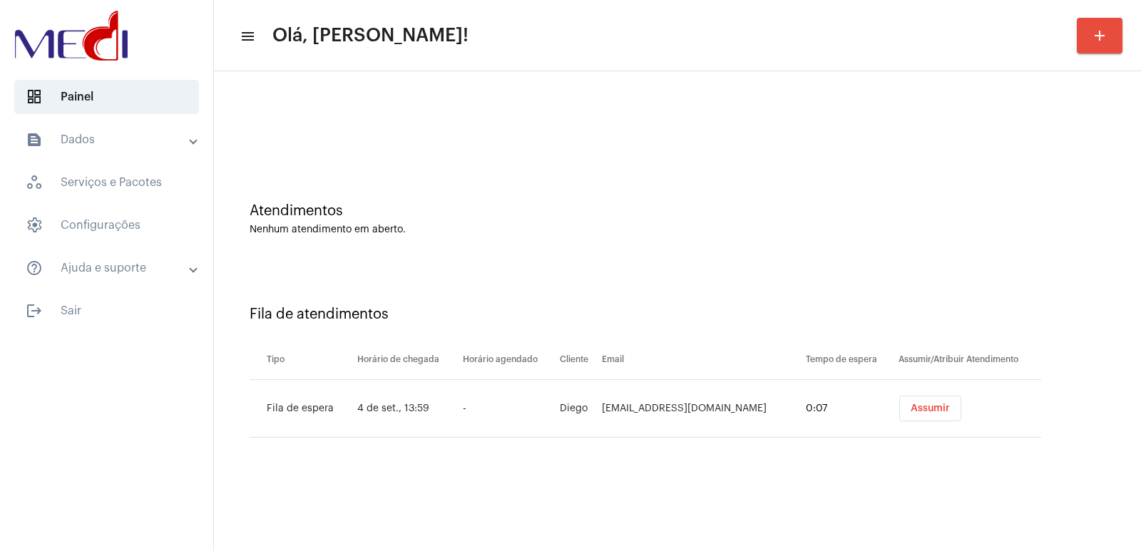
click at [933, 410] on span "Assumir" at bounding box center [929, 408] width 39 height 10
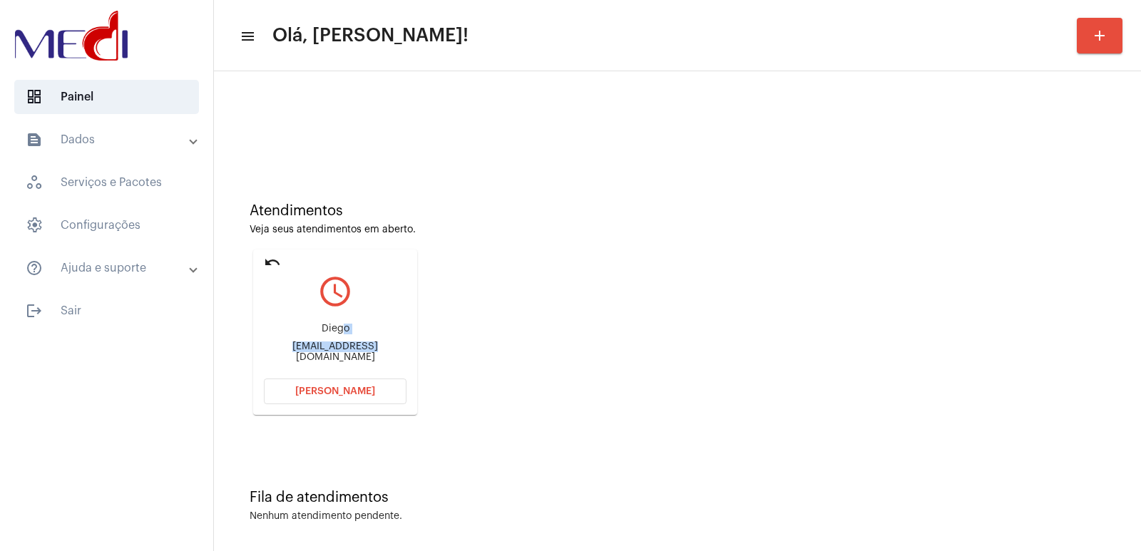
click at [340, 343] on div "[PERSON_NAME] [PERSON_NAME][EMAIL_ADDRESS][DOMAIN_NAME]" at bounding box center [335, 343] width 143 height 64
click at [338, 344] on div "[PERSON_NAME] [PERSON_NAME][EMAIL_ADDRESS][DOMAIN_NAME]" at bounding box center [335, 343] width 143 height 64
click at [338, 346] on div "[PERSON_NAME] [PERSON_NAME][EMAIL_ADDRESS][DOMAIN_NAME]" at bounding box center [335, 343] width 143 height 64
click at [338, 349] on div "[EMAIL_ADDRESS][DOMAIN_NAME]" at bounding box center [335, 351] width 143 height 21
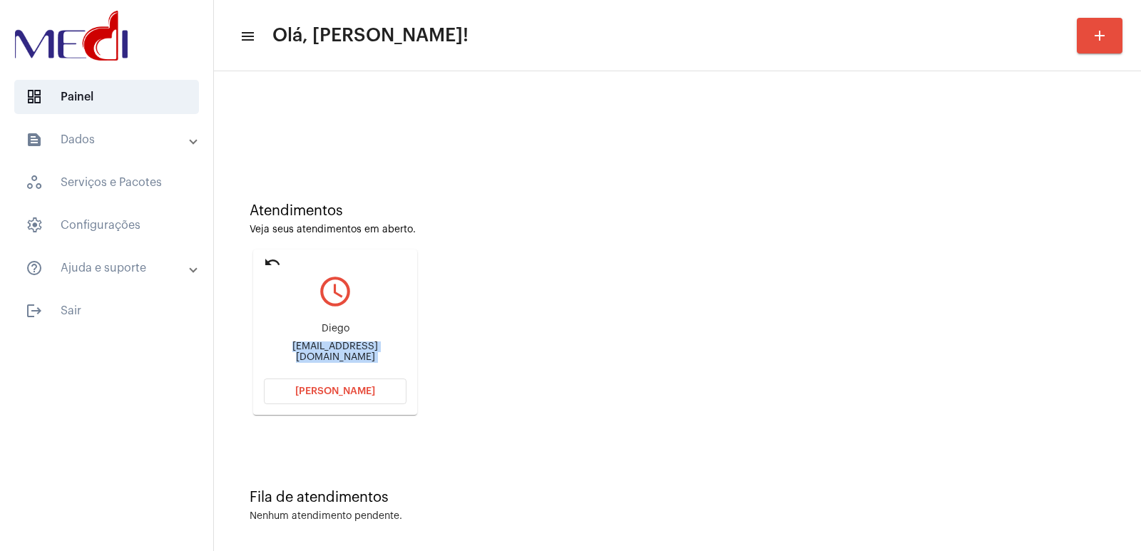
click at [338, 349] on div "[EMAIL_ADDRESS][DOMAIN_NAME]" at bounding box center [335, 351] width 143 height 21
click at [344, 394] on span "[PERSON_NAME]" at bounding box center [335, 391] width 80 height 10
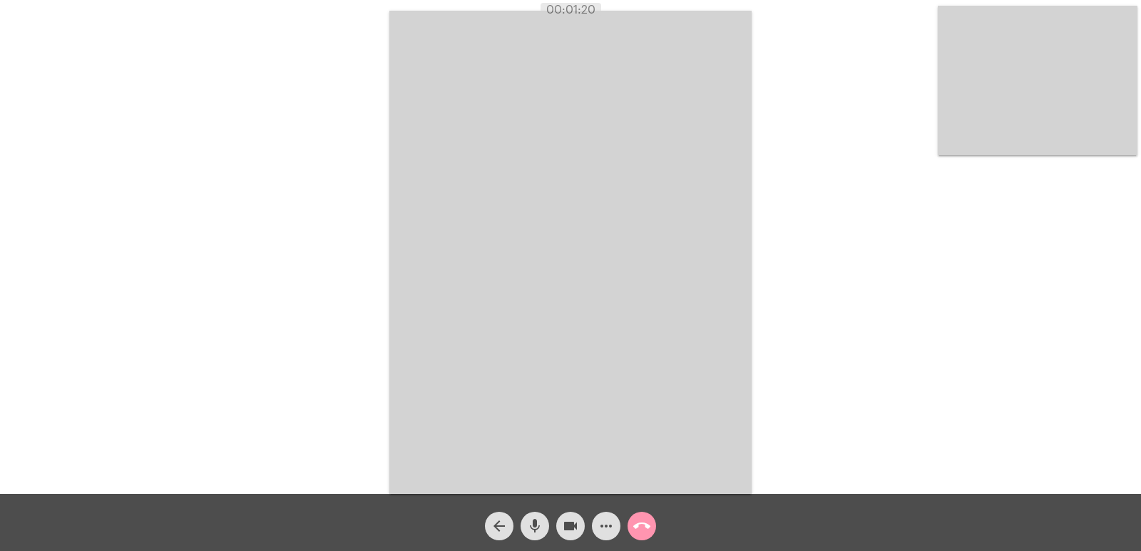
click at [535, 533] on mat-icon "mic" at bounding box center [534, 526] width 17 height 17
click at [567, 532] on mat-icon "videocam" at bounding box center [570, 526] width 17 height 17
click at [760, 274] on div "Acessando Câmera e Microfone..." at bounding box center [570, 251] width 1138 height 494
click at [535, 519] on mat-icon "mic_off" at bounding box center [534, 526] width 17 height 17
click at [575, 523] on mat-icon "videocam_off" at bounding box center [570, 526] width 17 height 17
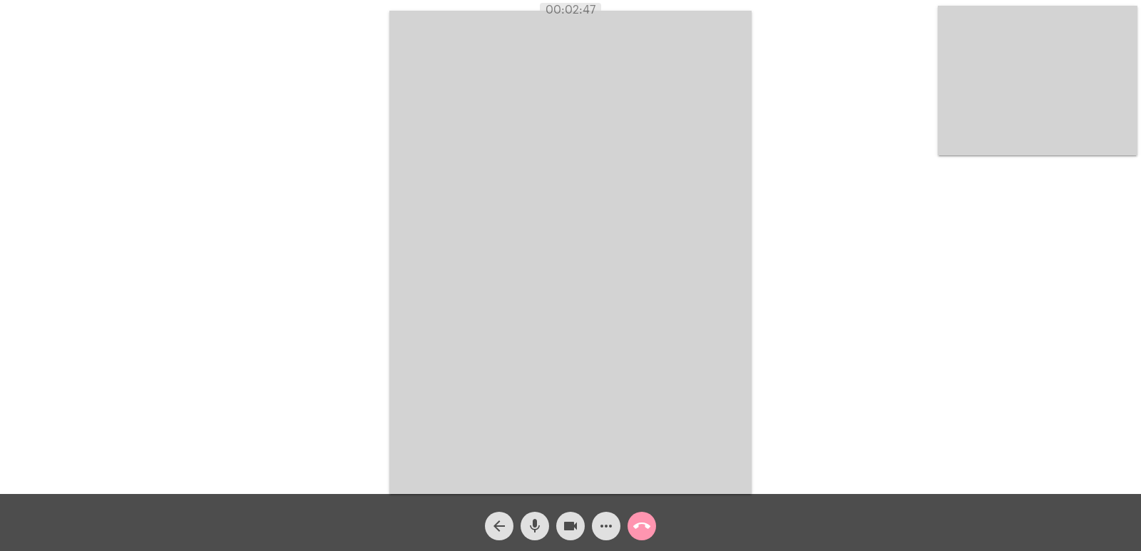
click at [767, 366] on div "Acessando Câmera e Microfone..." at bounding box center [570, 251] width 1138 height 494
drag, startPoint x: 768, startPoint y: 362, endPoint x: 753, endPoint y: 369, distance: 16.6
click at [768, 362] on div "Acessando Câmera e Microfone..." at bounding box center [570, 251] width 1138 height 494
click at [535, 520] on mat-icon "mic" at bounding box center [534, 526] width 17 height 17
click at [564, 520] on mat-icon "videocam" at bounding box center [570, 526] width 17 height 17
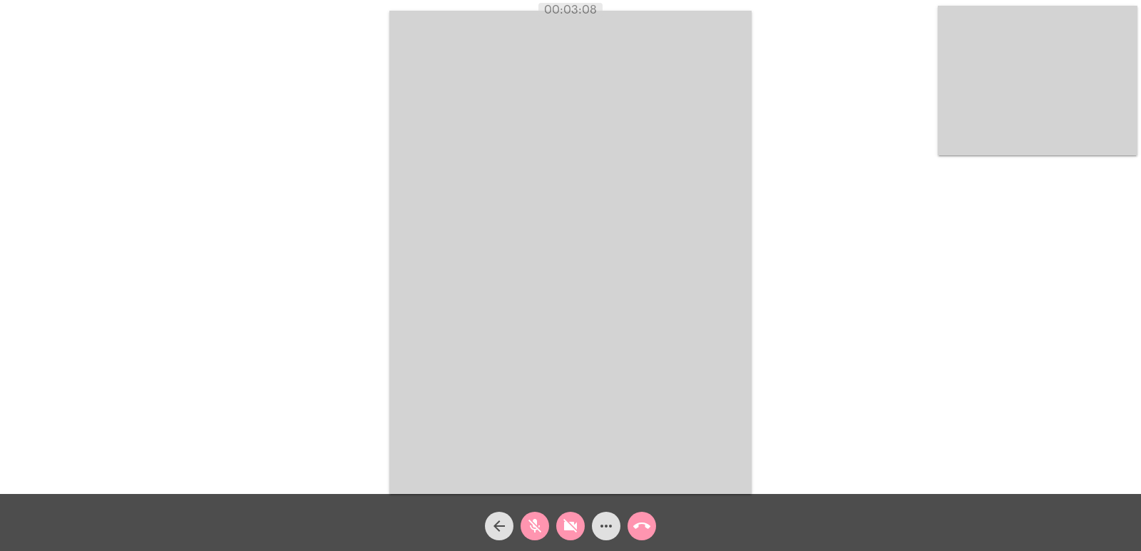
drag, startPoint x: 535, startPoint y: 539, endPoint x: 561, endPoint y: 525, distance: 29.0
click at [537, 538] on span "mic_off" at bounding box center [534, 526] width 17 height 29
click at [565, 524] on mat-icon "videocam_off" at bounding box center [570, 526] width 17 height 17
click at [542, 524] on mat-icon "mic" at bounding box center [534, 526] width 17 height 17
click at [567, 523] on mat-icon "videocam" at bounding box center [570, 526] width 17 height 17
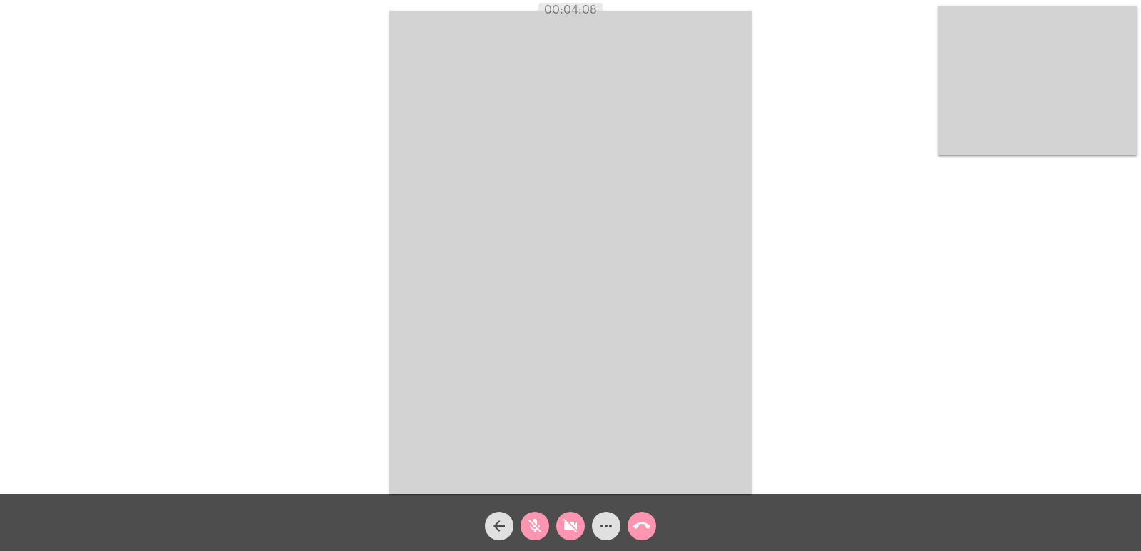
click at [538, 523] on mat-icon "mic_off" at bounding box center [534, 526] width 17 height 17
click at [569, 525] on mat-icon "videocam_off" at bounding box center [570, 526] width 17 height 17
click at [739, 362] on video at bounding box center [570, 252] width 362 height 483
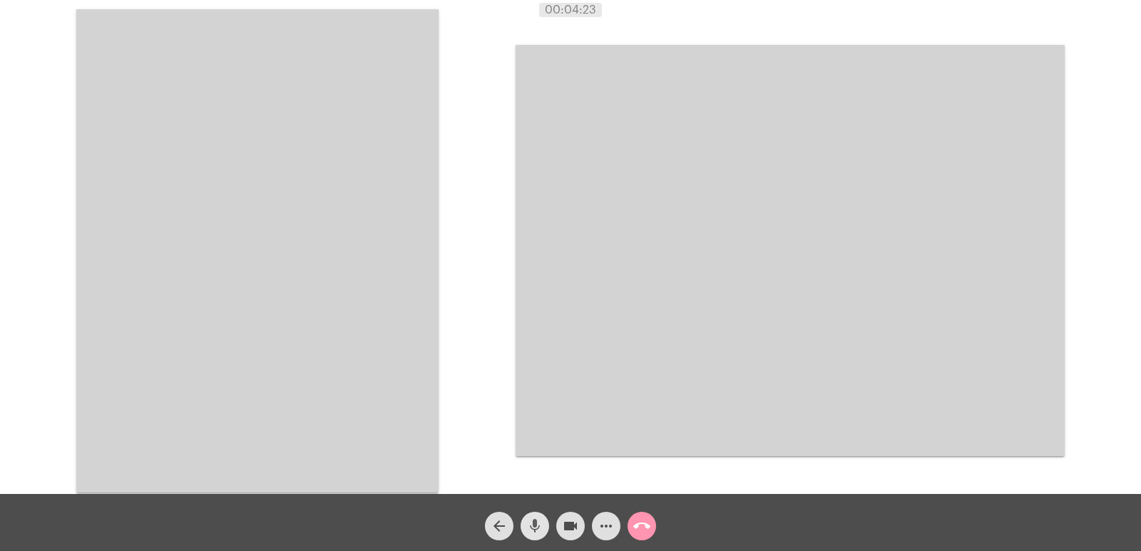
click at [535, 528] on mat-icon "mic" at bounding box center [534, 526] width 17 height 17
click at [577, 520] on mat-icon "videocam" at bounding box center [570, 526] width 17 height 17
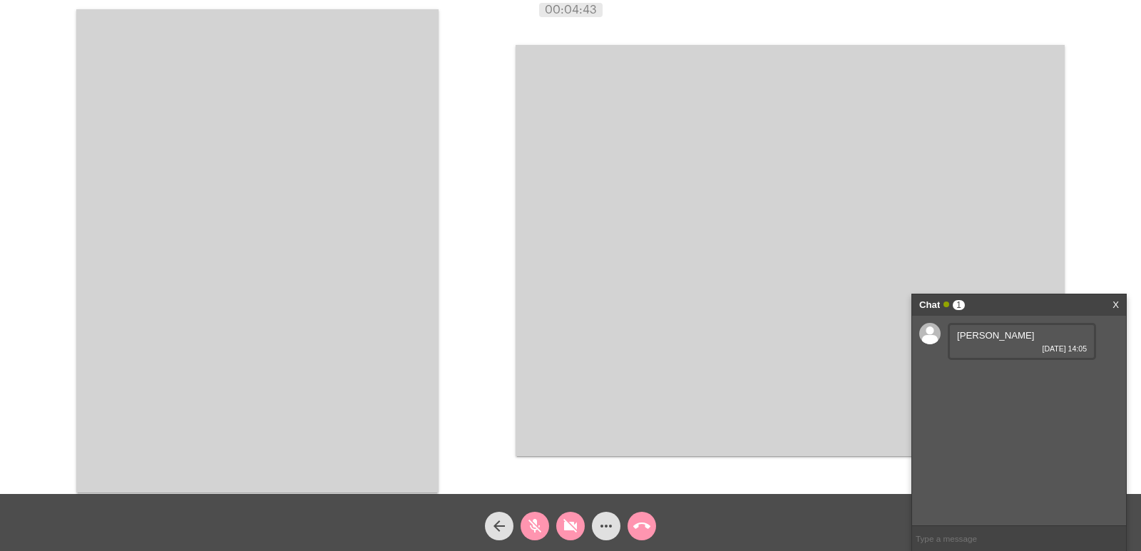
click at [986, 538] on input "text" at bounding box center [1019, 538] width 214 height 25
type input "E"
type input "so um minutinho, estou procurando aqui"
click at [689, 374] on video at bounding box center [789, 250] width 549 height 411
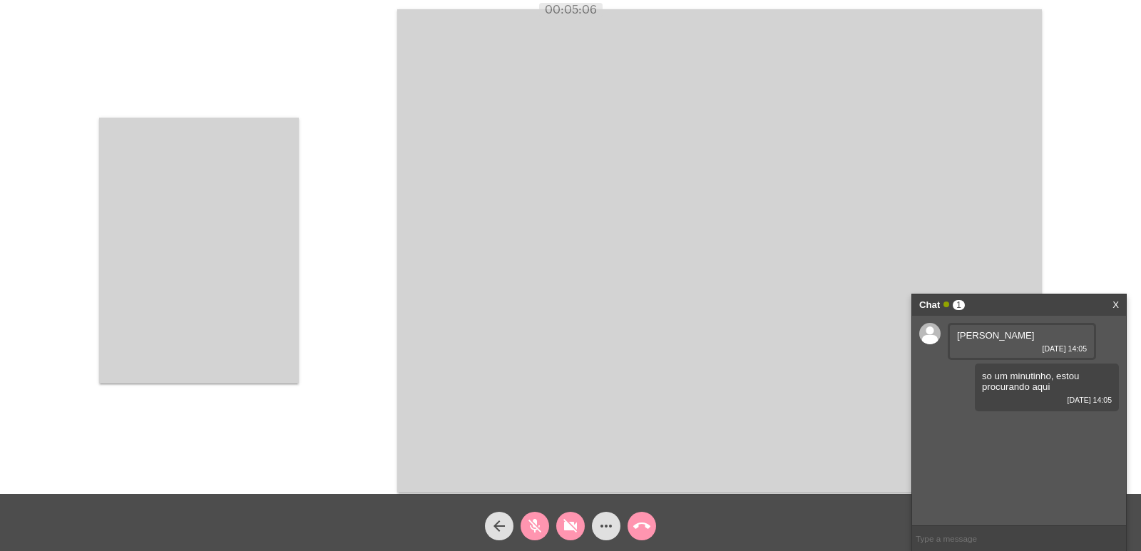
click at [256, 297] on video at bounding box center [199, 251] width 200 height 266
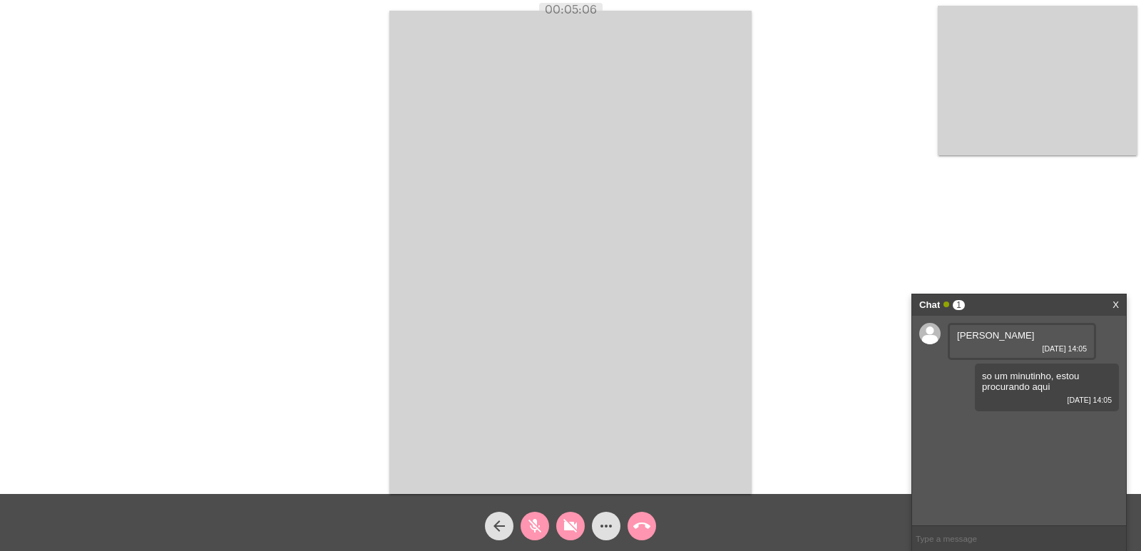
click at [256, 297] on div "Acessando Câmera e Microfone..." at bounding box center [570, 251] width 1138 height 494
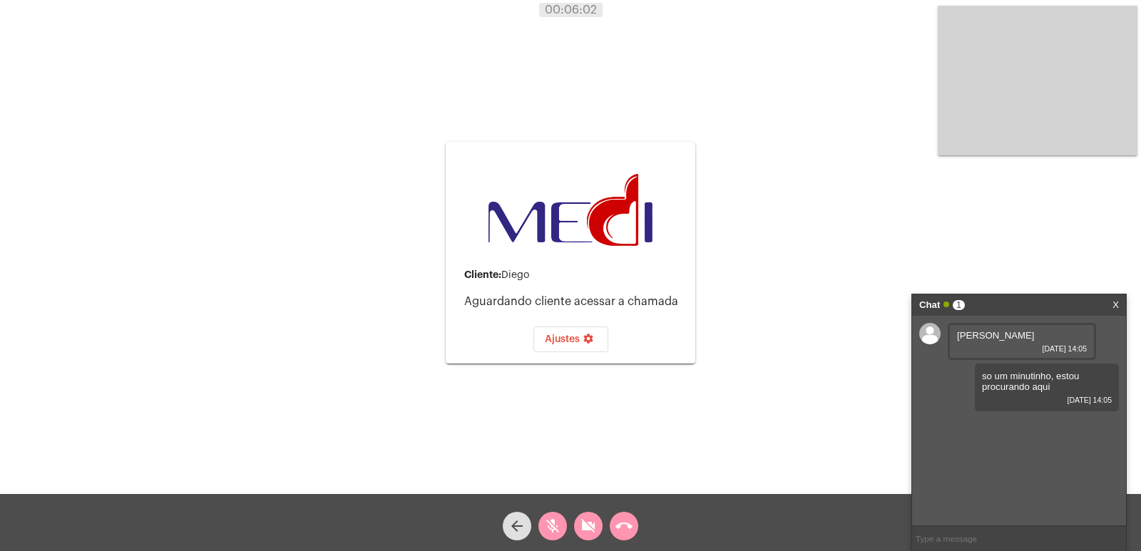
click at [1121, 304] on div "Chat 1 X" at bounding box center [1019, 304] width 214 height 21
click at [1116, 302] on link "X" at bounding box center [1115, 304] width 6 height 21
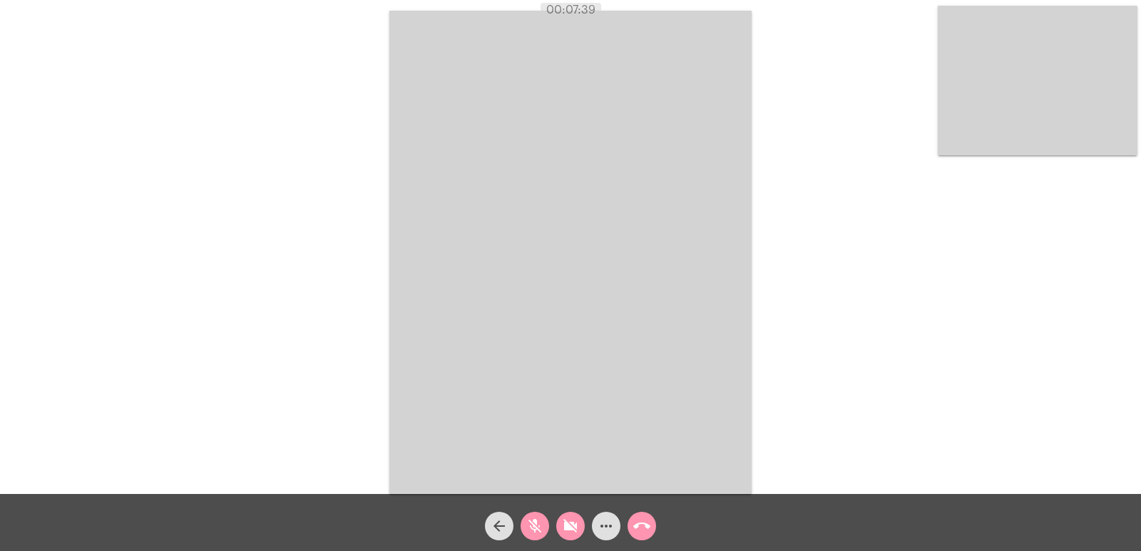
click at [729, 453] on video at bounding box center [570, 252] width 362 height 483
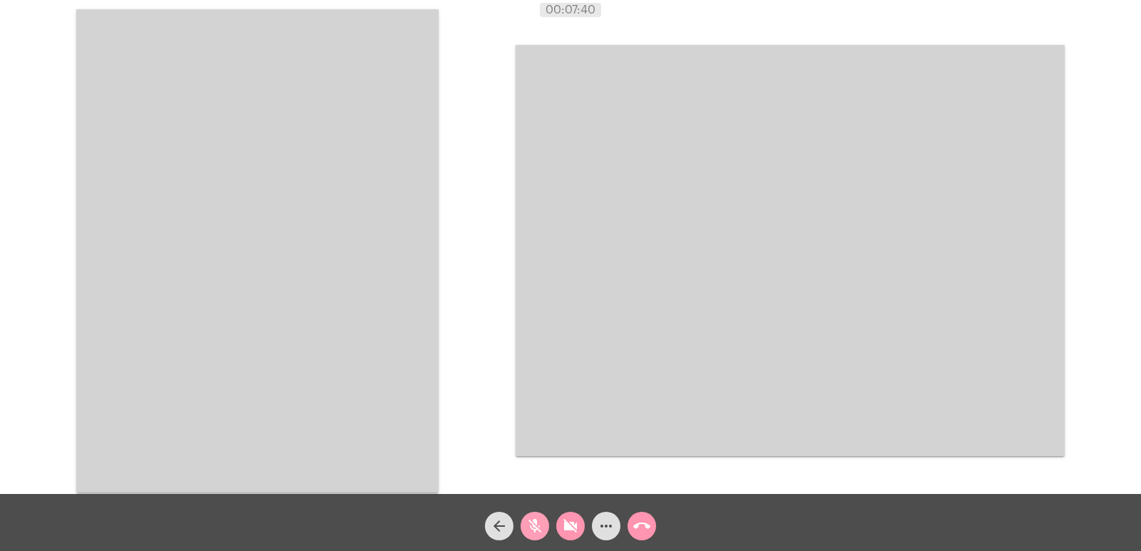
click at [528, 533] on mat-icon "mic_off" at bounding box center [534, 526] width 17 height 17
click at [556, 530] on button "videocam_off" at bounding box center [570, 526] width 29 height 29
click at [398, 195] on video at bounding box center [257, 250] width 362 height 483
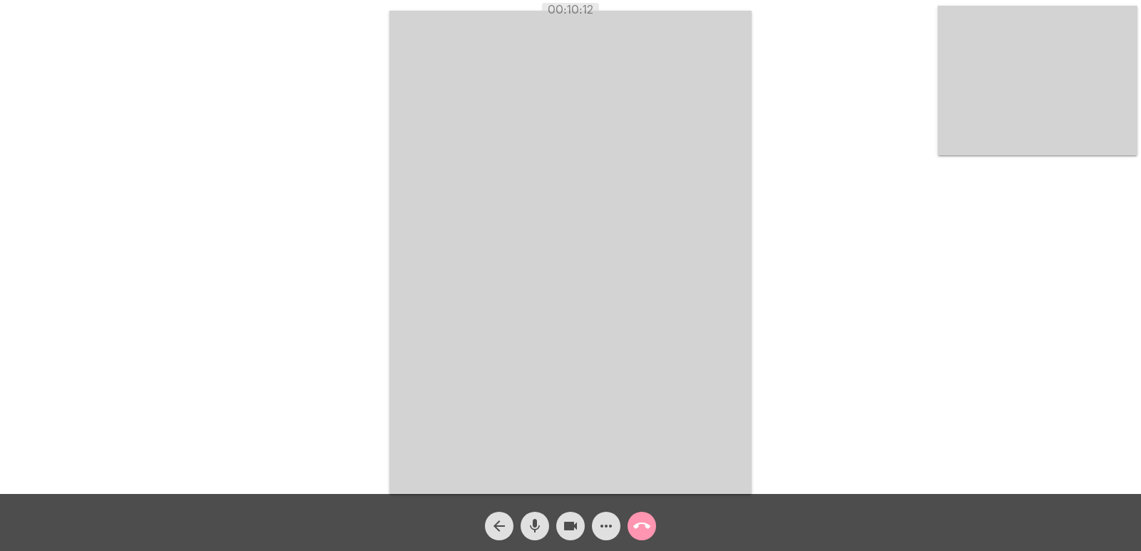
click at [652, 528] on button "call_end" at bounding box center [641, 526] width 29 height 29
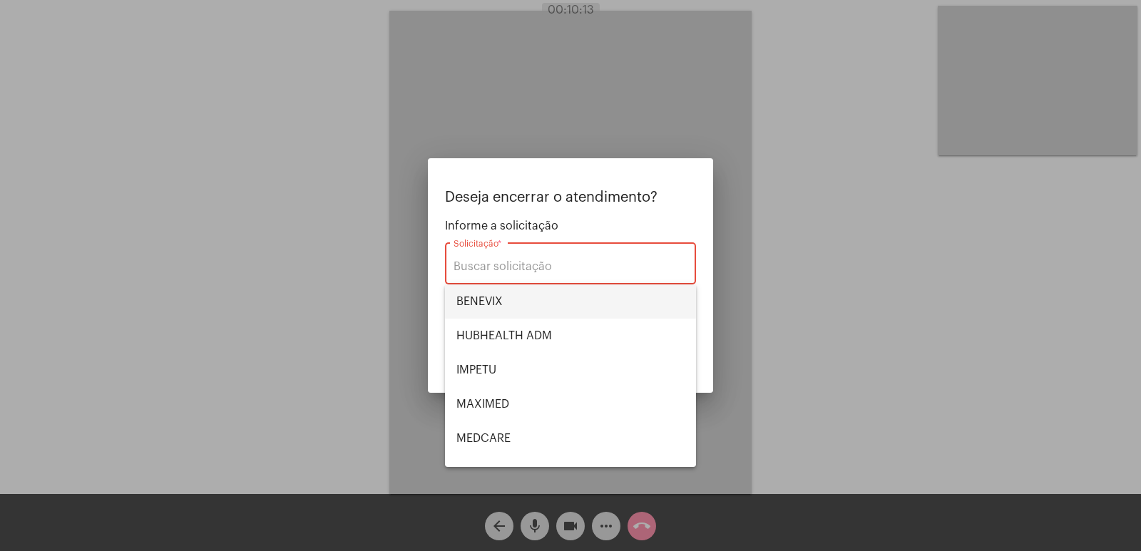
click at [523, 309] on span "BENEVIX" at bounding box center [570, 301] width 228 height 34
type input "BENEVIX"
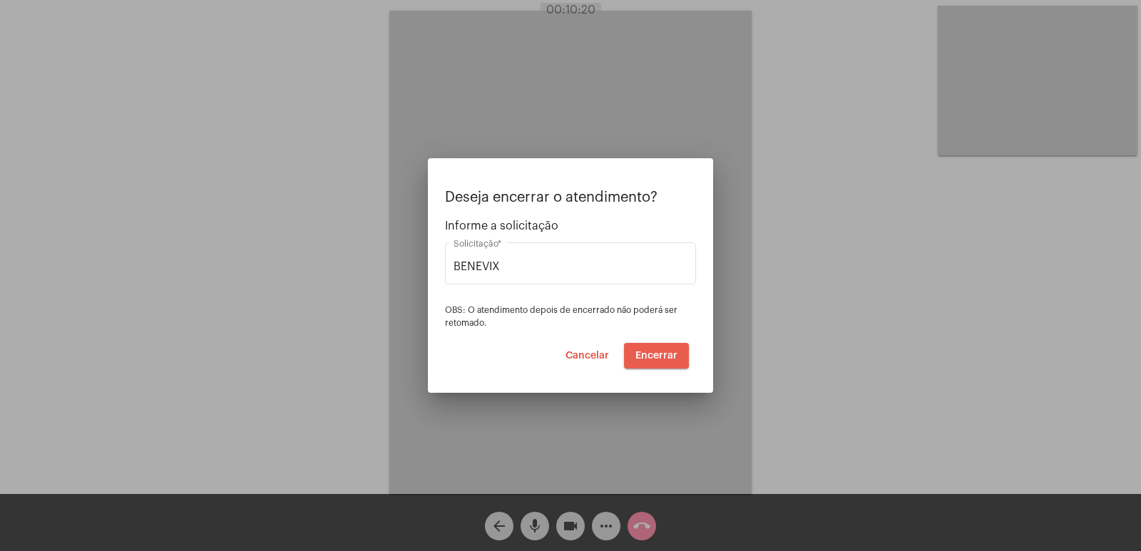
click at [650, 353] on span "Encerrar" at bounding box center [656, 356] width 42 height 10
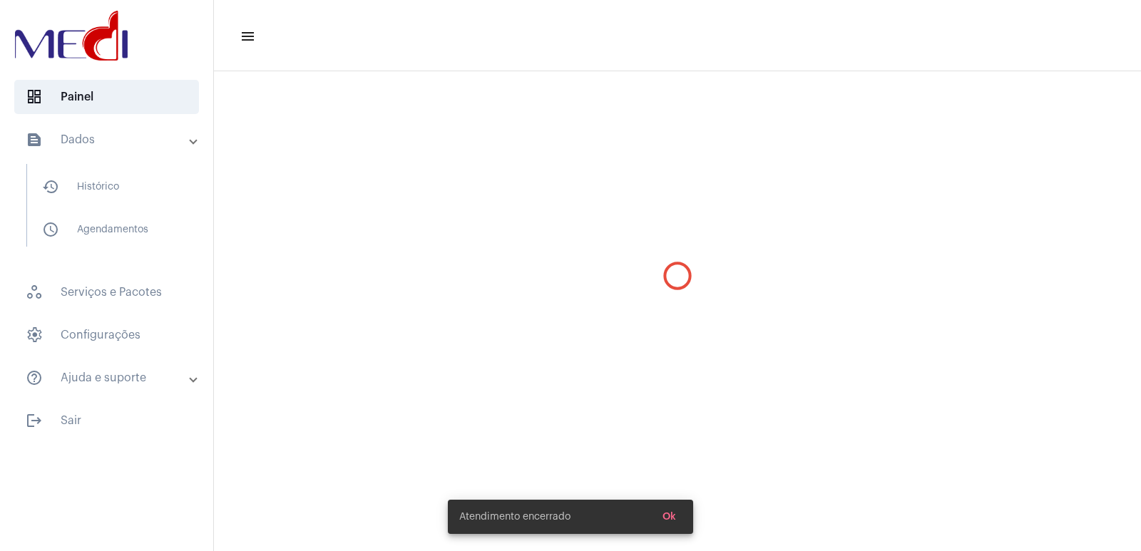
click at [731, 402] on mat-sidenav-content "menu" at bounding box center [677, 275] width 927 height 551
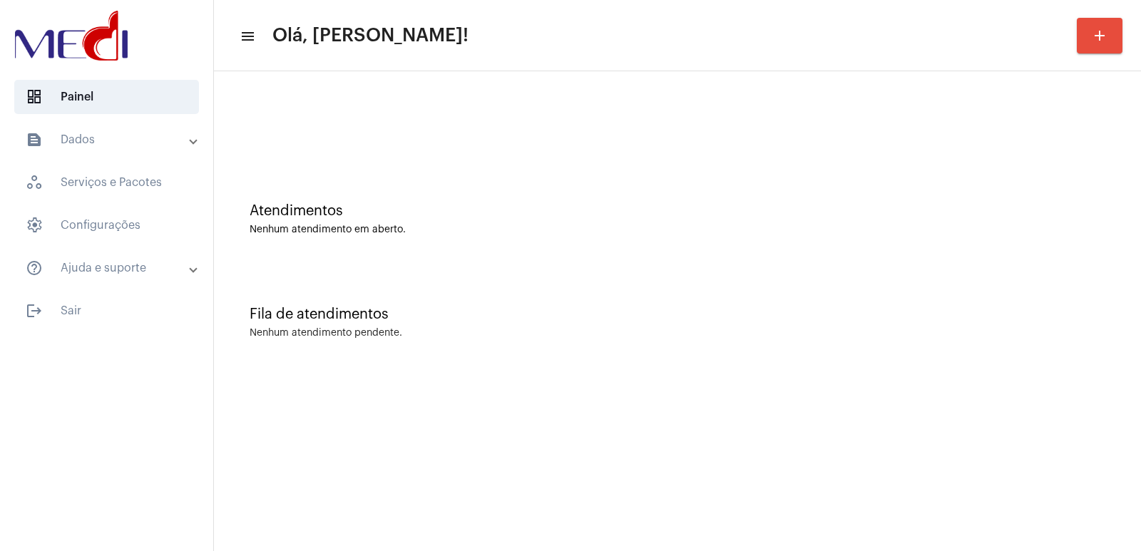
click at [940, 312] on div "Fila de atendimentos" at bounding box center [676, 315] width 855 height 16
click at [1096, 300] on div "Fila de atendimentos Nenhum atendimento pendente." at bounding box center [677, 315] width 912 height 103
click at [307, 366] on div "Fila de atendimentos Nenhum atendimento pendente." at bounding box center [677, 315] width 912 height 103
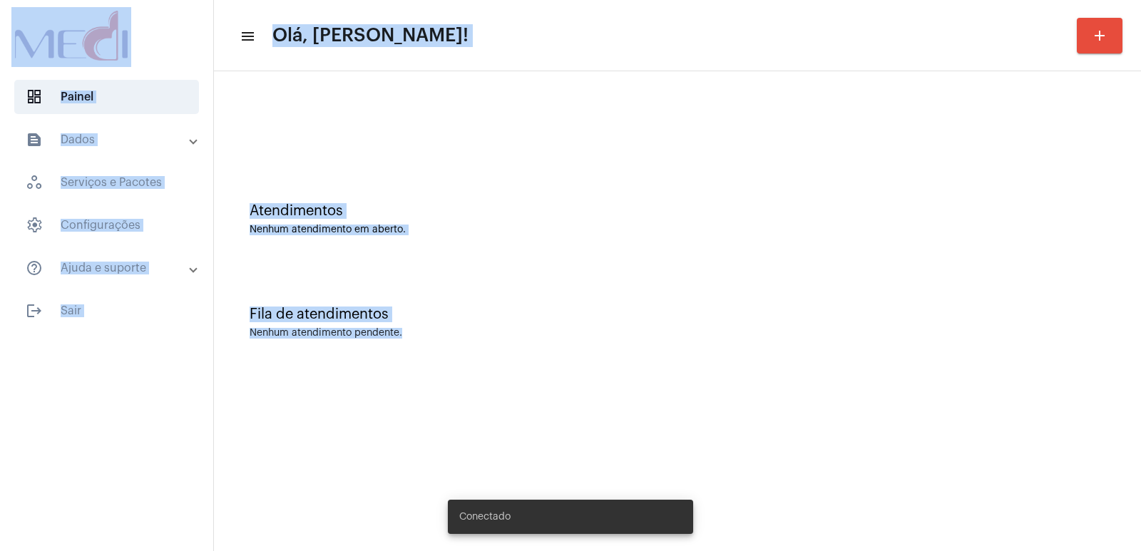
drag, startPoint x: 0, startPoint y: 9, endPoint x: 808, endPoint y: 517, distance: 954.9
click at [808, 517] on mat-sidenav-container "dashboard Painel text_snippet_outlined Dados history_outlined Histórico schedul…" at bounding box center [570, 275] width 1141 height 551
click at [642, 354] on div "Fila de atendimentos Nenhum atendimento pendente." at bounding box center [677, 315] width 912 height 103
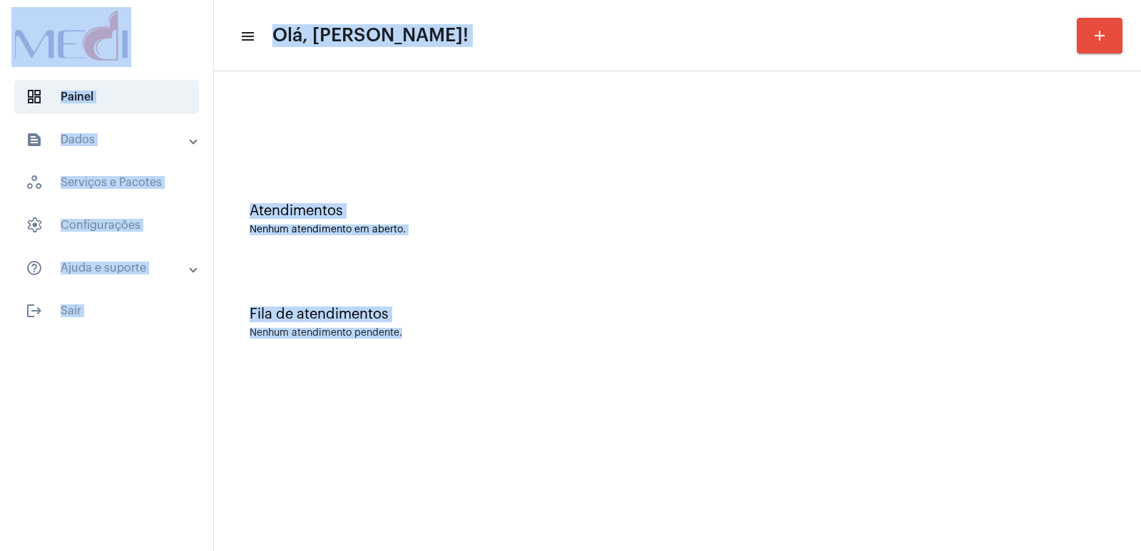
drag, startPoint x: 565, startPoint y: 365, endPoint x: 200, endPoint y: 46, distance: 485.5
click at [200, 46] on mat-sidenav-container "dashboard Painel text_snippet_outlined Dados history_outlined Histórico schedul…" at bounding box center [570, 275] width 1141 height 551
click at [290, 145] on div at bounding box center [677, 119] width 912 height 82
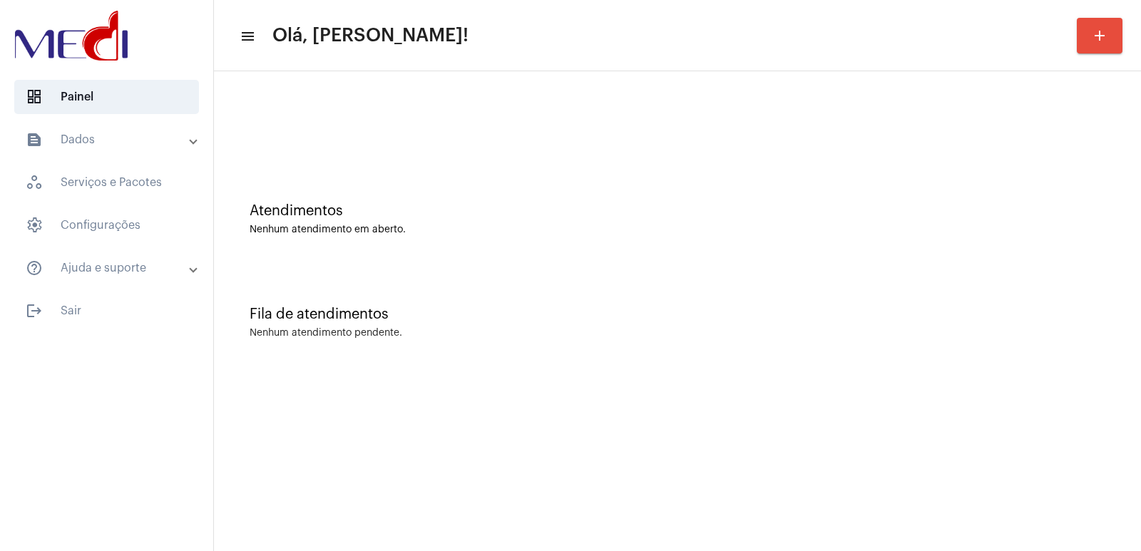
click at [818, 283] on div "Fila de atendimentos Nenhum atendimento pendente." at bounding box center [677, 315] width 912 height 103
click at [932, 413] on mat-sidenav-content "menu Olá, [PERSON_NAME]! add Atendimentos Nenhum atendimento em aberto. Fila de…" at bounding box center [677, 275] width 927 height 551
click at [783, 145] on div at bounding box center [677, 119] width 912 height 82
click at [942, 415] on mat-sidenav-content "menu Olá, [PERSON_NAME]! add Atendimentos Nenhum atendimento em aberto. Fila de…" at bounding box center [677, 275] width 927 height 551
drag, startPoint x: 1089, startPoint y: 225, endPoint x: 1072, endPoint y: 248, distance: 29.1
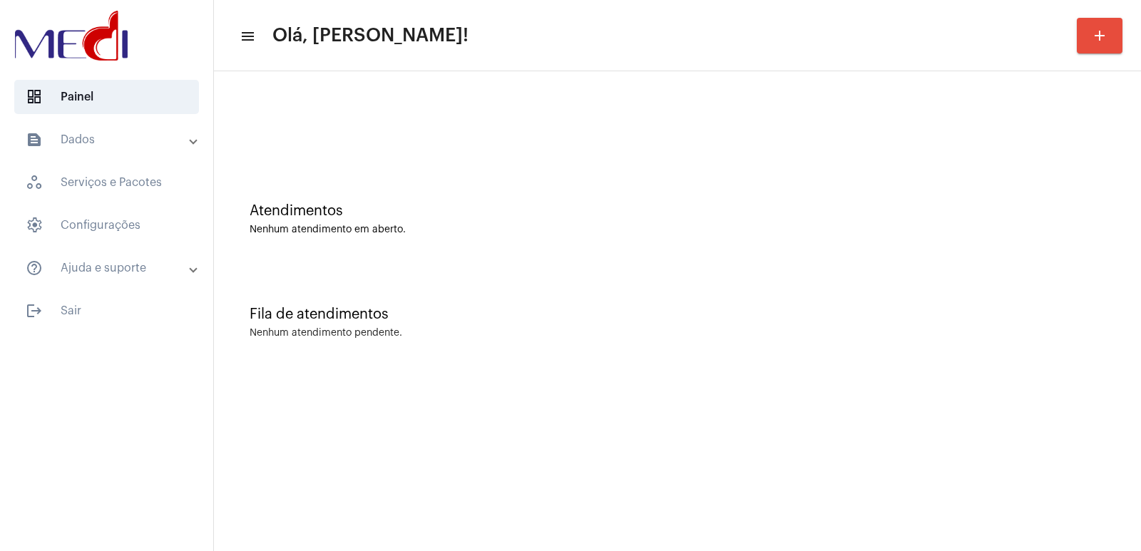
click at [1089, 227] on div "Nenhum atendimento em aberto." at bounding box center [676, 230] width 855 height 11
drag, startPoint x: 913, startPoint y: 431, endPoint x: 511, endPoint y: 267, distance: 434.2
click at [914, 428] on mat-sidenav-content "menu Olá, [PERSON_NAME]! add Atendimentos Nenhum atendimento em aberto. Fila de…" at bounding box center [677, 275] width 927 height 551
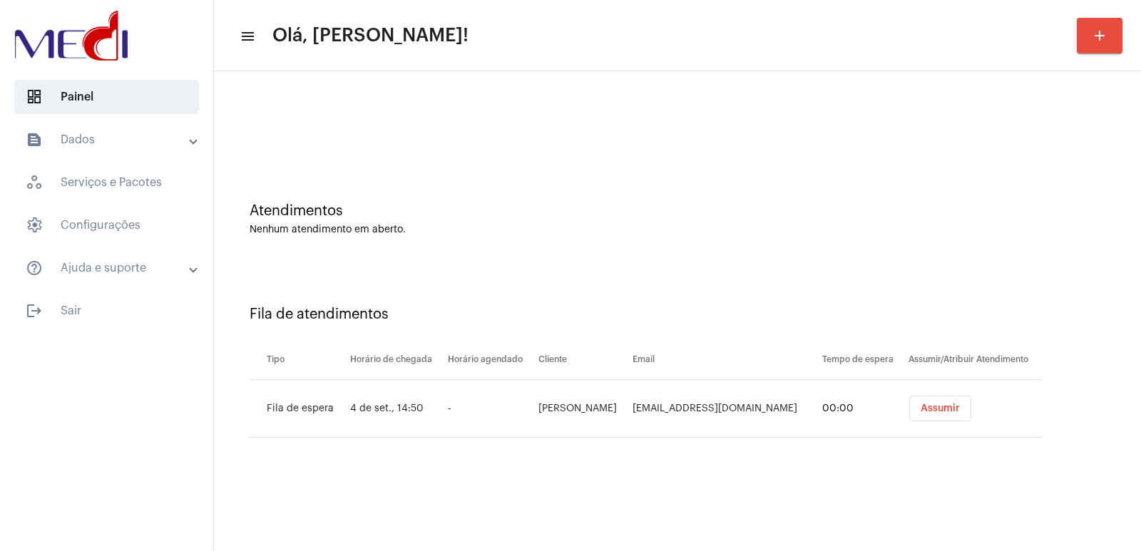
click at [936, 408] on span "Assumir" at bounding box center [939, 408] width 39 height 10
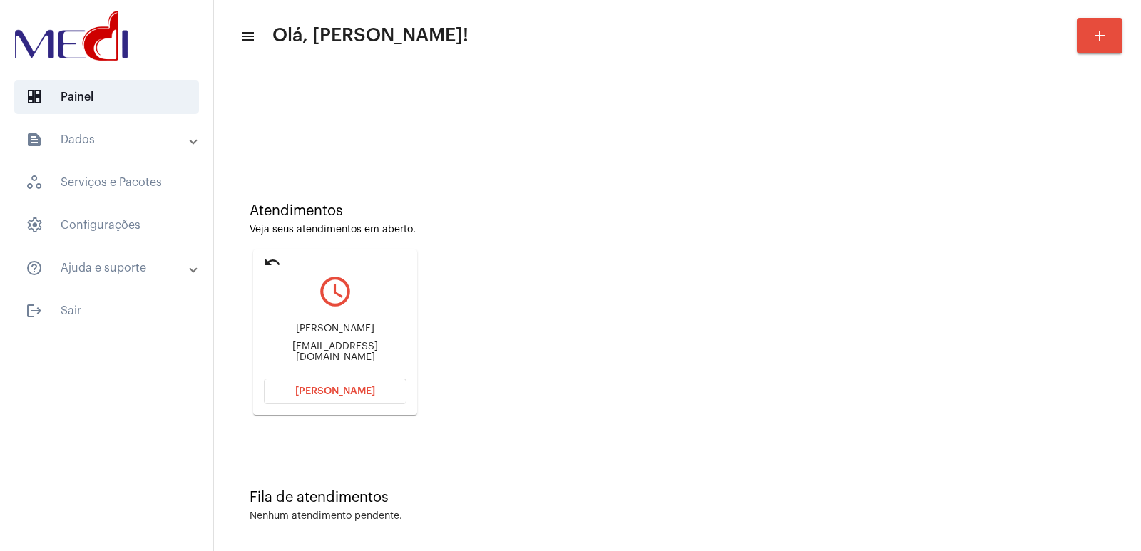
click at [794, 269] on div "Atendimentos Veja seus atendimentos em aberto. undo query_builder adyson doming…" at bounding box center [677, 303] width 912 height 287
click at [310, 334] on div "adyson domingos" at bounding box center [335, 329] width 143 height 11
copy div "adyson domingos"
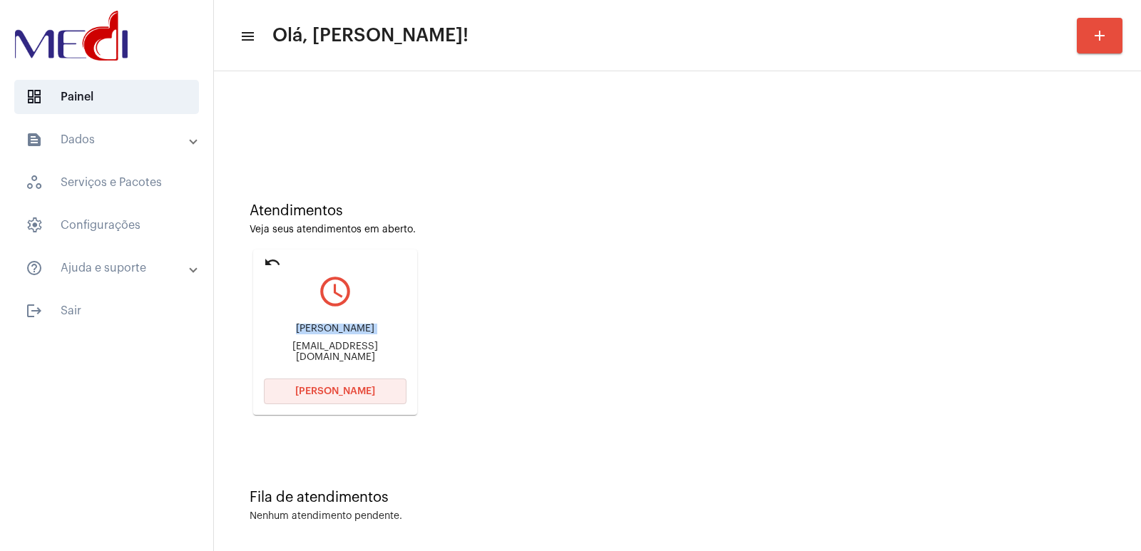
click at [322, 398] on button "Abrir Chamada" at bounding box center [335, 392] width 143 height 26
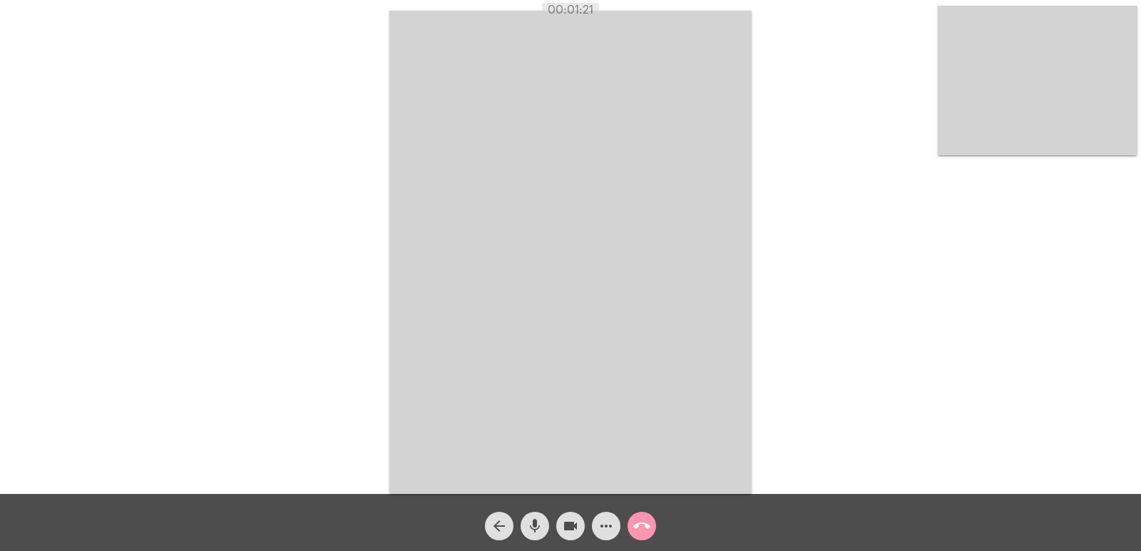
drag, startPoint x: 547, startPoint y: 9, endPoint x: 763, endPoint y: 75, distance: 225.0
click at [644, 17] on app-call "00:01:21 Acessando Câmera e Microfone... arrow_back mic videocam more_horiz cal…" at bounding box center [570, 275] width 1141 height 551
click at [844, 173] on div "Acessando Câmera e Microfone..." at bounding box center [570, 251] width 1138 height 494
click at [638, 535] on span "call_end" at bounding box center [641, 526] width 17 height 29
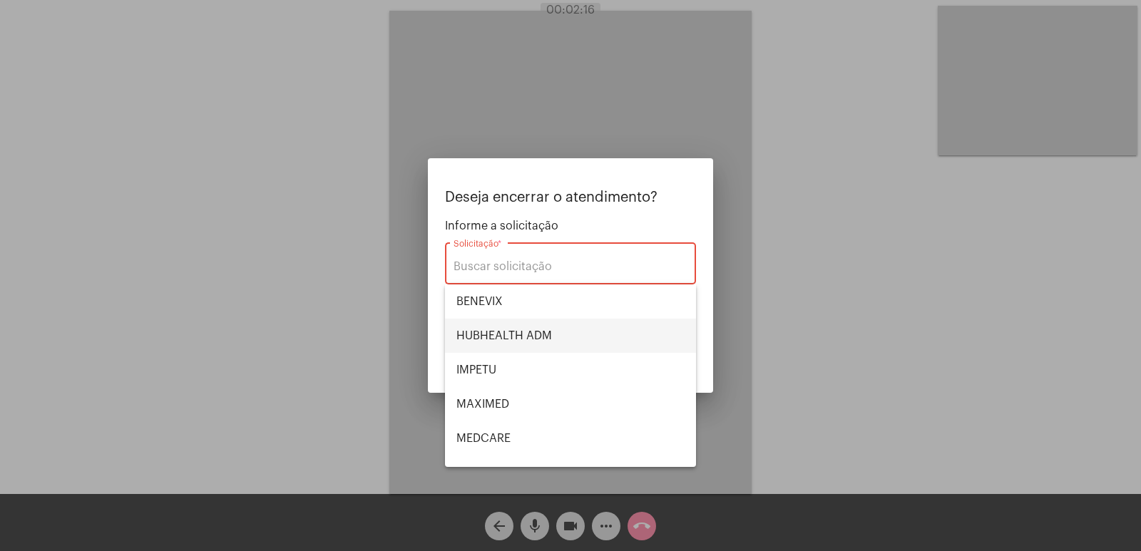
click at [513, 332] on span "HUBHEALTH ADM" at bounding box center [570, 336] width 228 height 34
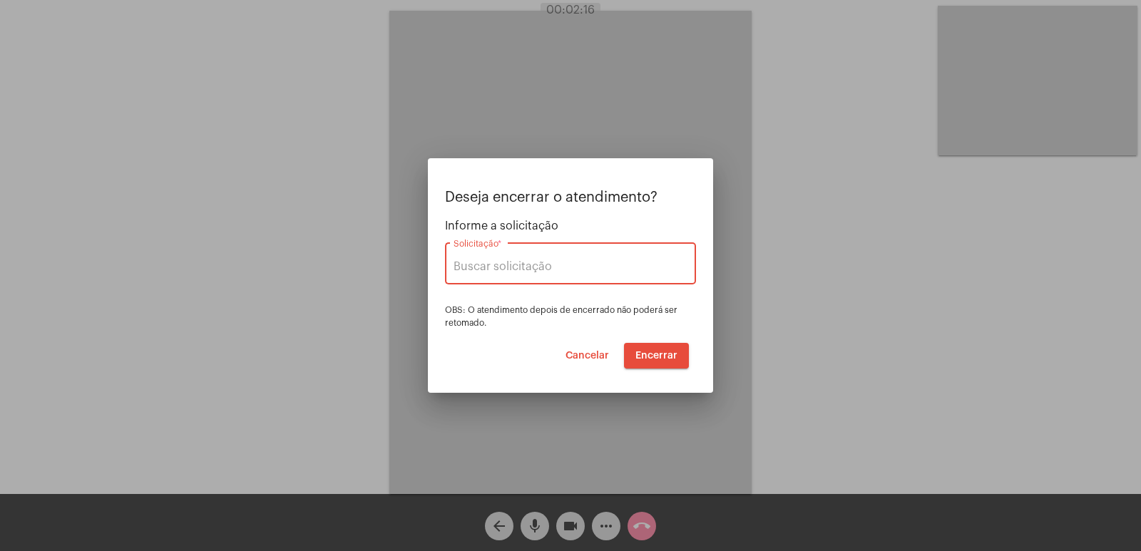
type input "HUBHEALTH ADM"
click at [639, 357] on span "Encerrar" at bounding box center [656, 356] width 42 height 10
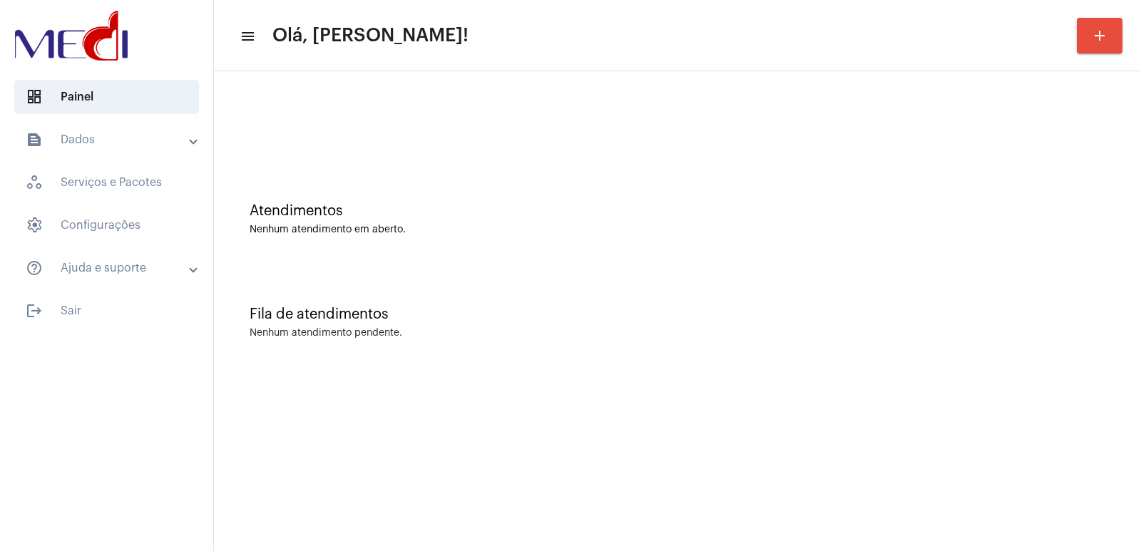
drag, startPoint x: 893, startPoint y: 251, endPoint x: 853, endPoint y: 282, distance: 50.3
click at [883, 260] on div "Atendimentos Nenhum atendimento em aberto." at bounding box center [677, 211] width 912 height 103
drag, startPoint x: 840, startPoint y: 334, endPoint x: 804, endPoint y: 236, distance: 104.6
click at [814, 269] on div "Fila de atendimentos Nenhum atendimento pendente." at bounding box center [677, 315] width 912 height 103
click at [461, 326] on div "Fila de atendimentos Nenhum atendimento pendente." at bounding box center [677, 315] width 912 height 103
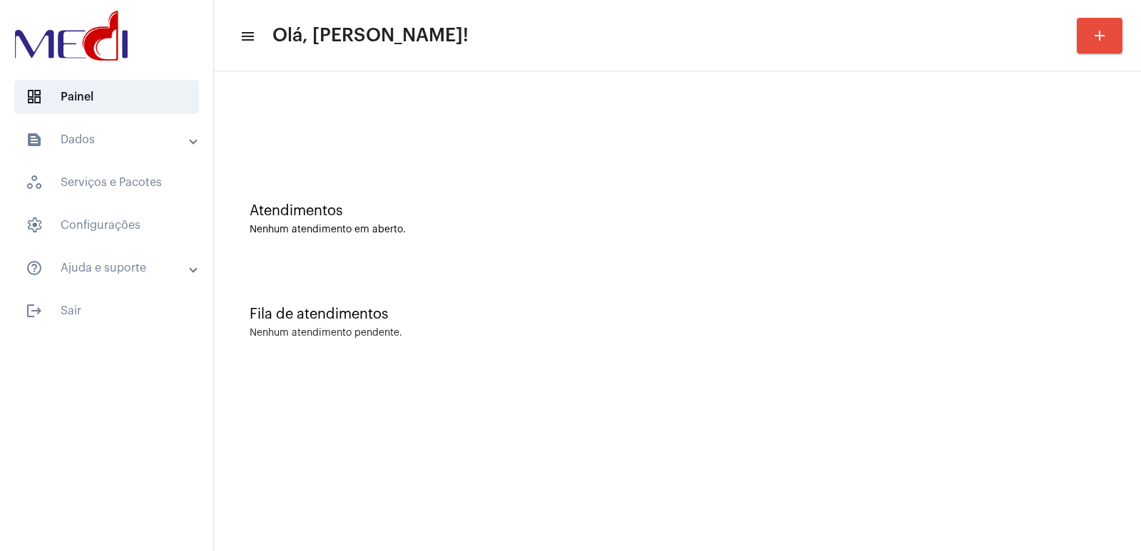
click at [684, 371] on div "Atendimentos Nenhum atendimento em aberto. Fila de atendimentos Nenhum atendime…" at bounding box center [677, 222] width 927 height 303
click at [413, 511] on mat-sidenav-content "menu Olá, Vivian! add Atendimentos Nenhum atendimento em aberto. Fila de atendi…" at bounding box center [677, 275] width 927 height 551
click at [829, 253] on div "Atendimentos Nenhum atendimento em aberto." at bounding box center [677, 211] width 912 height 103
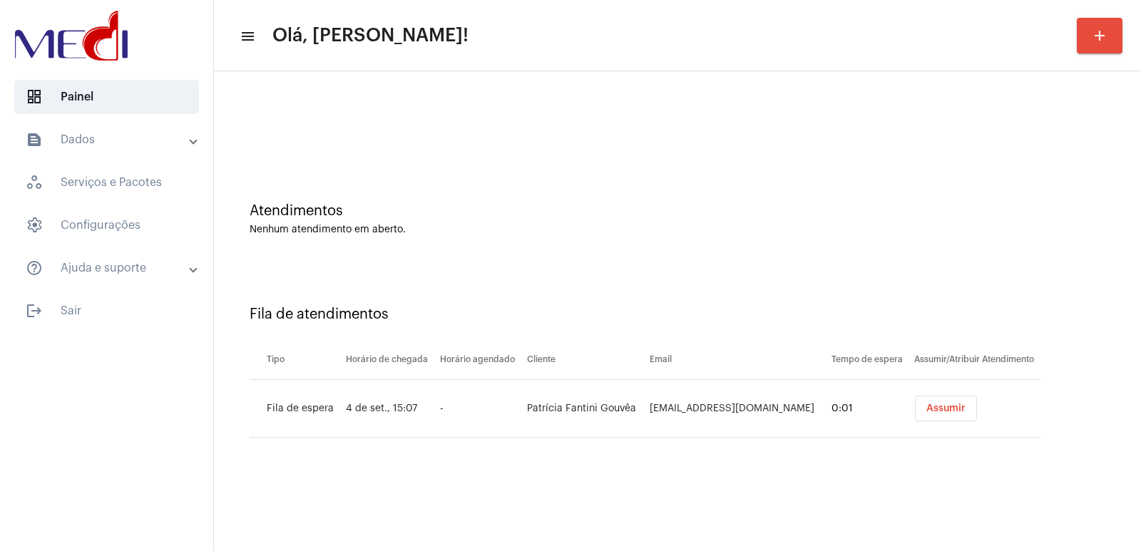
click at [936, 411] on span "Assumir" at bounding box center [945, 408] width 39 height 10
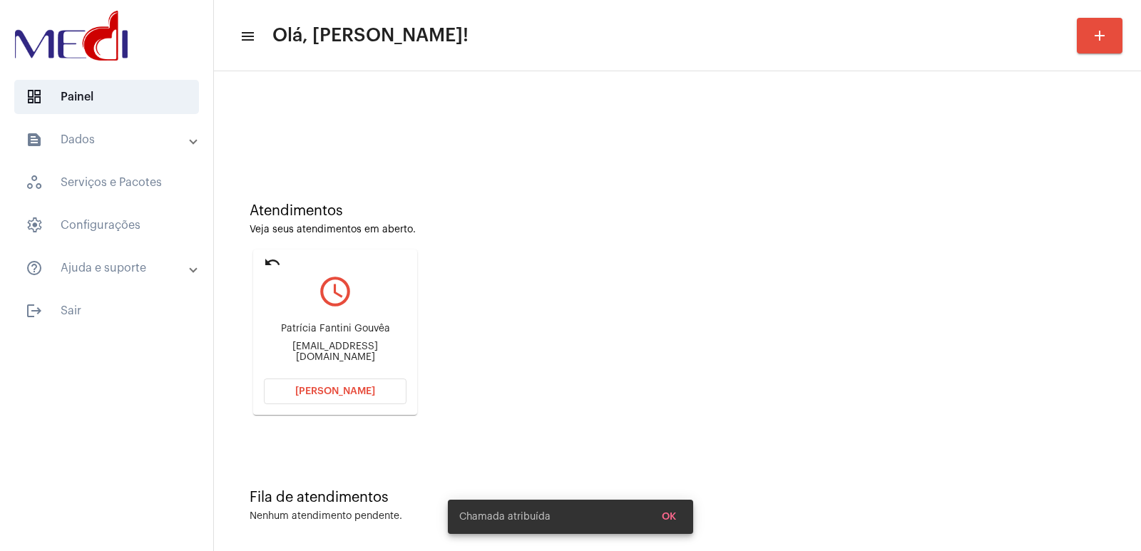
click at [753, 287] on div "Atendimentos Veja seus atendimentos em aberto. undo query_builder Patrícia Fant…" at bounding box center [677, 303] width 912 height 287
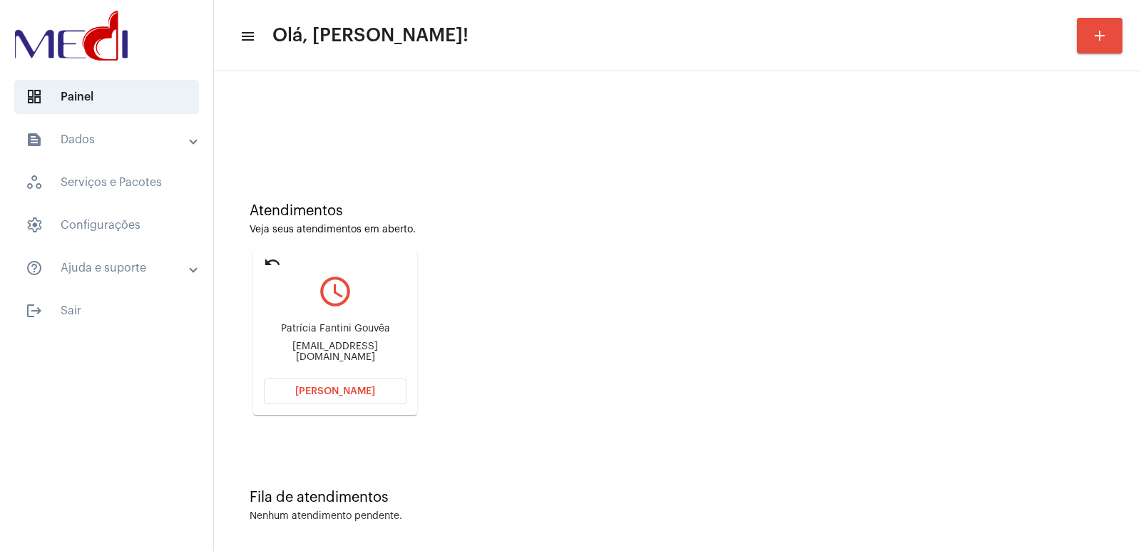
click at [300, 327] on div "Patrícia Fantini Gouvêa patriciafantini72@gmail.com" at bounding box center [335, 343] width 143 height 64
copy div "Patrícia Fantini Gouvêa"
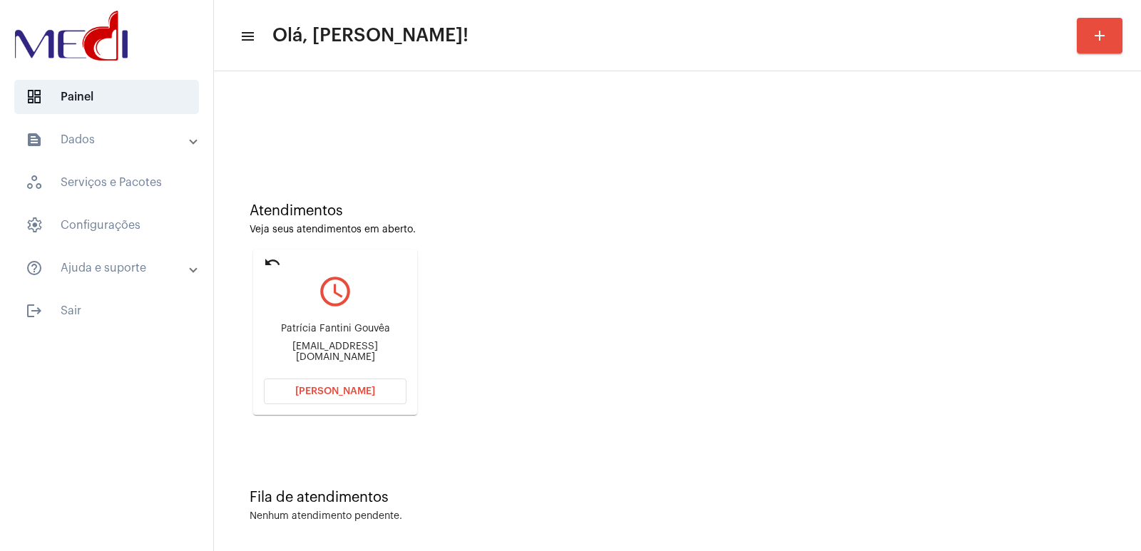
click at [349, 386] on span "[PERSON_NAME]" at bounding box center [335, 391] width 80 height 10
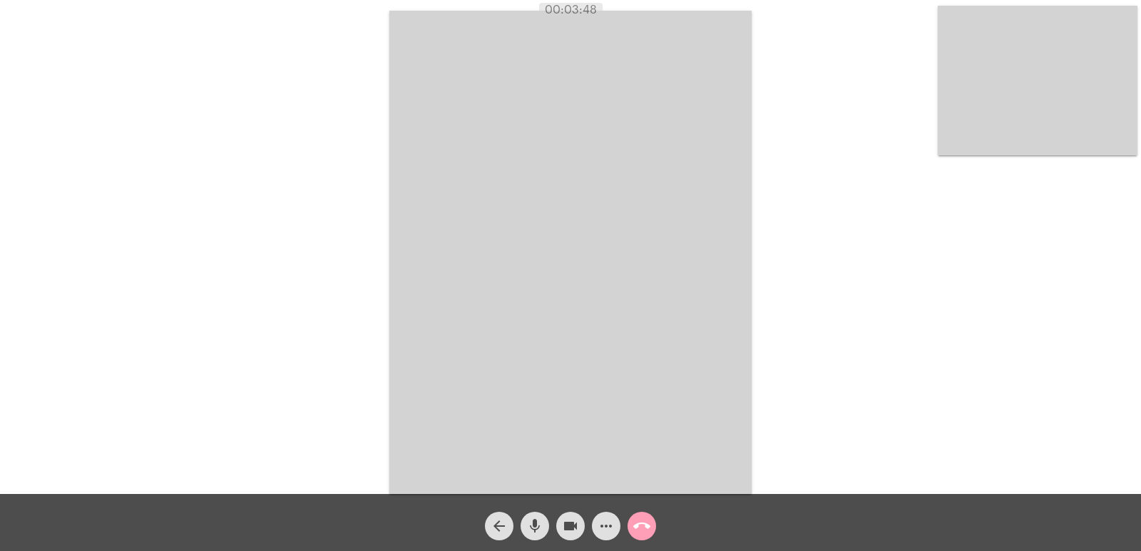
click at [642, 528] on mat-icon "call_end" at bounding box center [641, 526] width 17 height 17
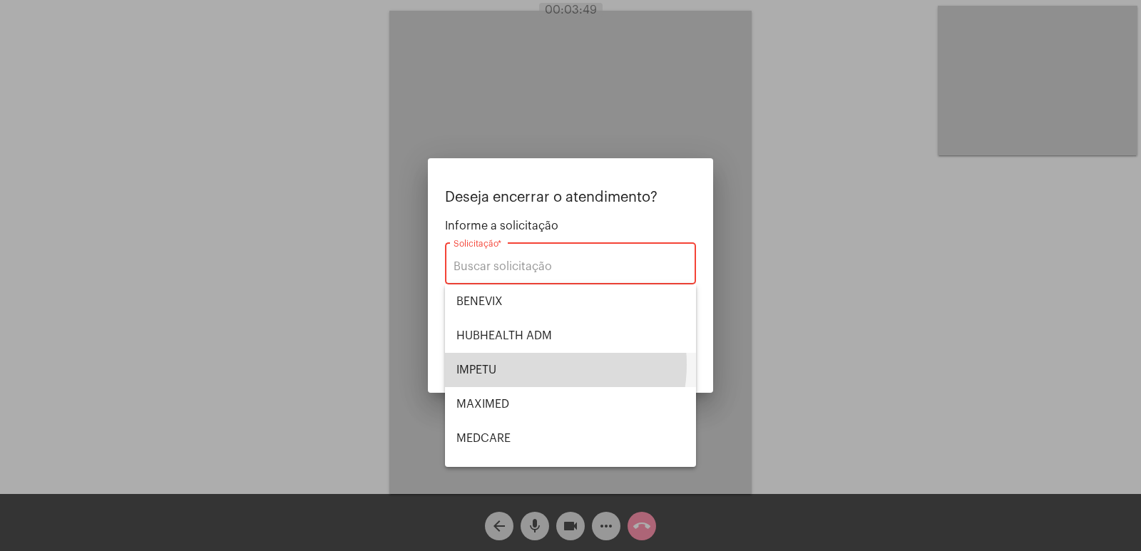
click at [526, 364] on span "IMPETU" at bounding box center [570, 370] width 228 height 34
type input "IMPETU"
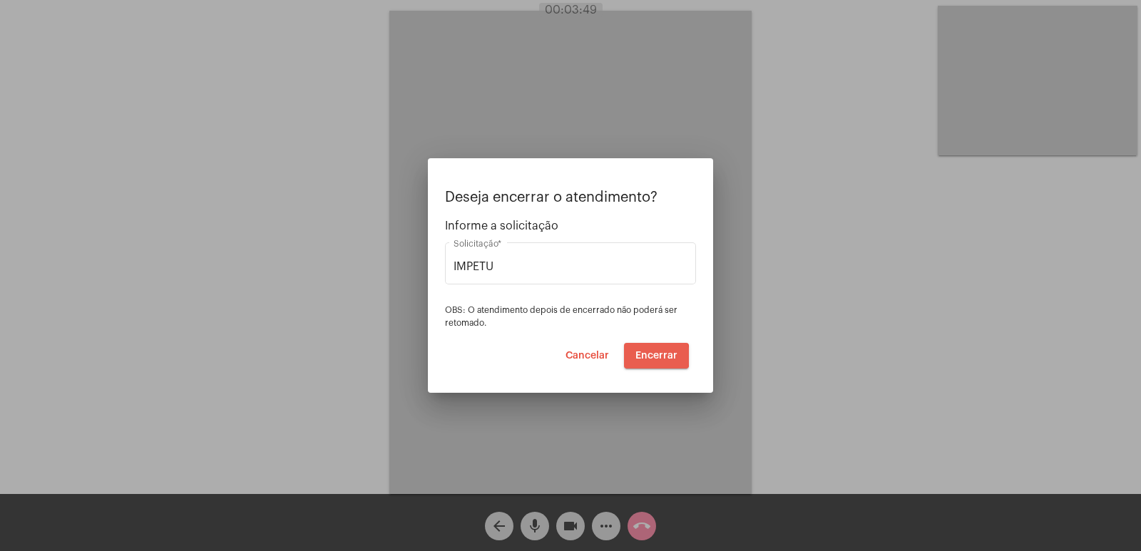
click at [649, 356] on span "Encerrar" at bounding box center [656, 356] width 42 height 10
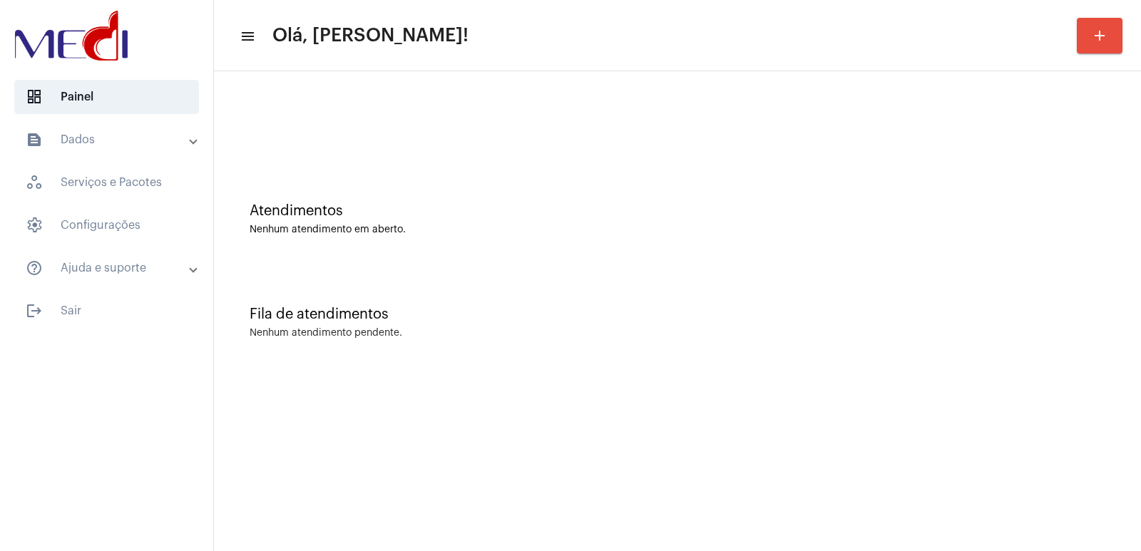
click at [947, 410] on mat-sidenav-content "menu Olá, Vivian! add Atendimentos Nenhum atendimento em aberto. Fila de atendi…" at bounding box center [677, 275] width 927 height 551
click at [938, 408] on mat-sidenav-content "menu Olá, [PERSON_NAME]! add Atendimentos Nenhum atendimento em aberto. Fila de…" at bounding box center [677, 275] width 927 height 551
click at [931, 411] on mat-sidenav-content "menu Olá, [PERSON_NAME]! add Atendimentos Nenhum atendimento em aberto. Fila de…" at bounding box center [677, 275] width 927 height 551
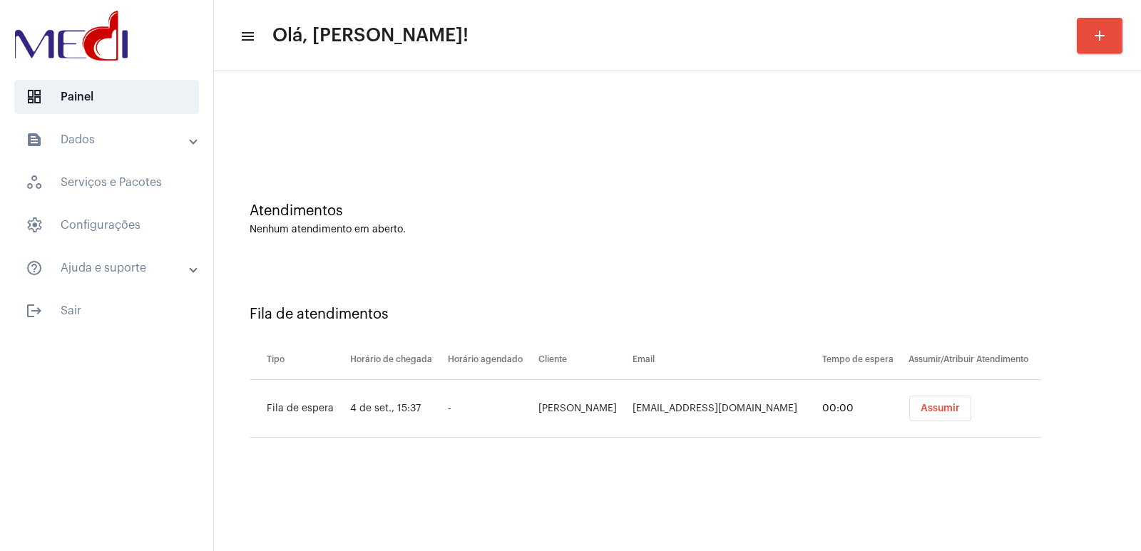
click at [932, 413] on button "Assumir" at bounding box center [940, 409] width 62 height 26
click at [927, 408] on span "Assumir" at bounding box center [930, 408] width 39 height 10
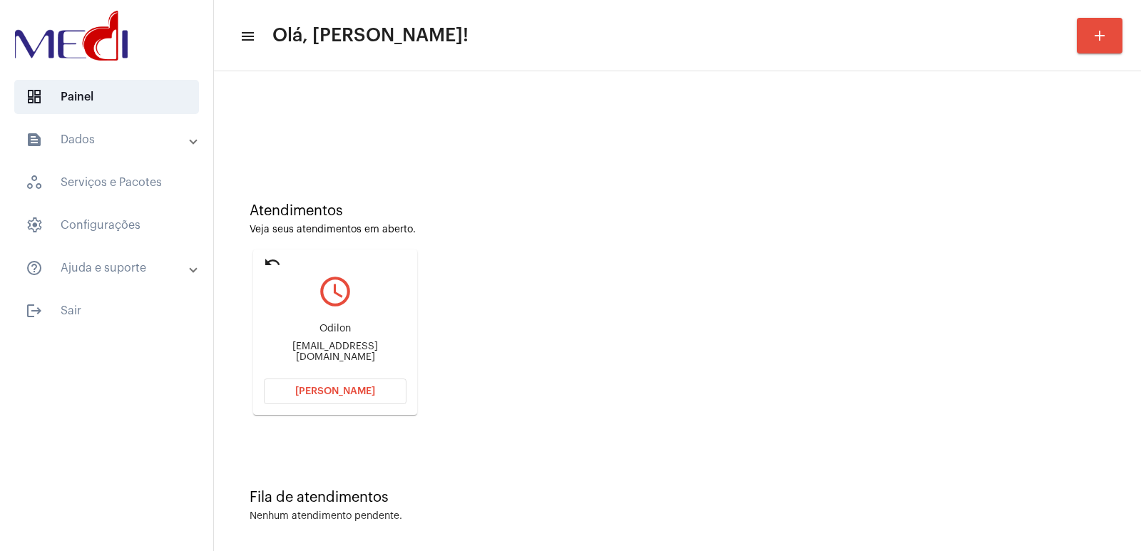
click at [763, 299] on div "Atendimentos Veja seus atendimentos em aberto. undo query_builder Odilon [EMAIL…" at bounding box center [677, 303] width 912 height 287
click at [349, 358] on div "Odilon [EMAIL_ADDRESS][DOMAIN_NAME]" at bounding box center [335, 343] width 143 height 64
click at [319, 393] on span "[PERSON_NAME]" at bounding box center [335, 391] width 80 height 10
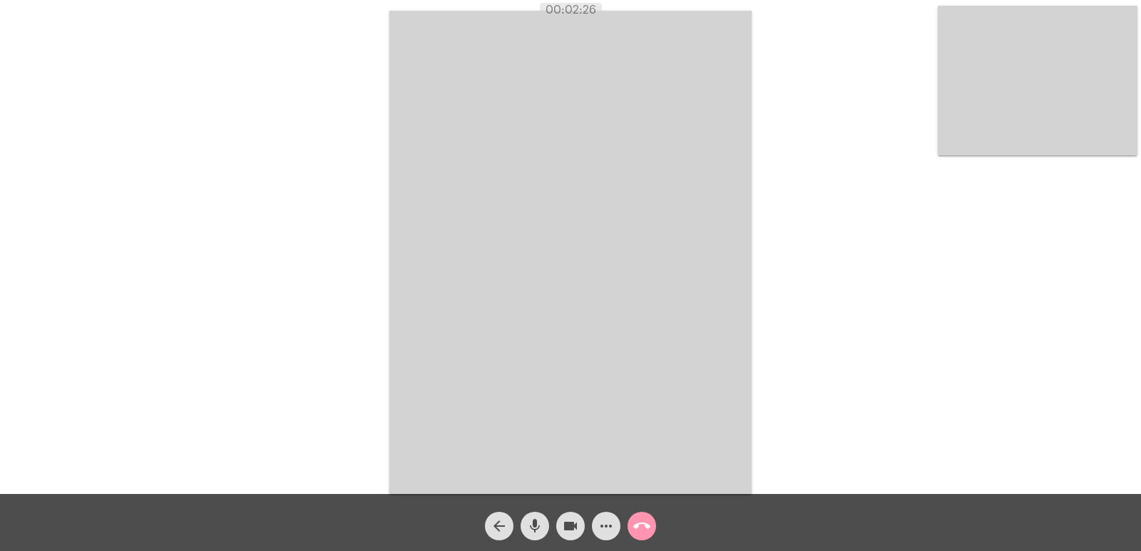
click at [649, 526] on mat-icon "call_end" at bounding box center [641, 526] width 17 height 17
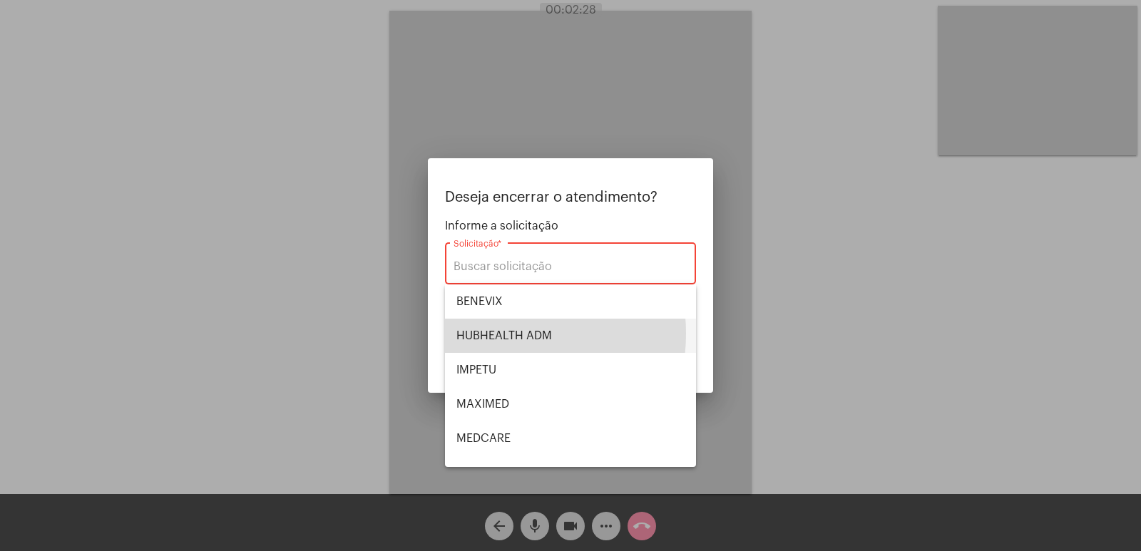
click at [486, 334] on span "HUBHEALTH ADM" at bounding box center [570, 336] width 228 height 34
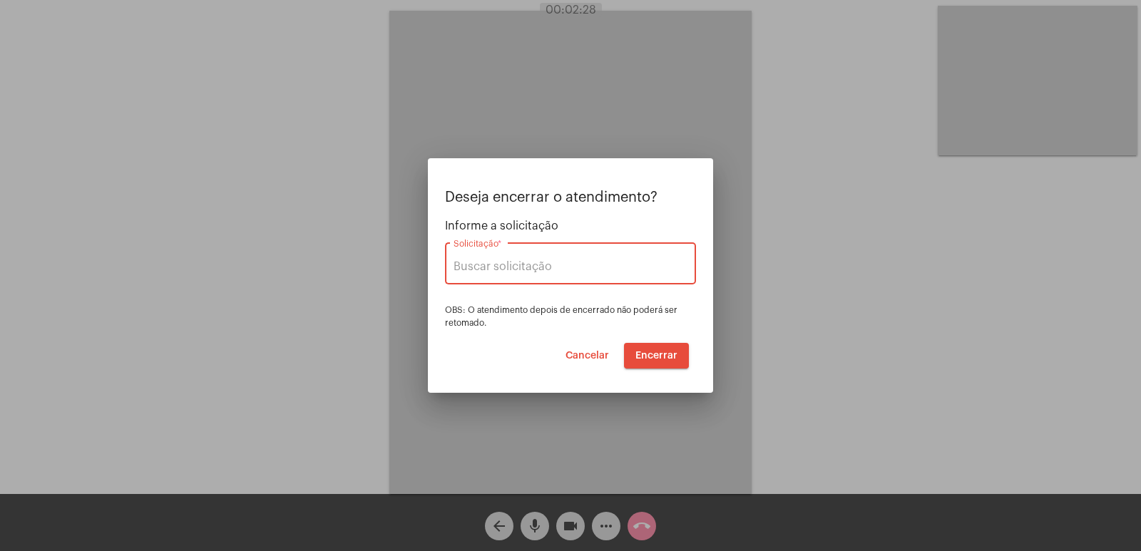
type input "HUBHEALTH ADM"
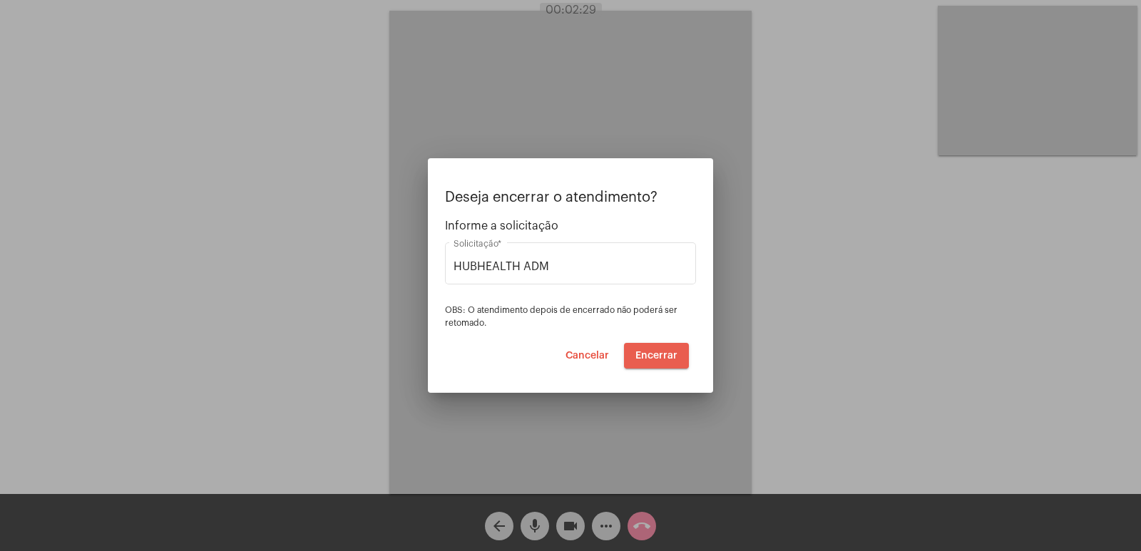
click at [660, 356] on span "Encerrar" at bounding box center [656, 356] width 42 height 10
